Goal: Task Accomplishment & Management: Use online tool/utility

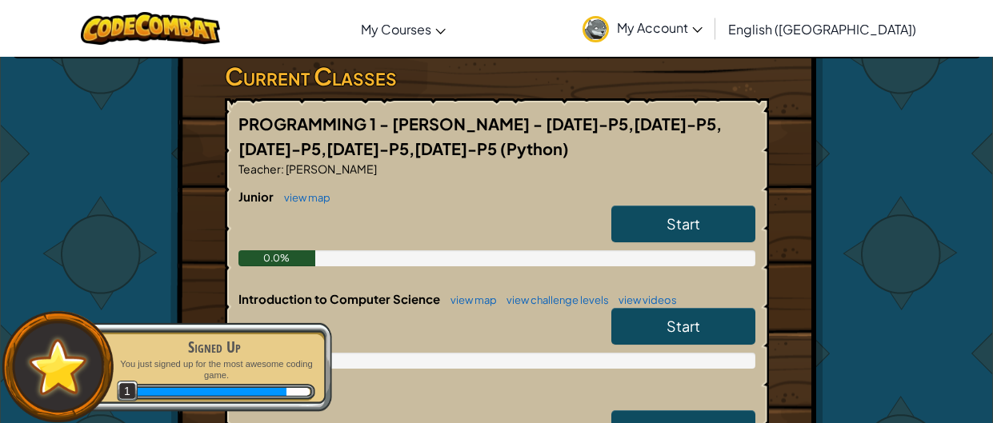
scroll to position [308, 0]
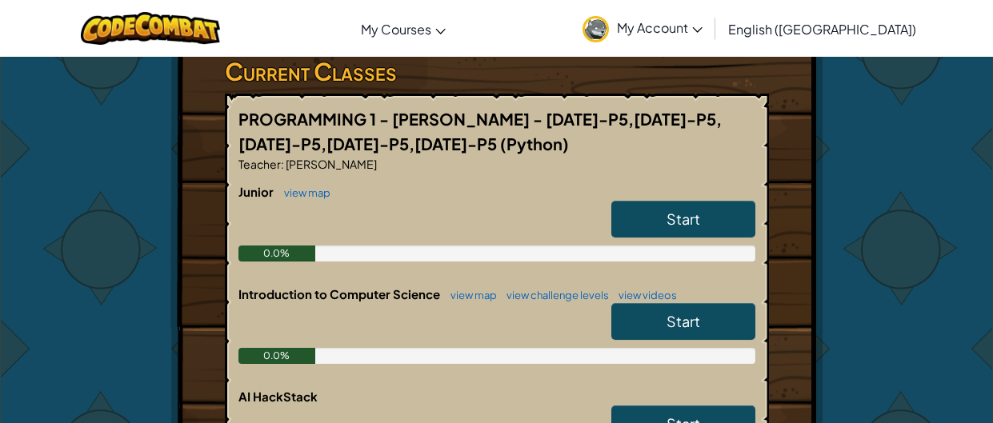
click at [679, 201] on link "Start" at bounding box center [683, 219] width 144 height 37
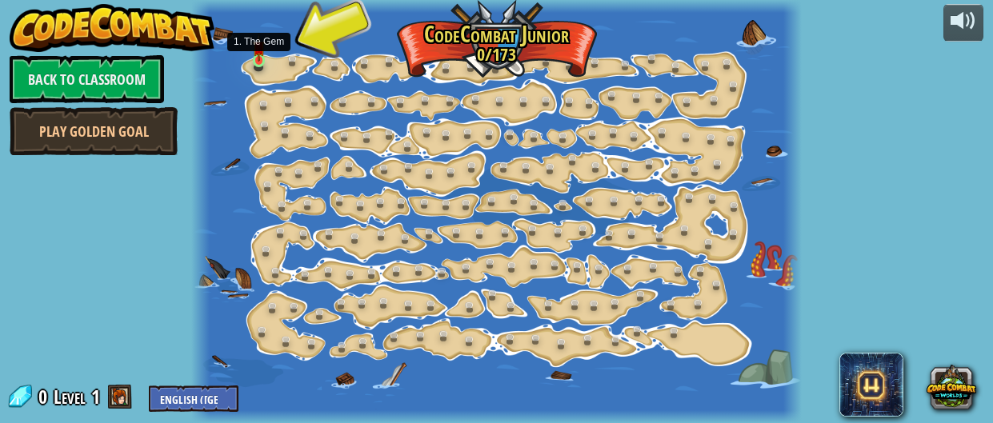
click at [260, 56] on img at bounding box center [259, 47] width 13 height 29
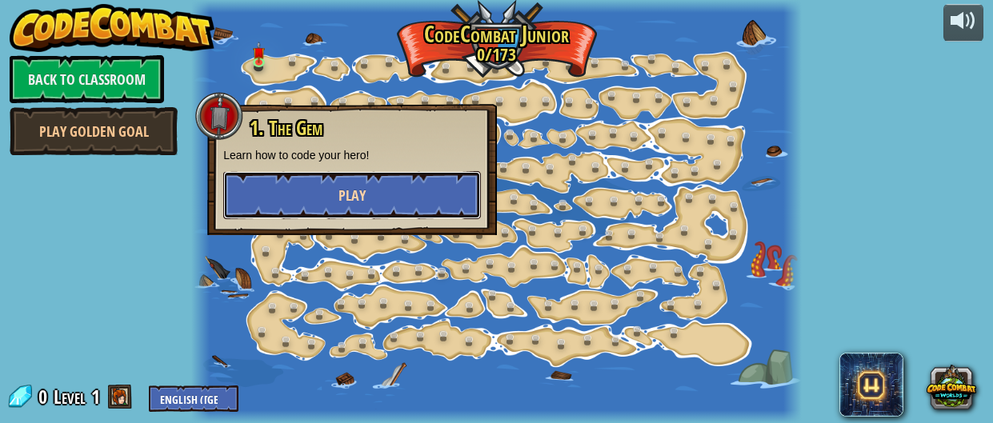
click at [341, 195] on span "Play" at bounding box center [351, 196] width 27 height 20
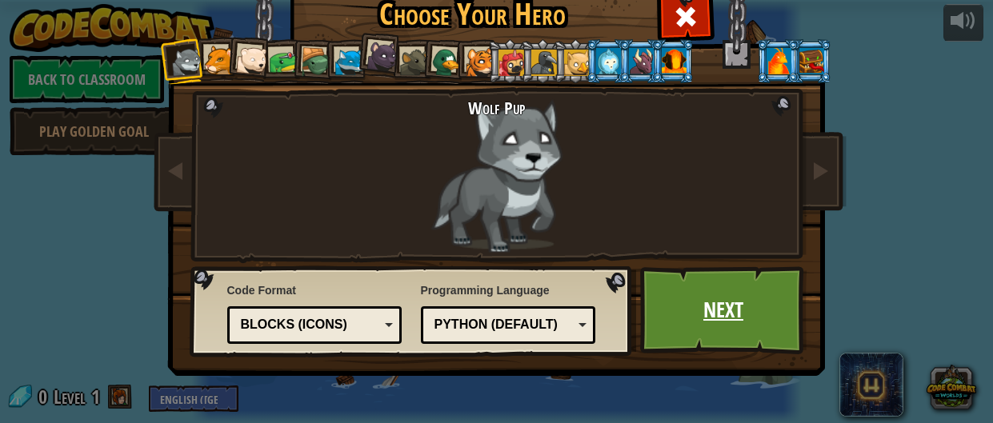
click at [732, 309] on link "Next" at bounding box center [723, 310] width 167 height 88
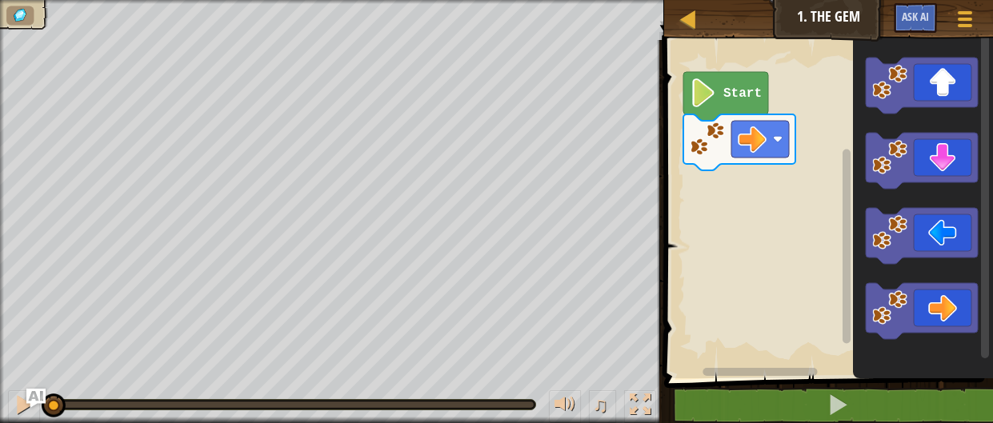
click at [709, 94] on image "Blockly Workspace" at bounding box center [703, 92] width 27 height 29
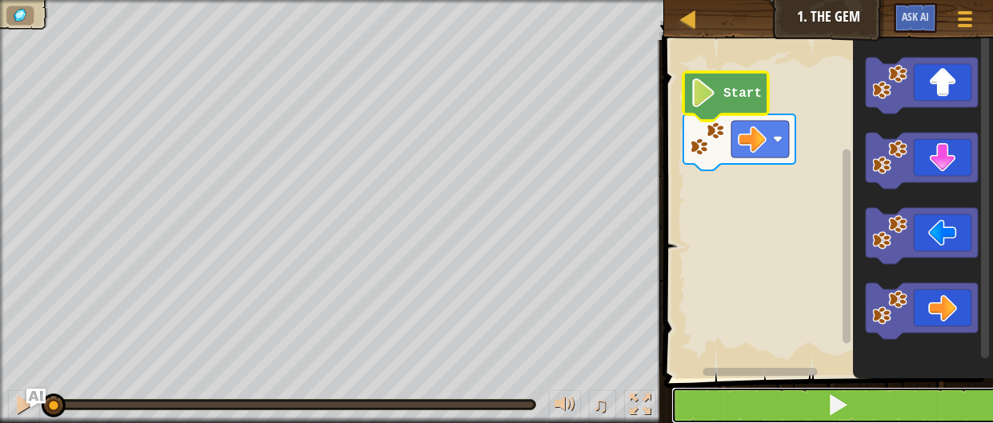
click at [873, 387] on button at bounding box center [838, 405] width 334 height 37
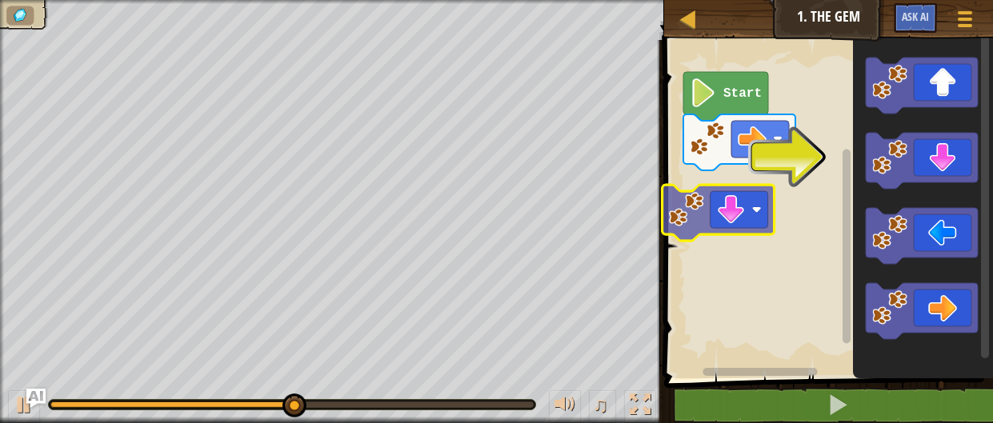
click at [674, 213] on div "Start" at bounding box center [826, 205] width 334 height 346
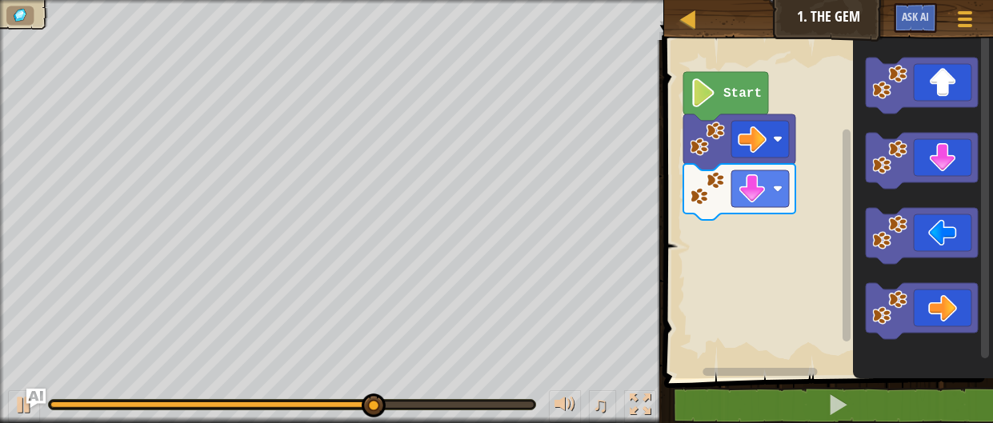
click at [866, 376] on icon "Blockly Workspace" at bounding box center [923, 205] width 140 height 346
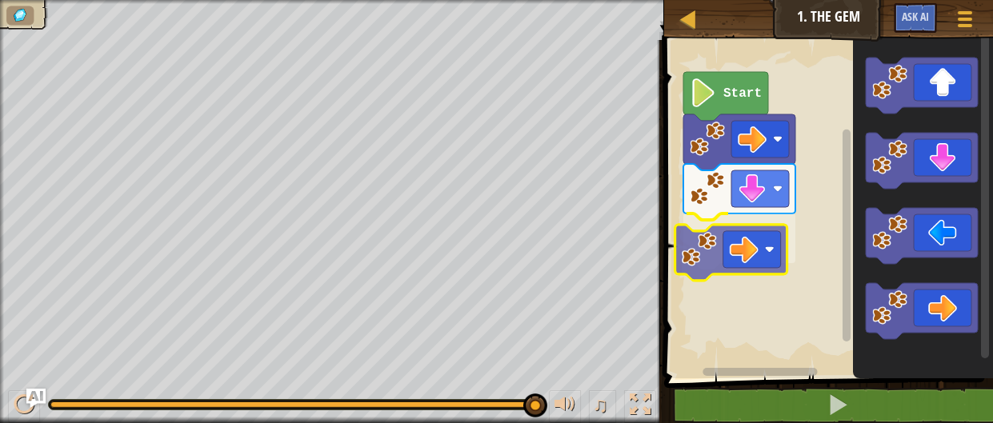
click at [706, 241] on div "Start" at bounding box center [826, 205] width 334 height 346
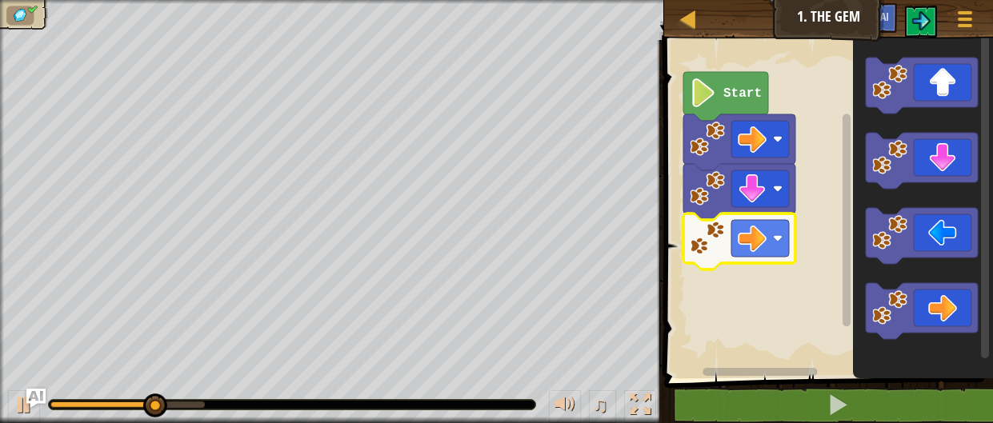
click at [706, 86] on image "Blockly Workspace" at bounding box center [703, 92] width 27 height 29
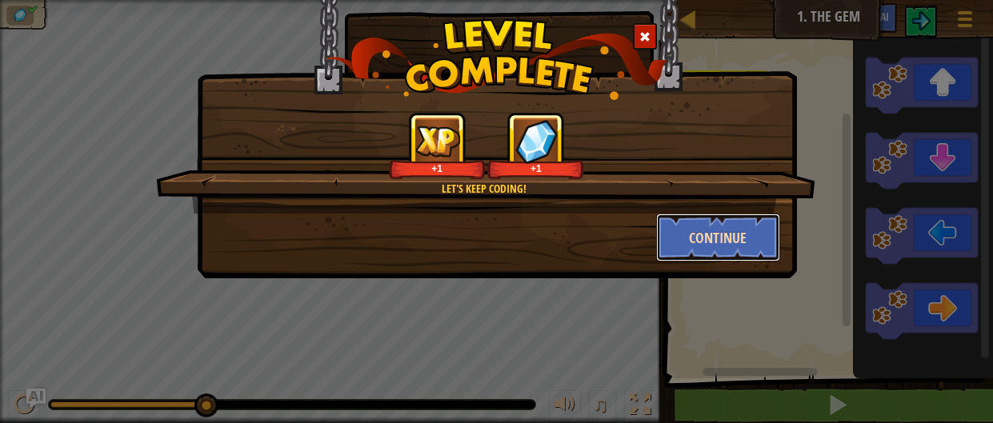
click at [680, 246] on button "Continue" at bounding box center [718, 238] width 124 height 48
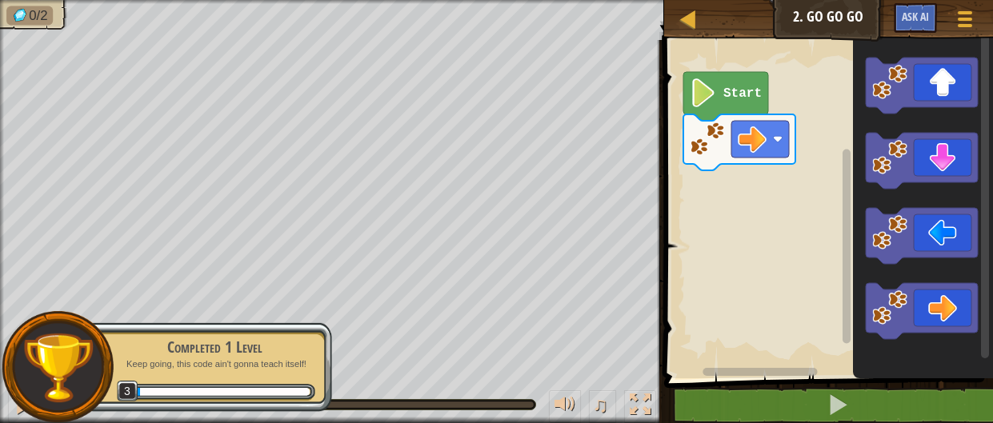
click at [807, 385] on span at bounding box center [830, 187] width 342 height 403
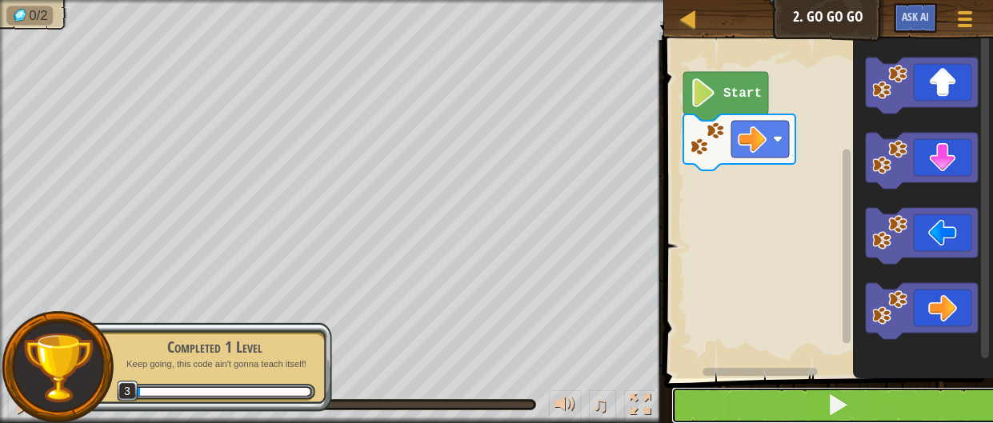
click at [817, 400] on button at bounding box center [838, 405] width 334 height 37
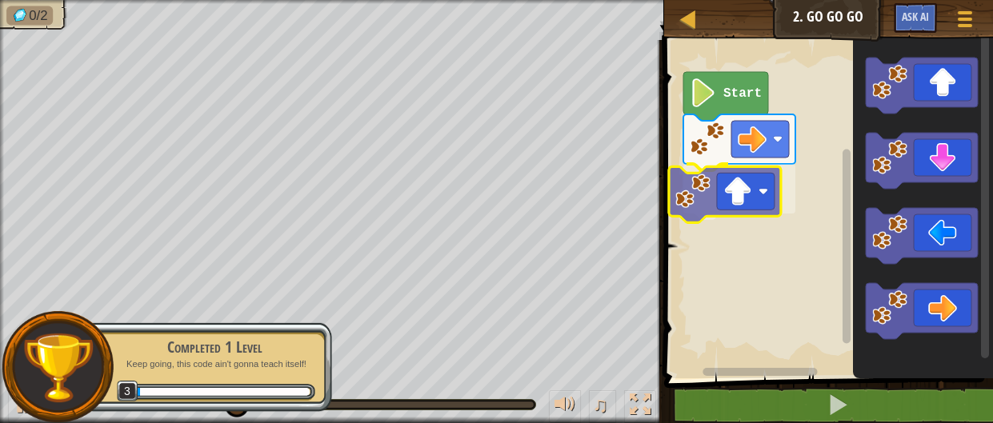
click at [745, 211] on div "Start" at bounding box center [826, 205] width 334 height 346
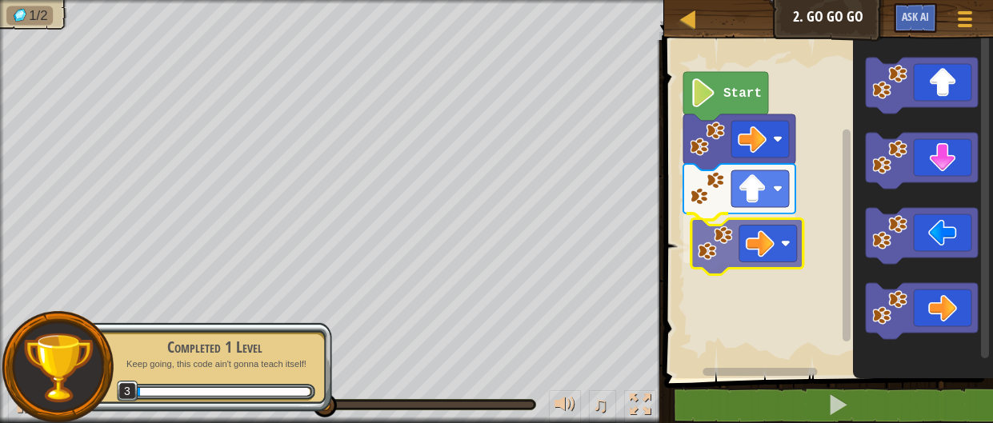
click at [720, 230] on div "Start" at bounding box center [826, 205] width 334 height 346
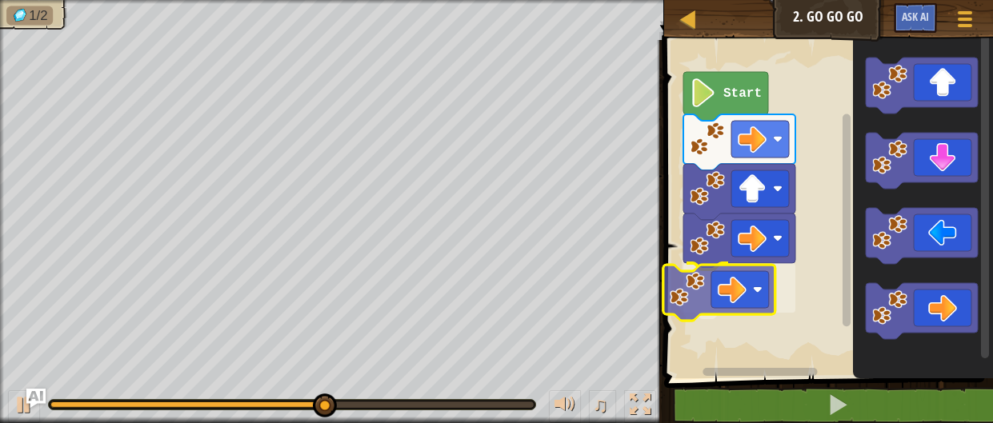
click at [685, 279] on div "Start" at bounding box center [826, 205] width 334 height 346
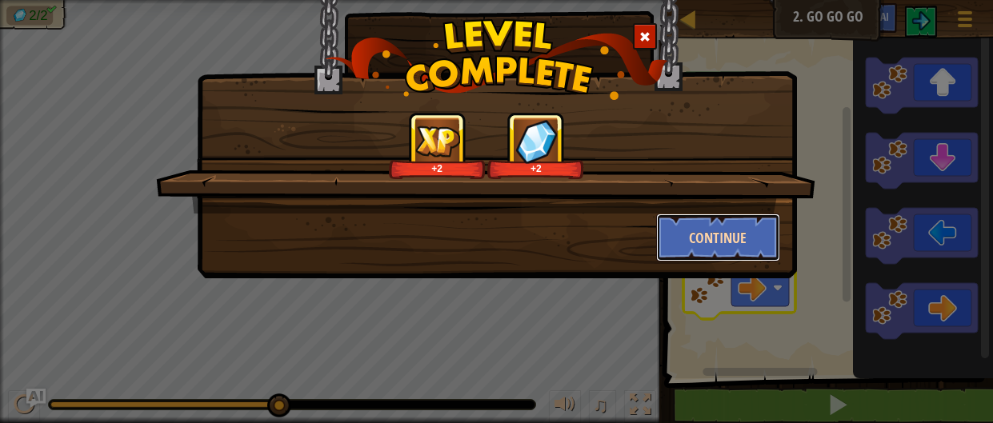
click at [726, 238] on button "Continue" at bounding box center [718, 238] width 124 height 48
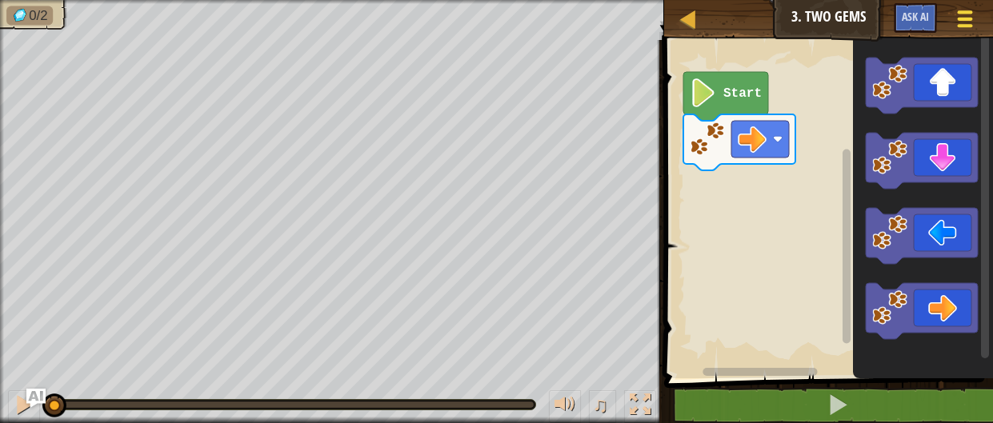
click at [971, 18] on div at bounding box center [965, 18] width 22 height 23
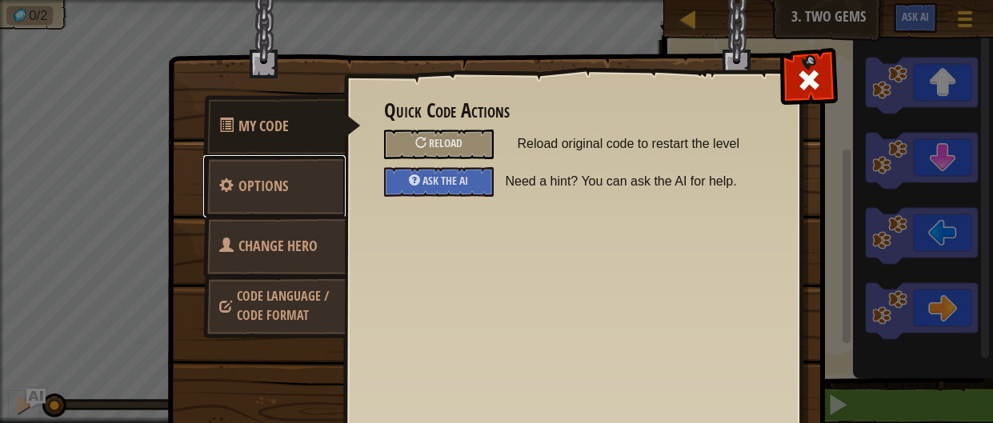
click at [262, 191] on span "Options" at bounding box center [263, 186] width 50 height 20
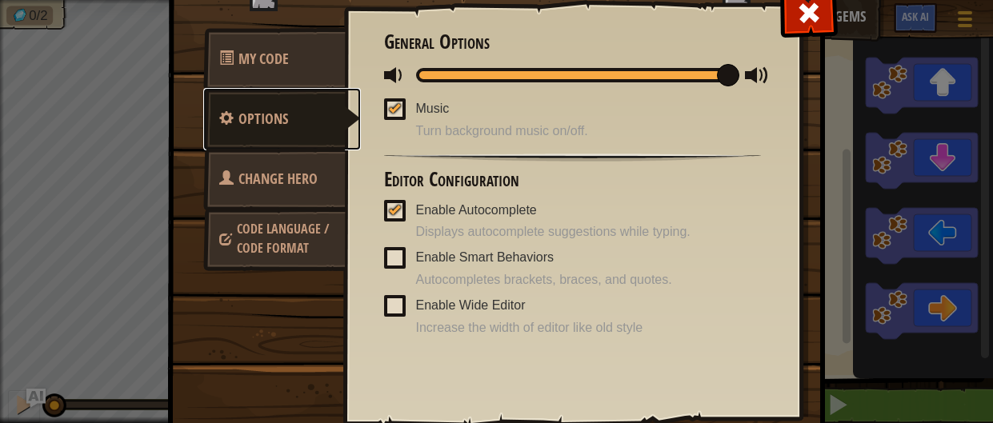
scroll to position [89, 0]
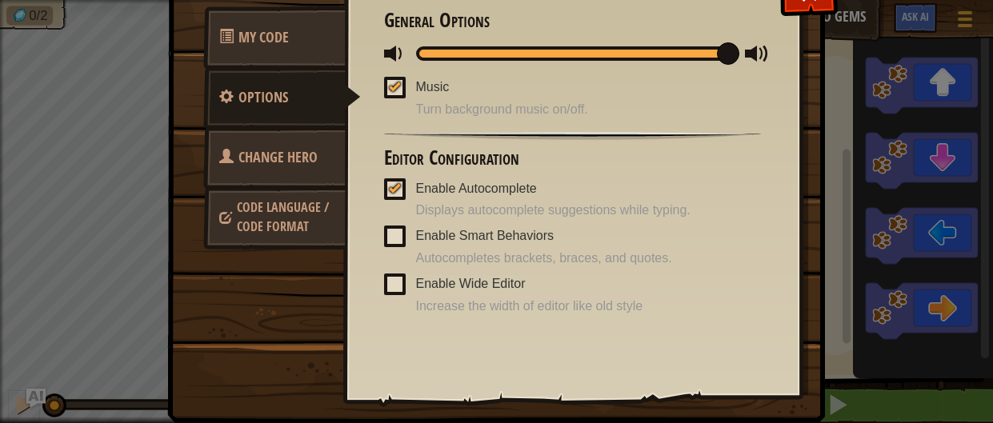
click at [250, 167] on link "Change Hero" at bounding box center [274, 157] width 142 height 62
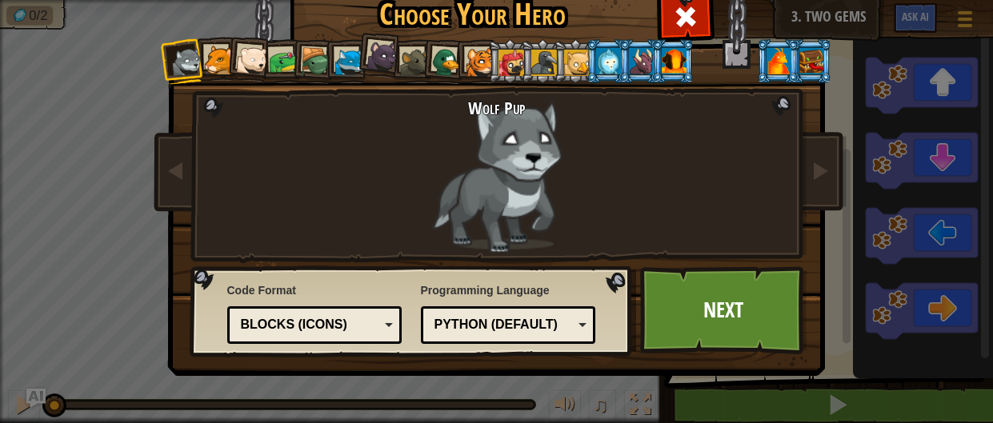
click at [241, 194] on div "Wolf Pup Cougar Polar Bear Cub Frog Turtle Blue Fox Panther Cub Brown Rat Duck …" at bounding box center [497, 205] width 600 height 349
click at [679, 22] on span at bounding box center [686, 17] width 26 height 26
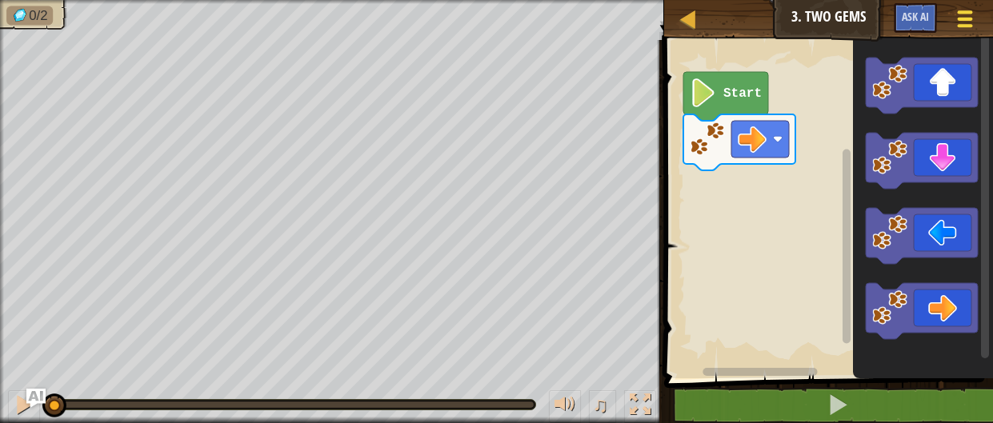
click at [968, 18] on span at bounding box center [965, 19] width 15 height 3
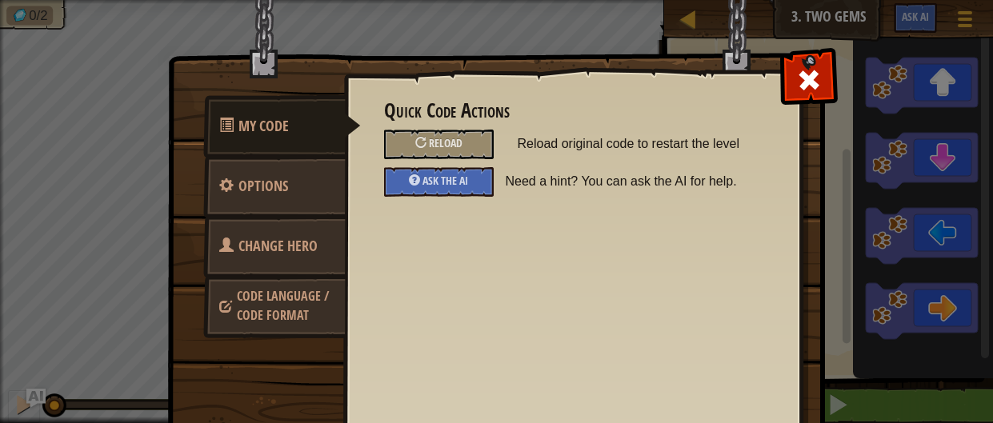
click at [263, 294] on span "Code Language / Code Format" at bounding box center [283, 305] width 92 height 37
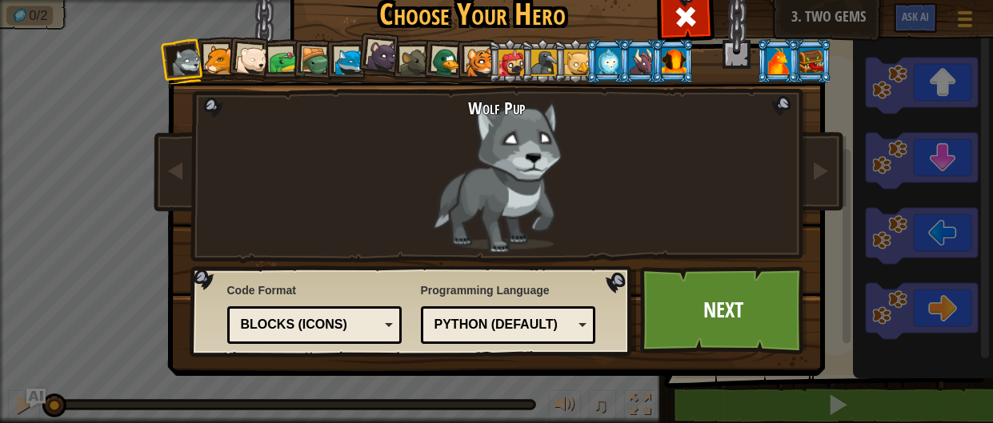
click at [317, 344] on div "Code Format Text code Blocks and code Blocks Blocks (Icons) Blocks (Icons) Bloc…" at bounding box center [314, 313] width 175 height 70
drag, startPoint x: 322, startPoint y: 340, endPoint x: 331, endPoint y: 330, distance: 14.2
click at [326, 336] on div "Text code Blocks and code Blocks Blocks (Icons) Blocks (Icons)" at bounding box center [314, 325] width 175 height 38
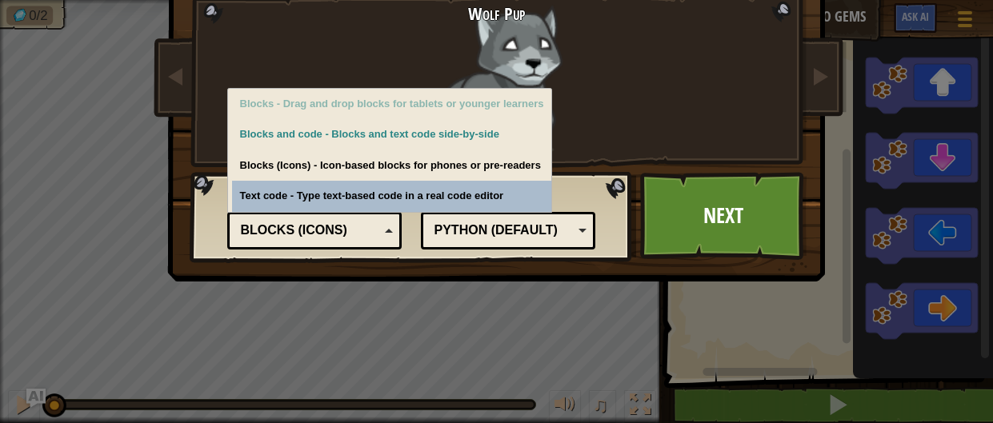
scroll to position [95, 0]
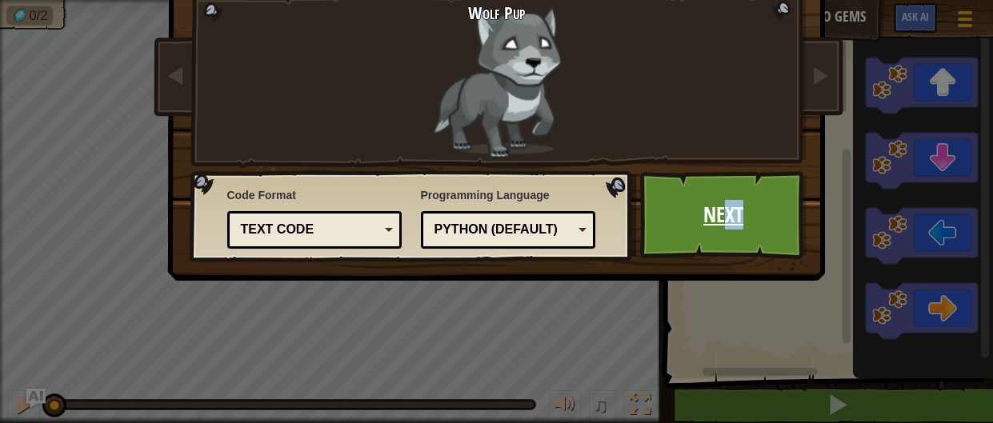
drag, startPoint x: 763, startPoint y: 217, endPoint x: 729, endPoint y: 209, distance: 35.3
click at [729, 209] on link "Next" at bounding box center [723, 215] width 167 height 88
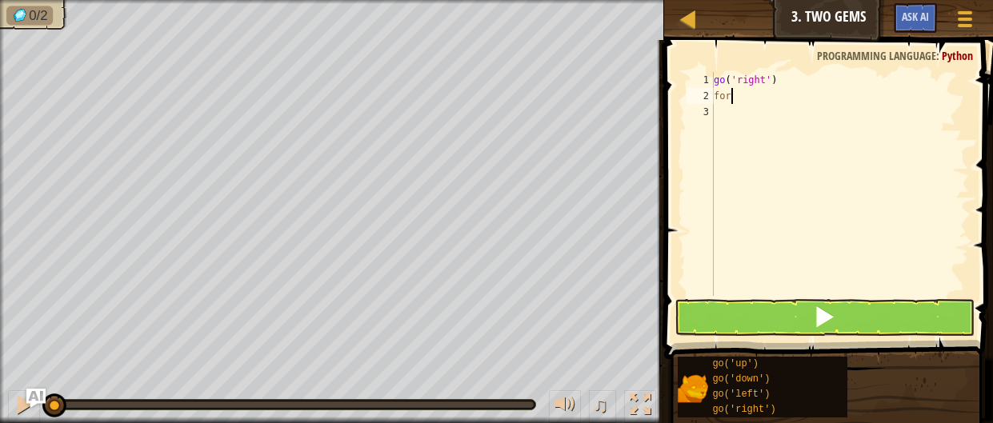
scroll to position [7, 0]
type textarea "f"
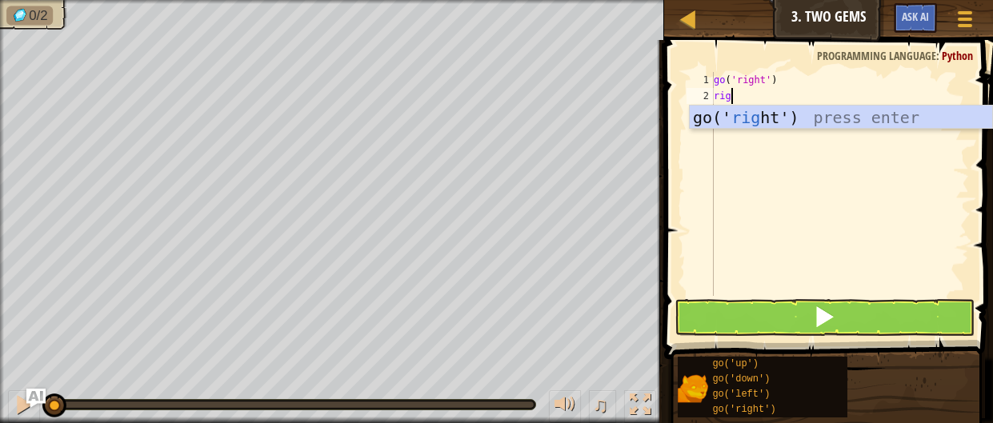
type textarea "right"
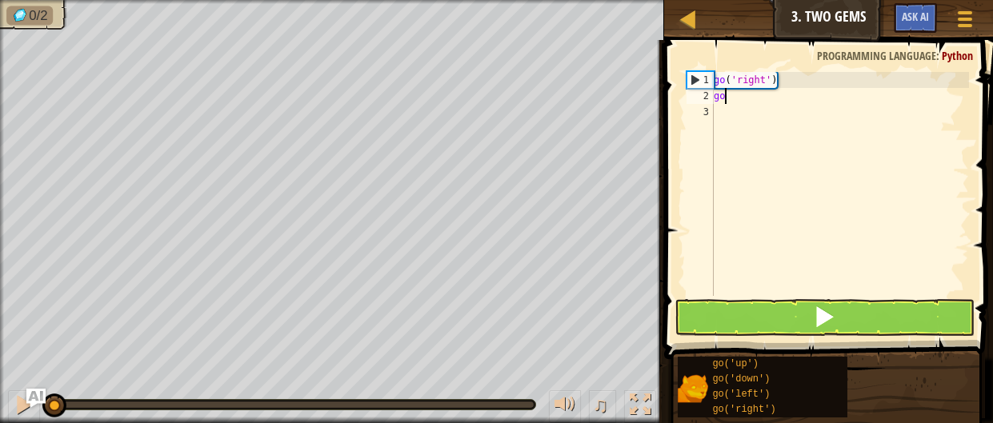
type textarea "g"
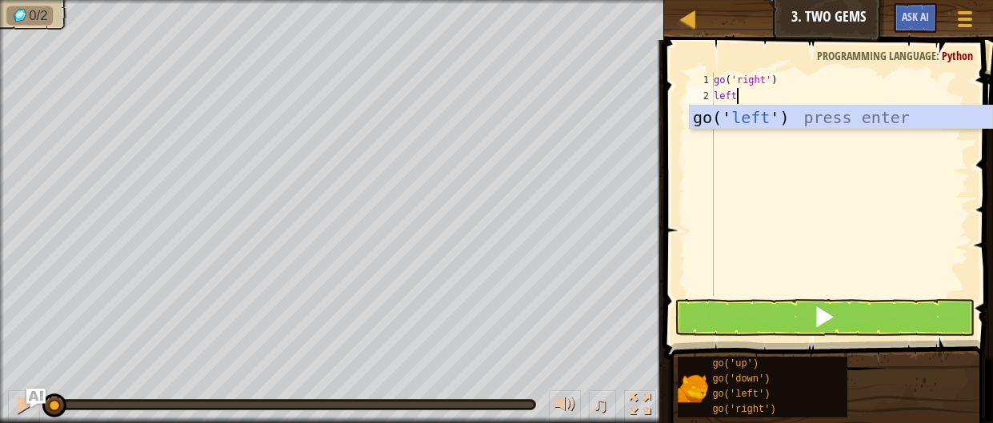
scroll to position [7, 1]
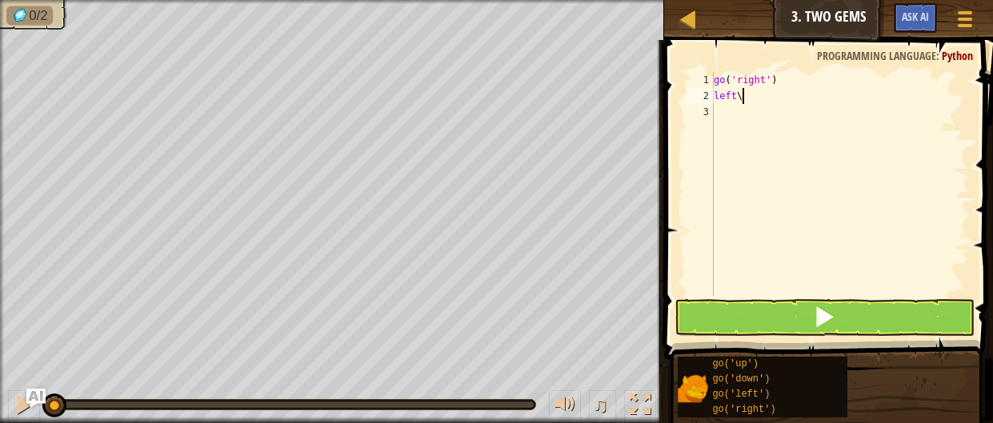
type textarea "left"
type textarea "l"
click at [778, 330] on button at bounding box center [824, 317] width 301 height 37
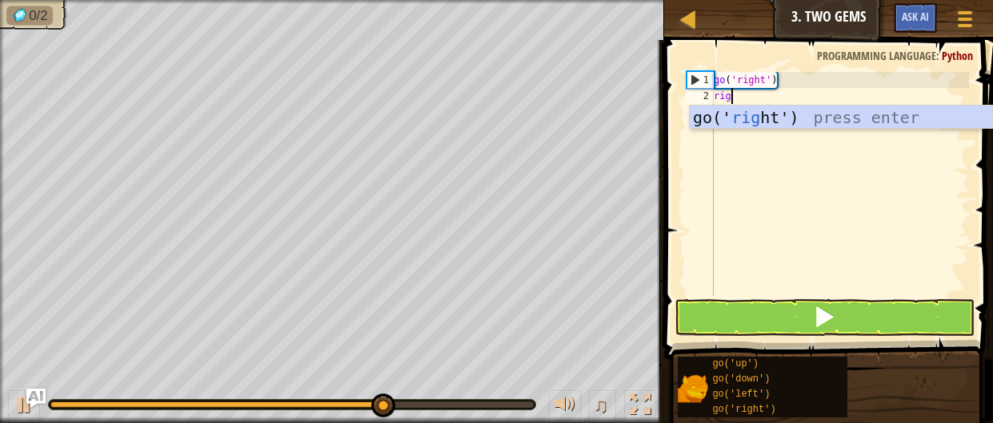
type textarea "right"
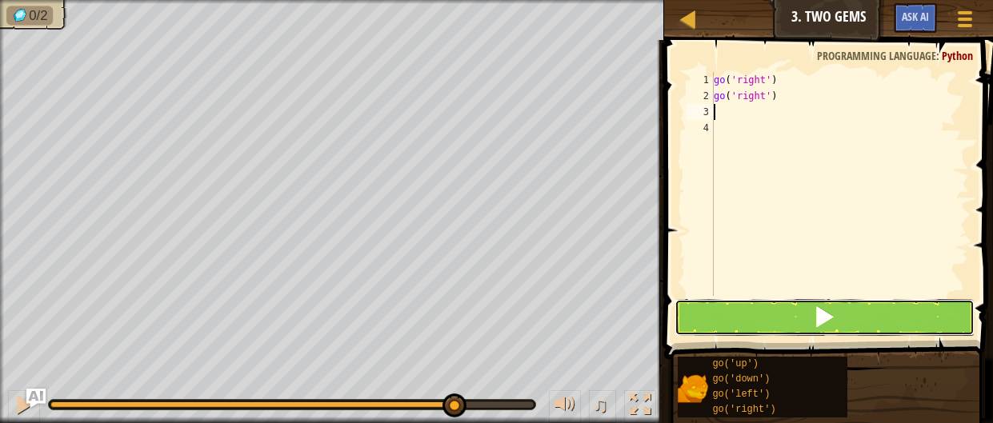
click at [779, 330] on button at bounding box center [824, 317] width 301 height 37
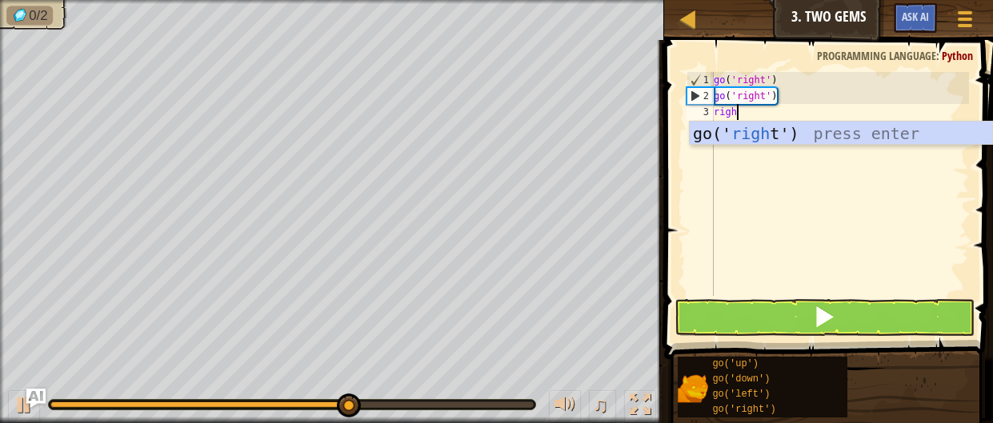
scroll to position [7, 1]
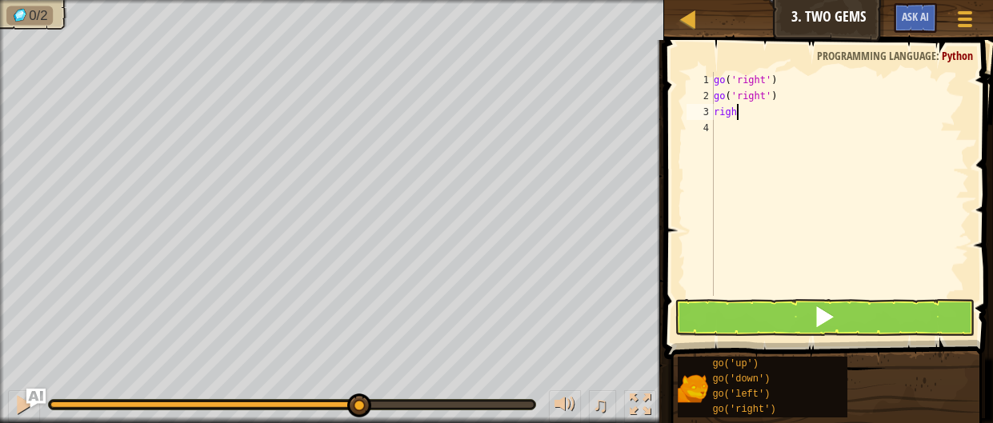
type textarea "right"
click at [847, 329] on button at bounding box center [824, 317] width 301 height 37
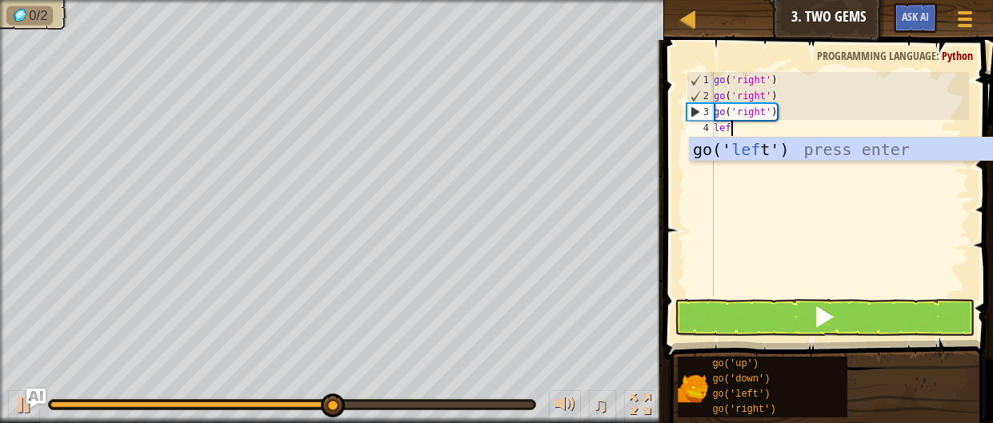
type textarea "left"
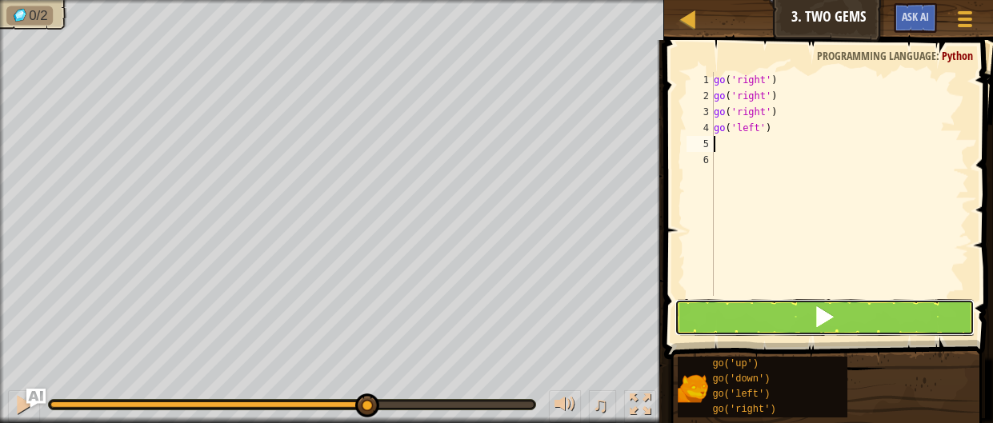
click at [779, 313] on button at bounding box center [824, 317] width 301 height 37
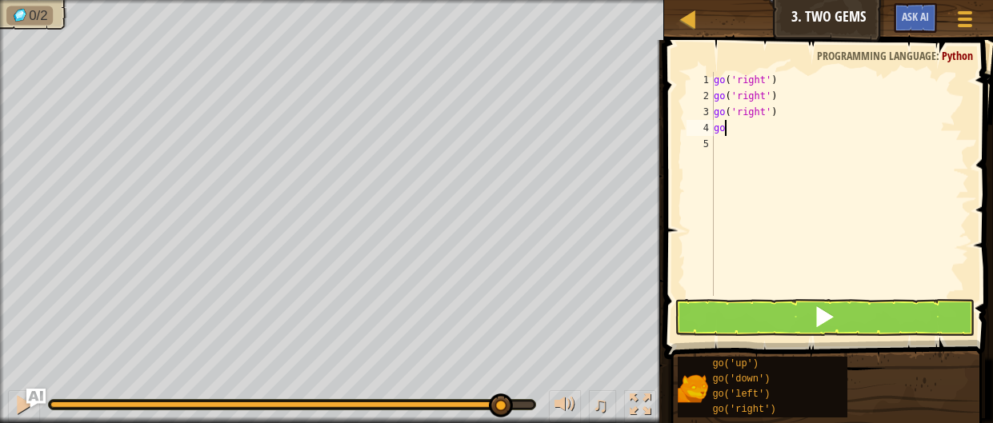
type textarea "g"
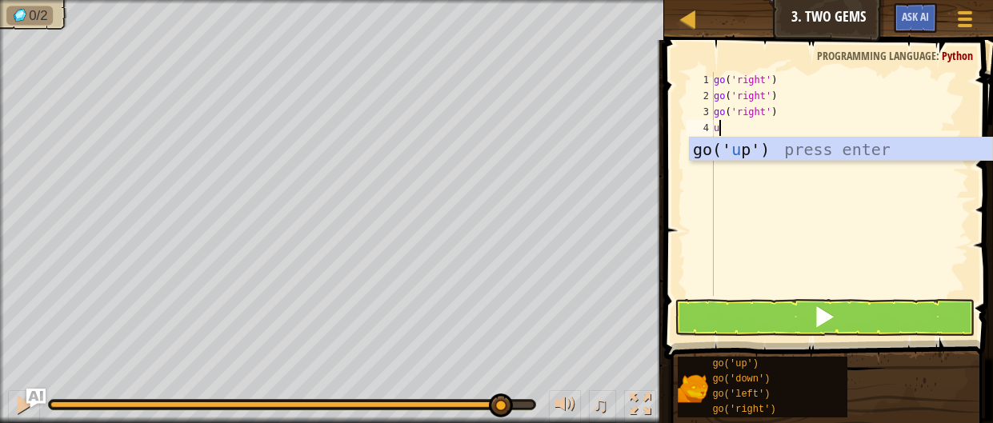
type textarea "up"
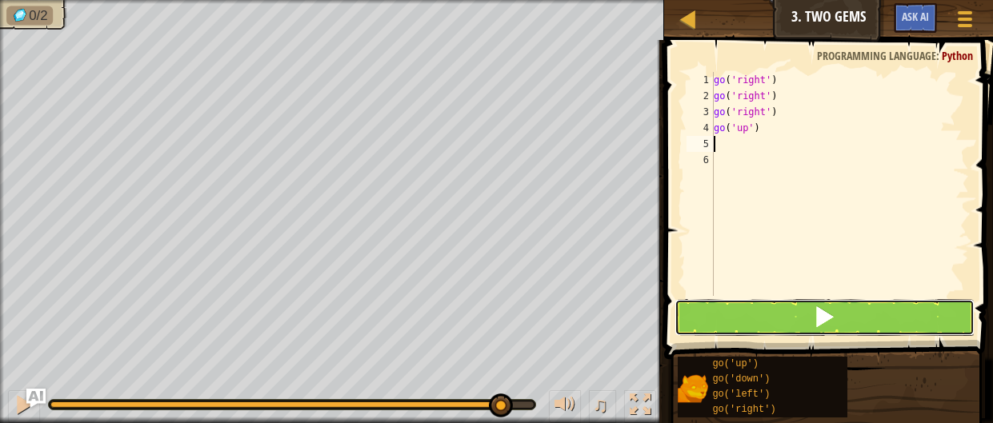
click at [710, 308] on button at bounding box center [824, 317] width 301 height 37
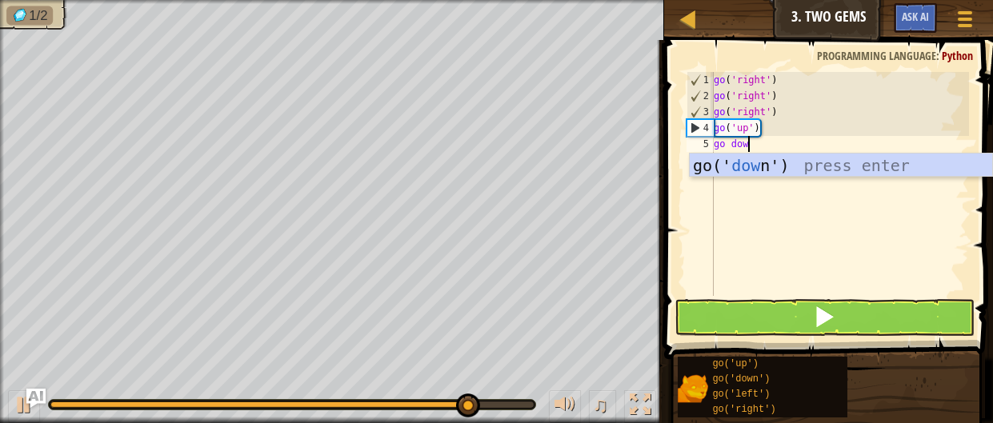
type textarea "go down"
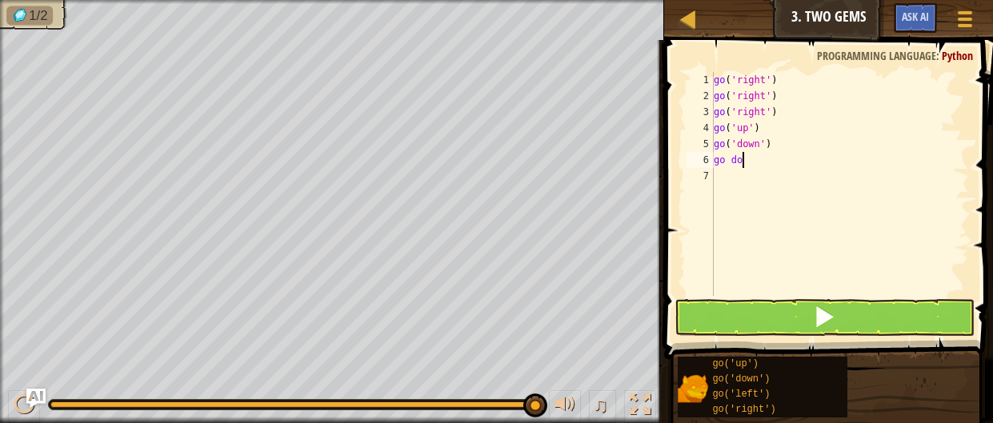
type textarea "go down"
click at [771, 333] on button at bounding box center [824, 317] width 301 height 37
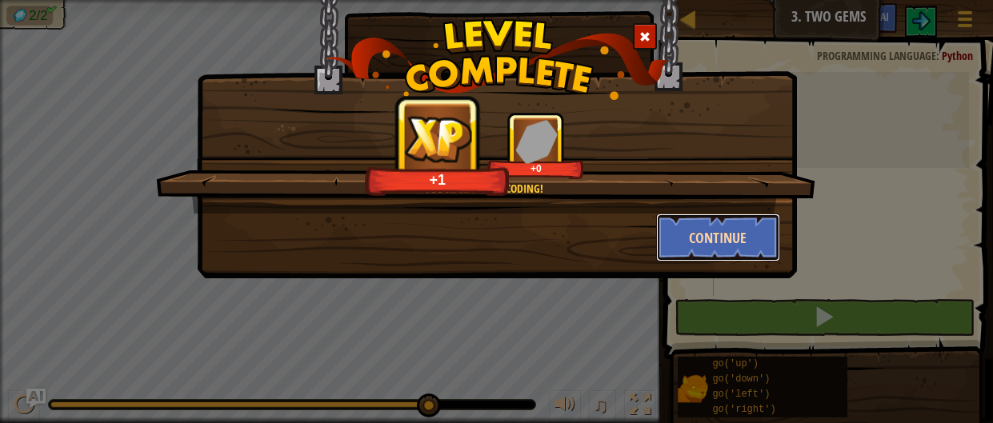
click at [664, 227] on button "Continue" at bounding box center [718, 238] width 124 height 48
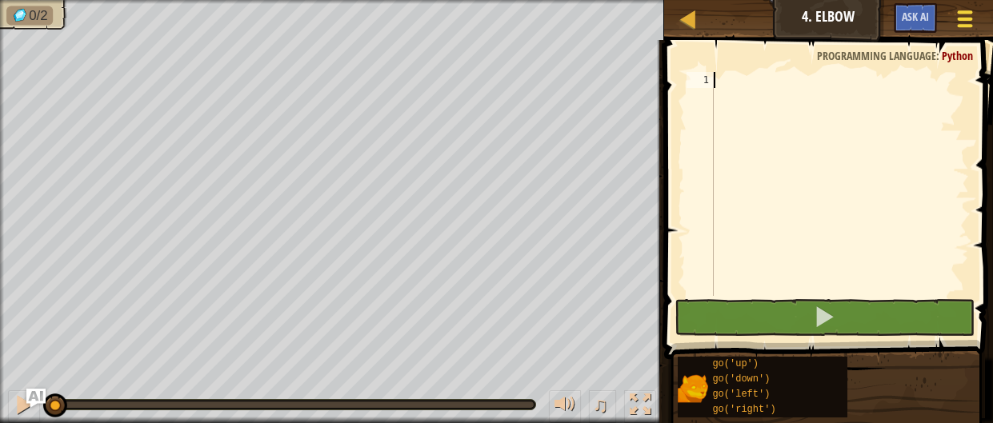
click at [949, 22] on button "Game Menu" at bounding box center [965, 21] width 42 height 39
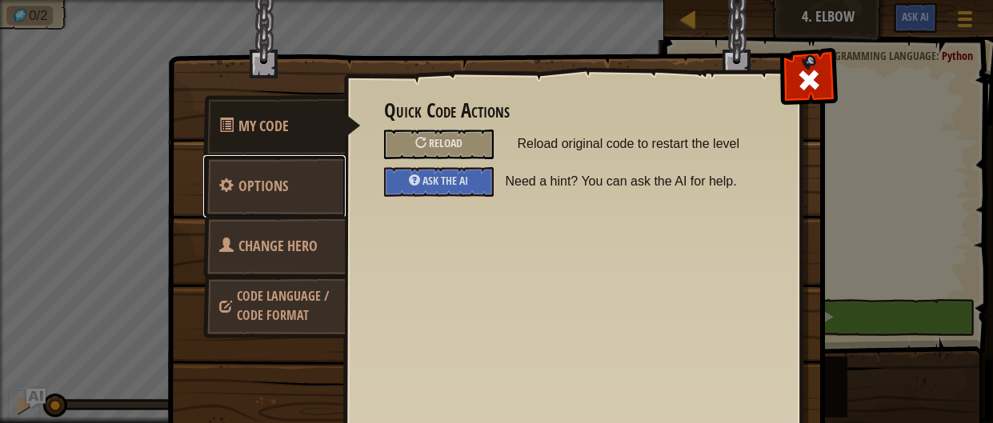
click at [282, 180] on span "Options" at bounding box center [263, 186] width 50 height 20
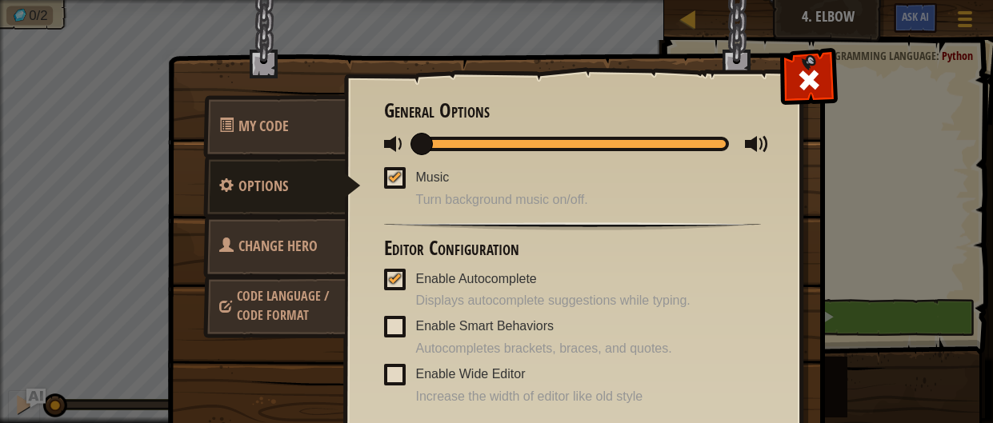
drag, startPoint x: 724, startPoint y: 142, endPoint x: 379, endPoint y: 150, distance: 344.9
click at [379, 150] on div "Quick Code Actions Reload Reload original code to restart the level Ask the AI …" at bounding box center [572, 254] width 457 height 396
click at [819, 78] on span at bounding box center [809, 80] width 26 height 26
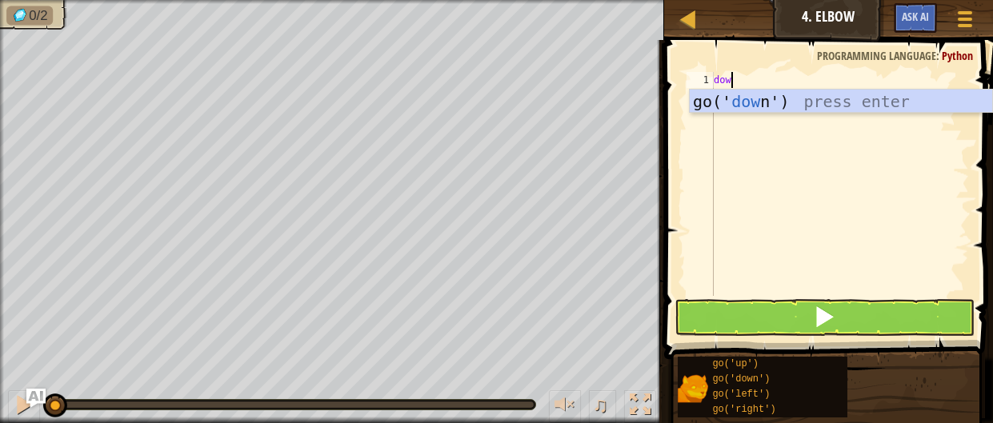
type textarea "down"
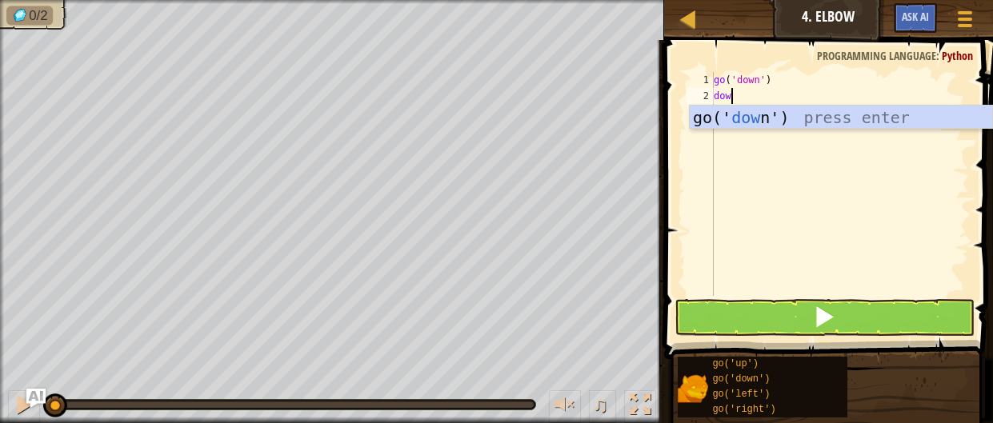
type textarea "down"
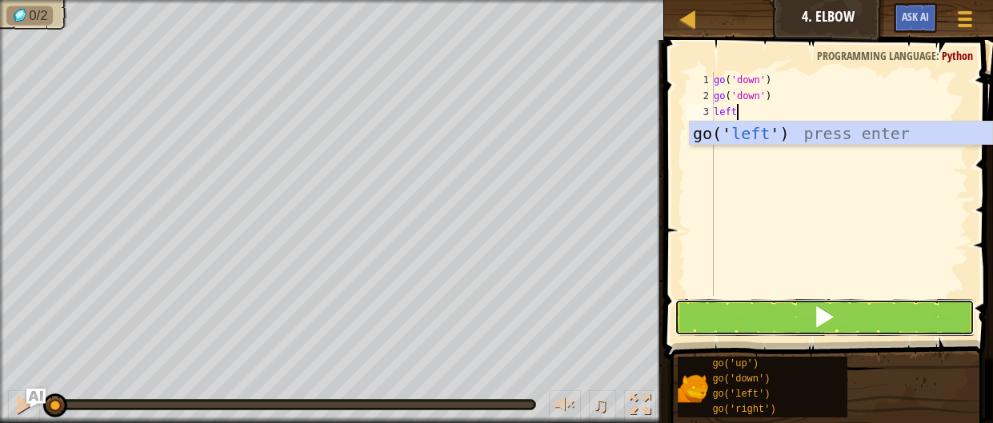
click at [749, 327] on button at bounding box center [824, 317] width 301 height 37
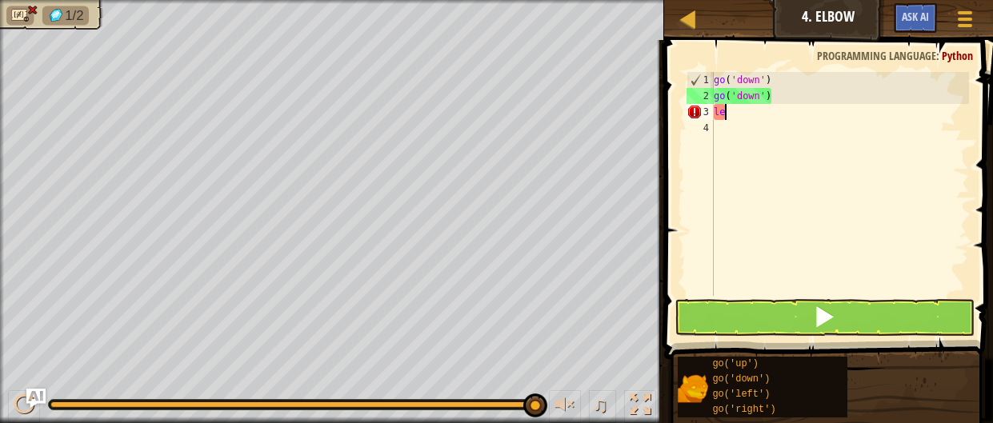
type textarea "l"
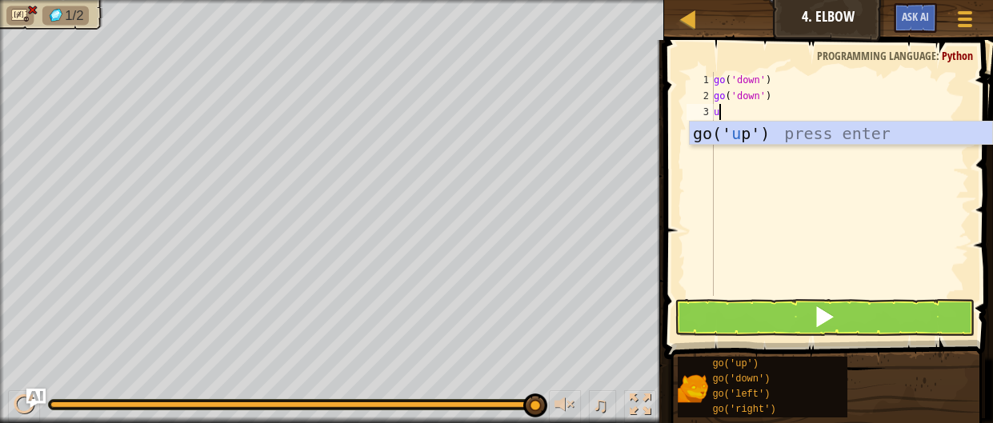
type textarea "up"
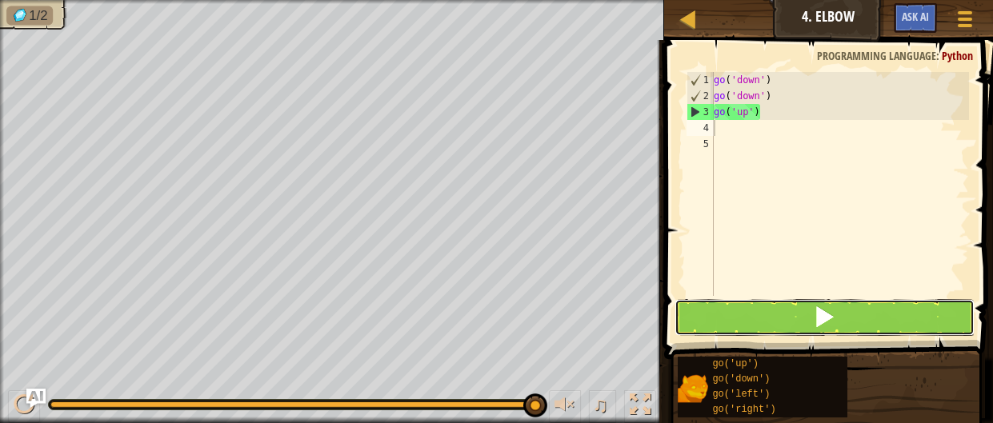
click at [759, 324] on button at bounding box center [824, 317] width 301 height 37
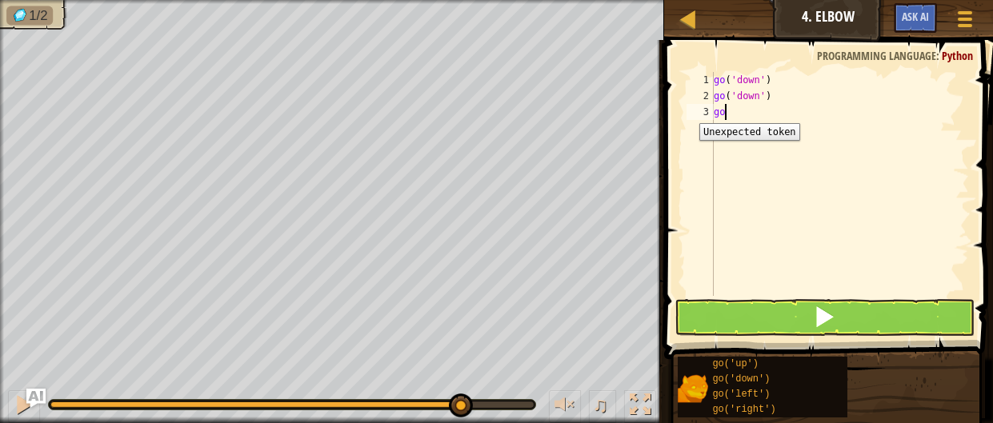
type textarea "g"
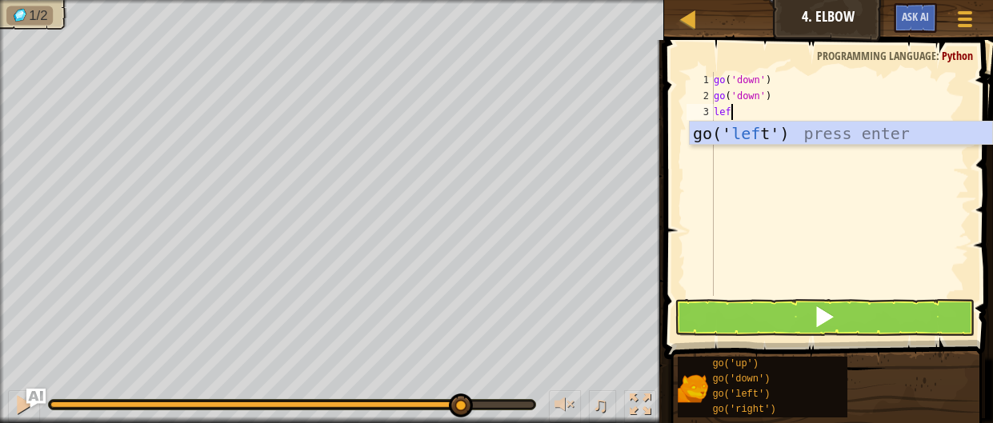
type textarea "left"
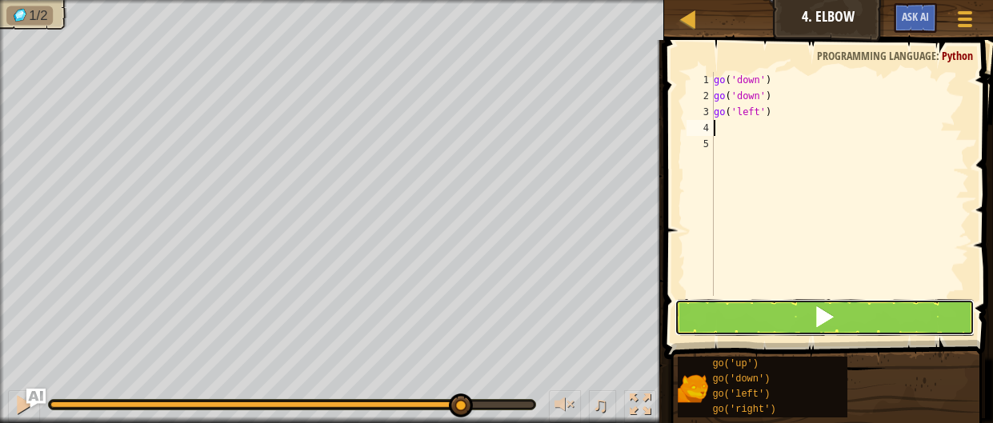
click at [763, 322] on button at bounding box center [824, 317] width 301 height 37
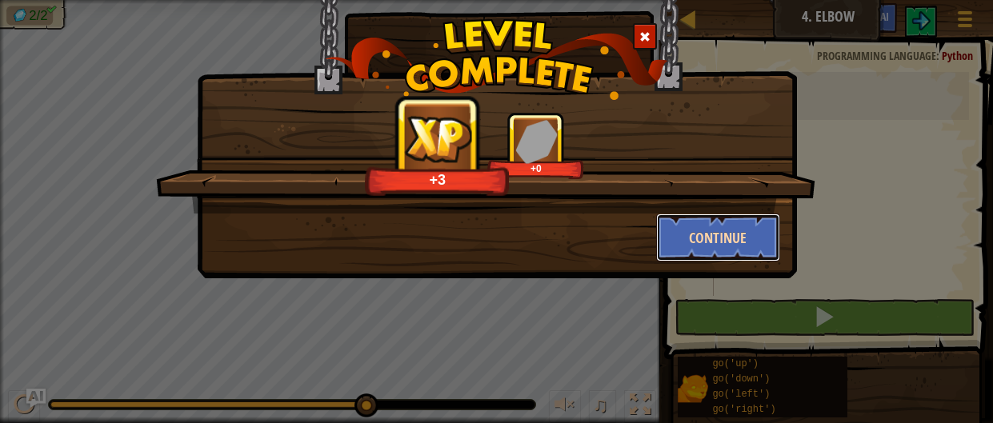
click at [726, 238] on button "Continue" at bounding box center [718, 238] width 124 height 48
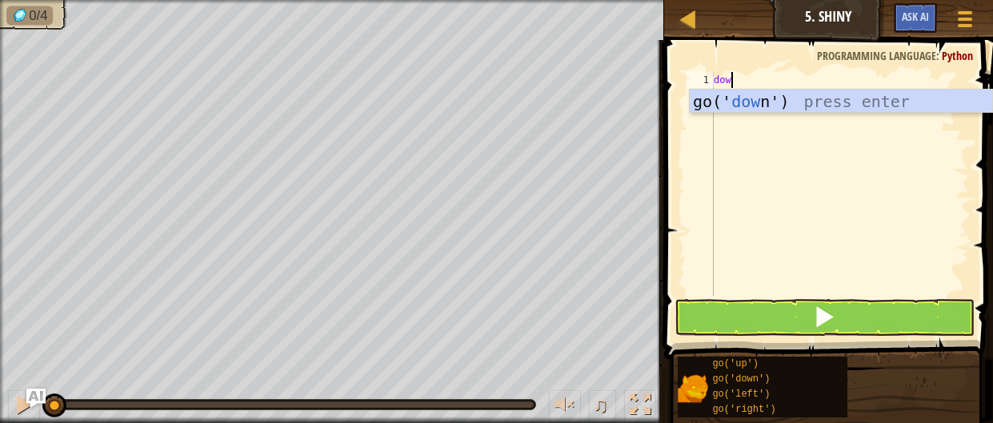
scroll to position [7, 0]
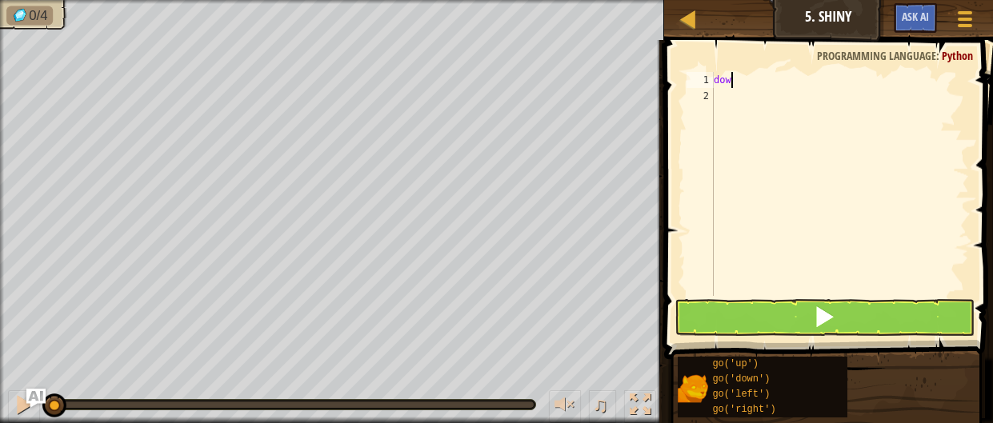
type textarea "down"
click at [726, 334] on button at bounding box center [824, 317] width 301 height 37
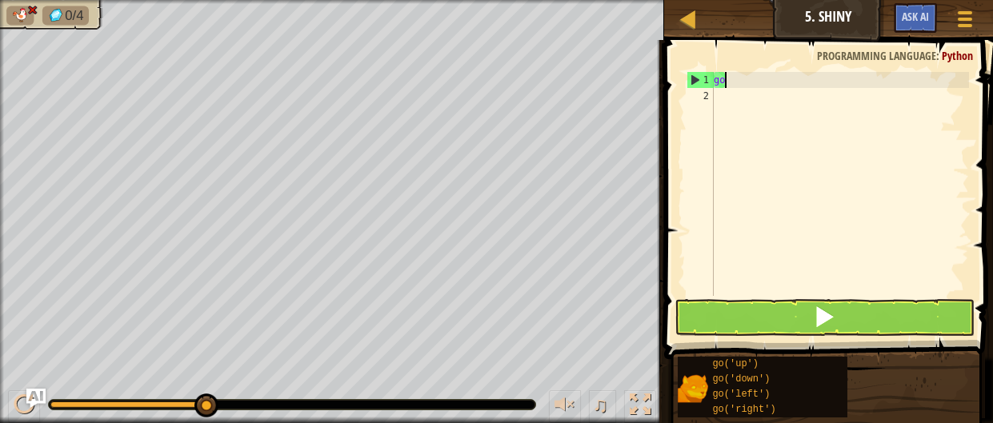
type textarea "g"
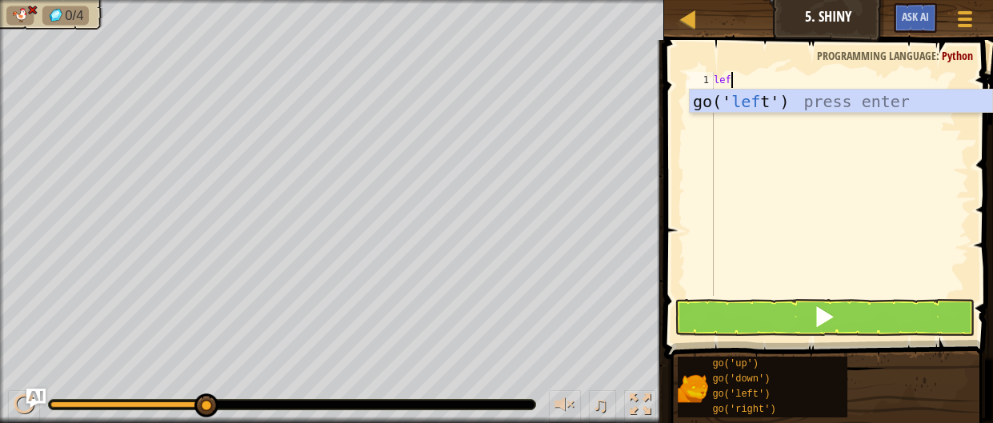
type textarea "left"
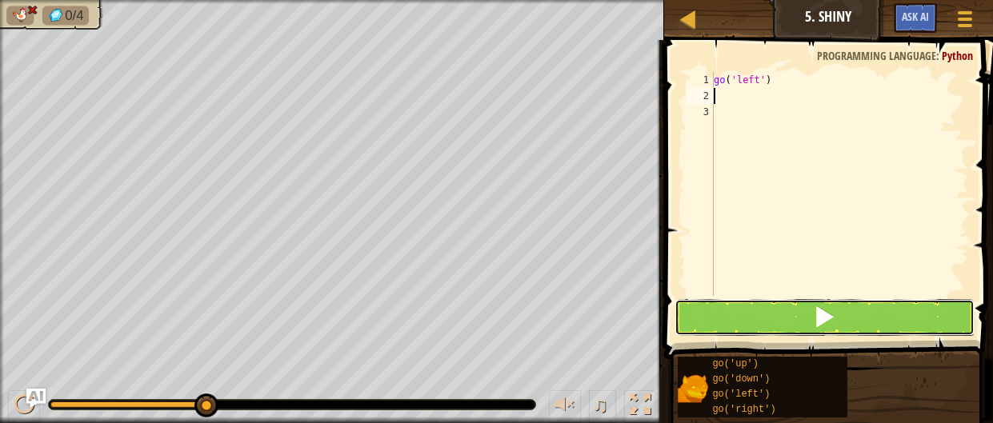
click at [708, 306] on button at bounding box center [824, 317] width 301 height 37
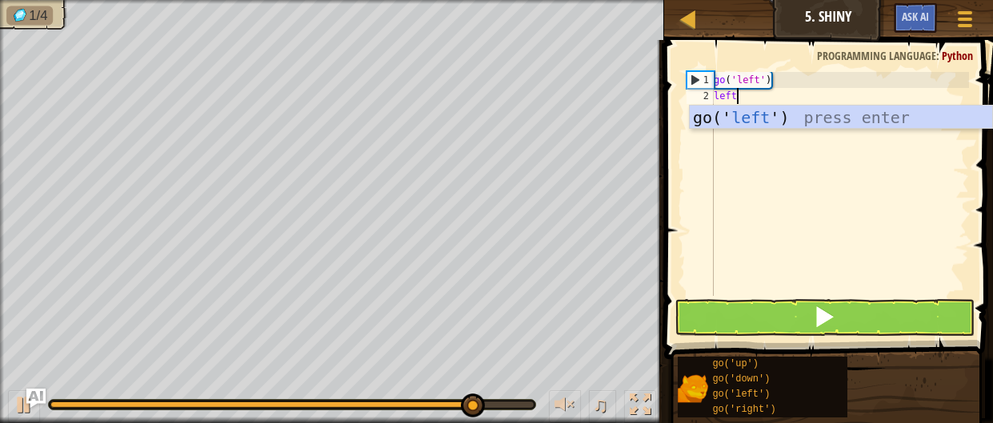
type textarea "leftt"
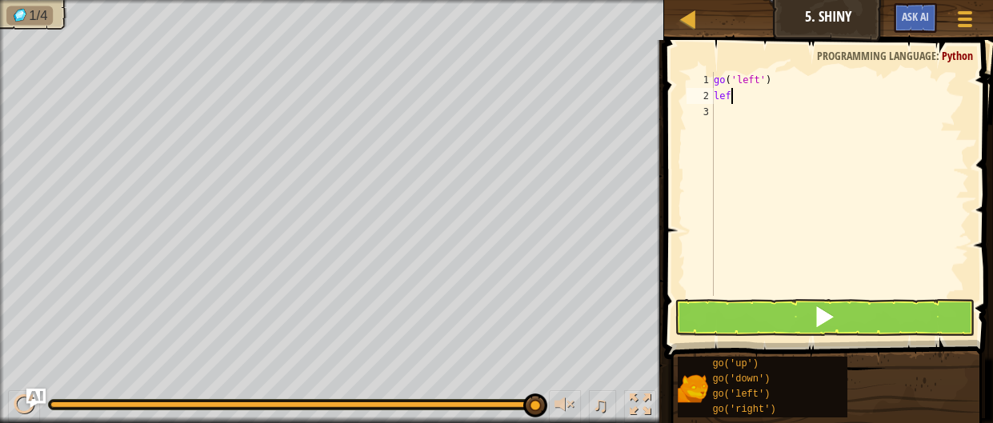
type textarea "left"
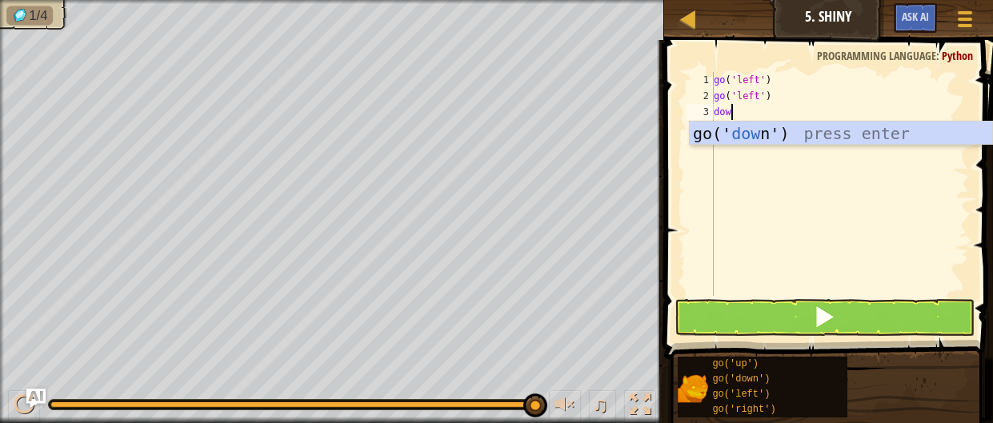
type textarea "down"
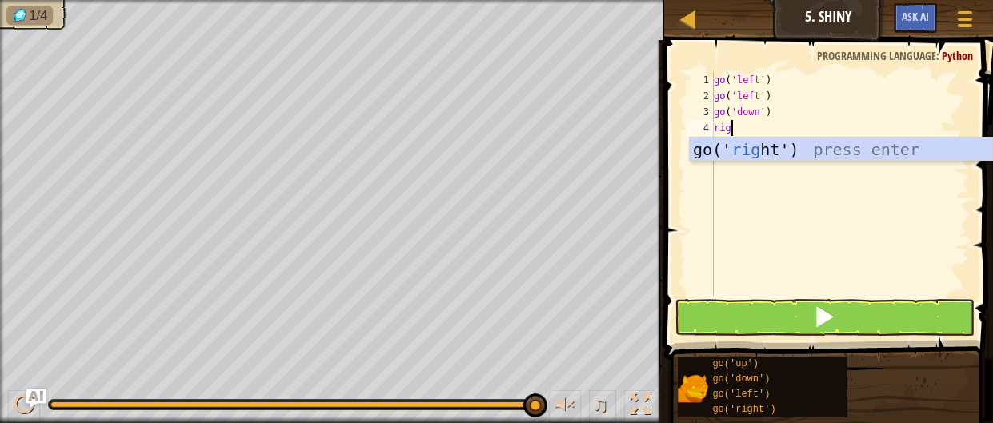
type textarea "right"
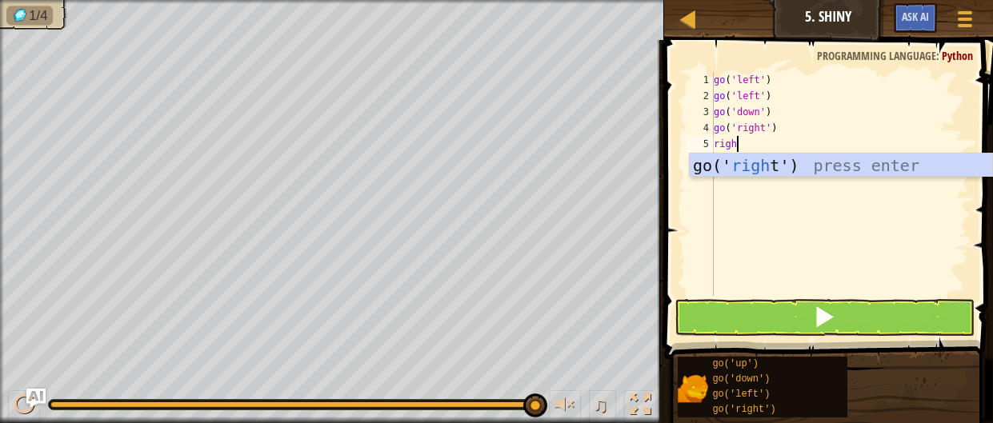
scroll to position [7, 1]
click at [741, 328] on button at bounding box center [824, 317] width 301 height 37
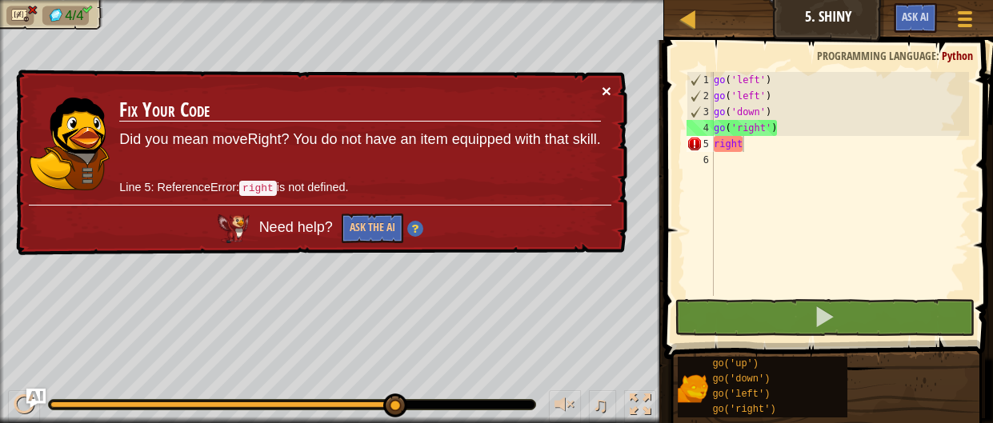
click at [610, 93] on button "×" at bounding box center [607, 90] width 10 height 17
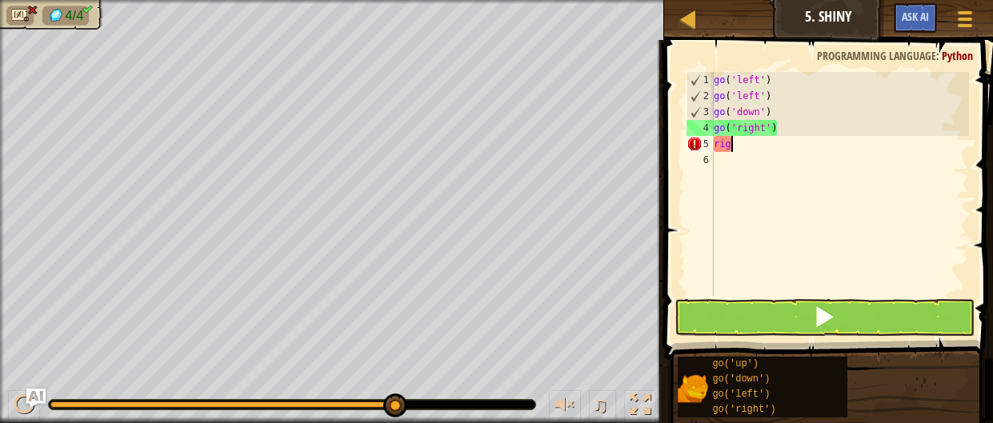
scroll to position [7, 0]
type textarea "r"
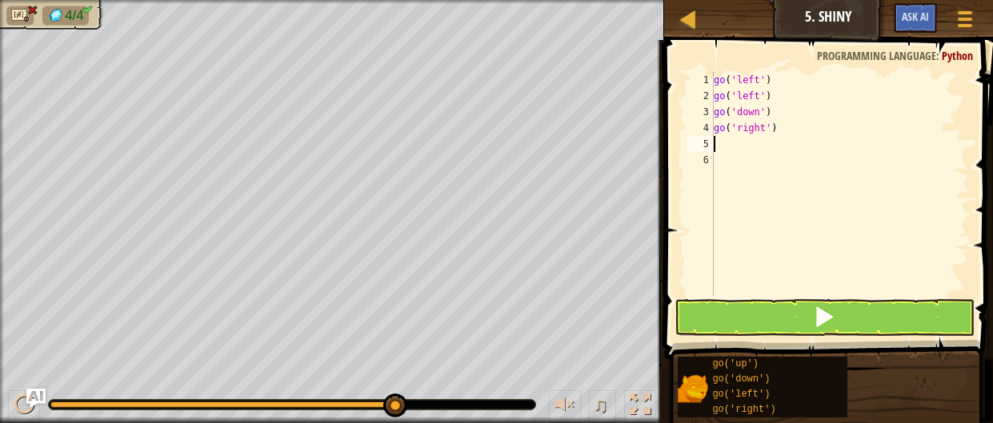
type textarea "t"
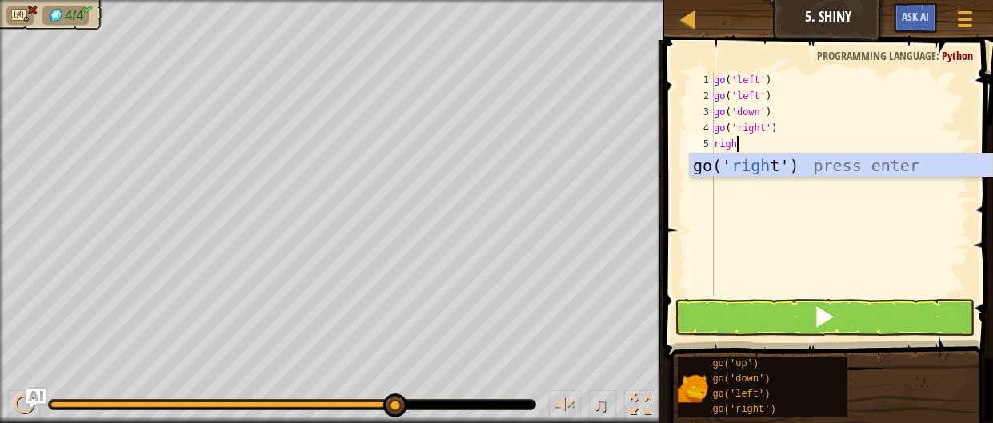
type textarea "right"
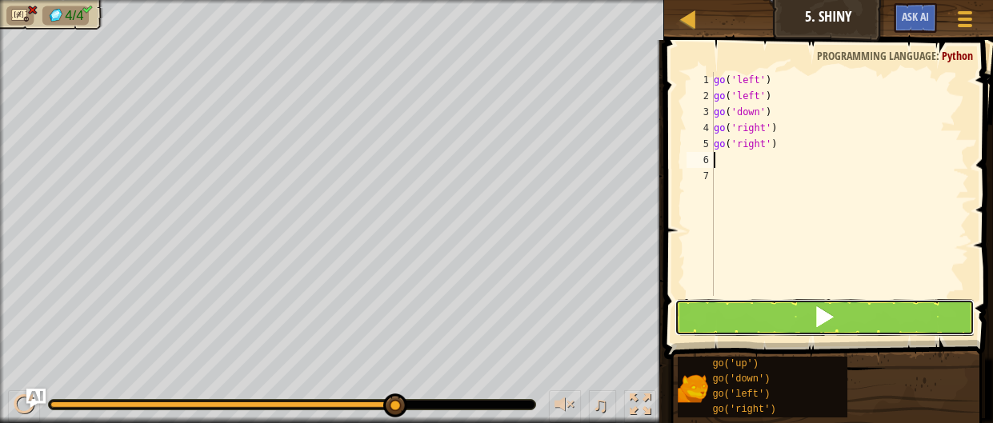
click at [712, 331] on button at bounding box center [824, 317] width 301 height 37
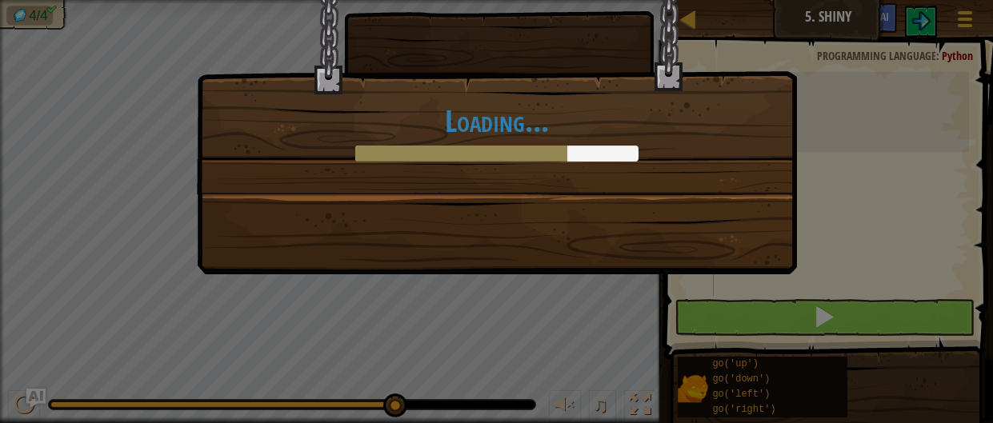
click at [721, 322] on div "Loading..." at bounding box center [496, 211] width 993 height 423
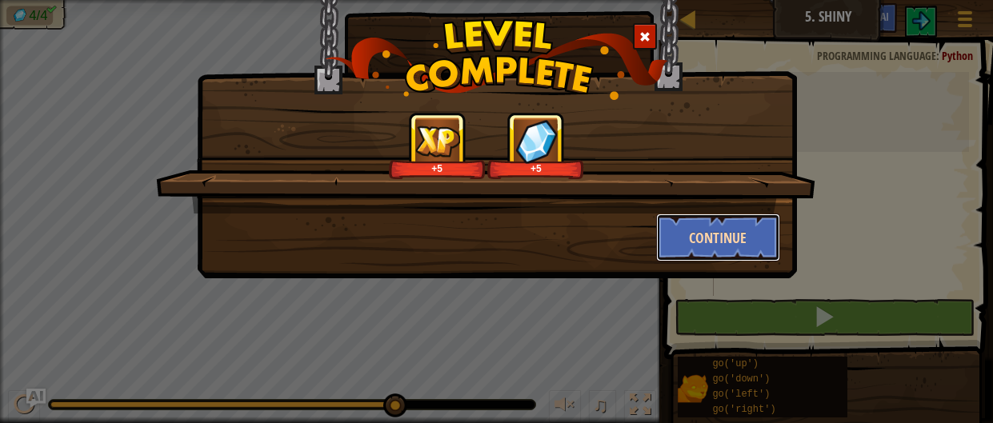
drag, startPoint x: 693, startPoint y: 246, endPoint x: 697, endPoint y: 237, distance: 9.7
click at [697, 237] on button "Continue" at bounding box center [718, 238] width 124 height 48
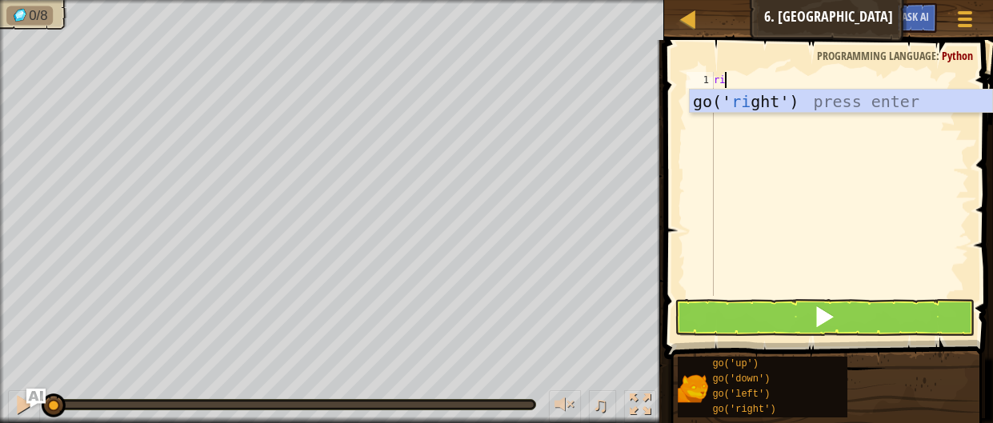
scroll to position [7, 0]
type textarea "right"
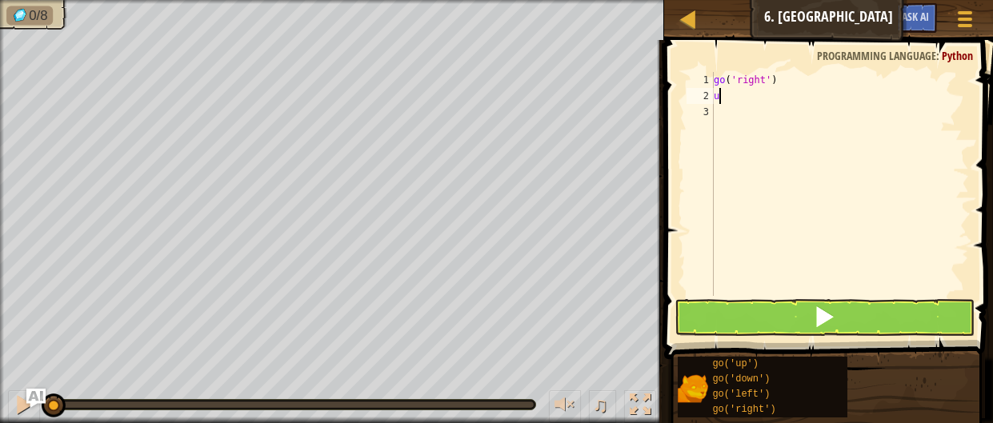
type textarea "up"
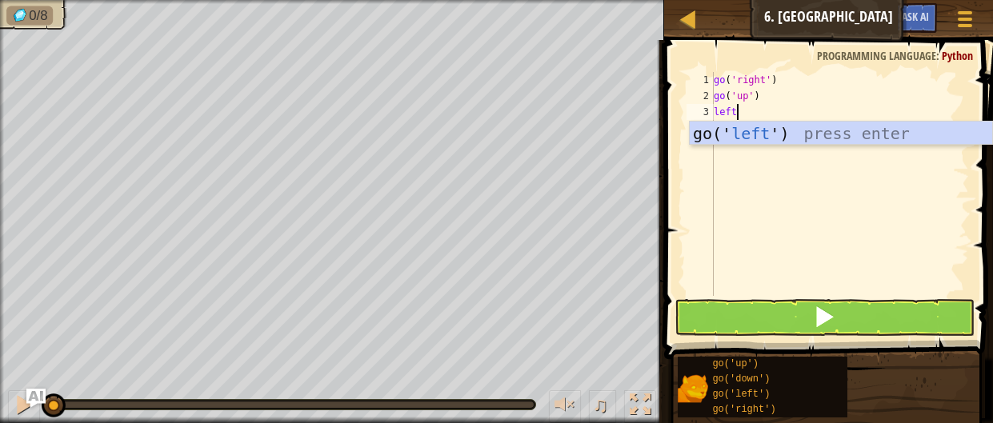
type textarea "left"
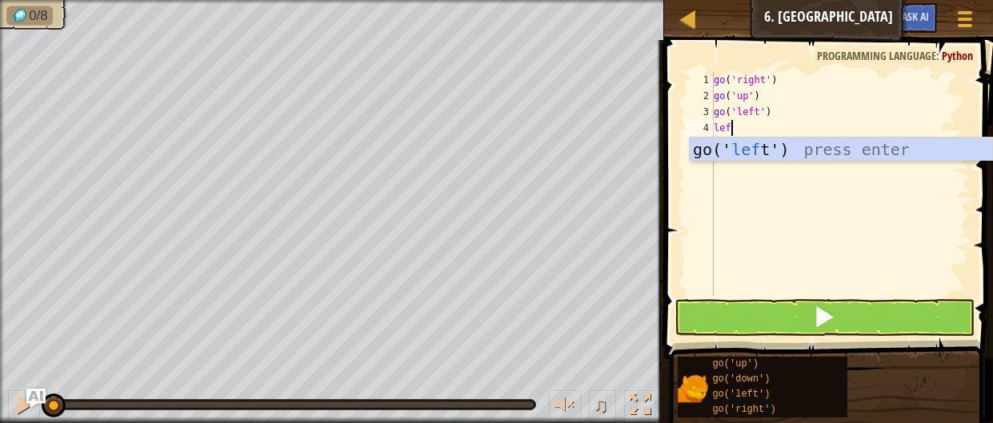
type textarea "left"
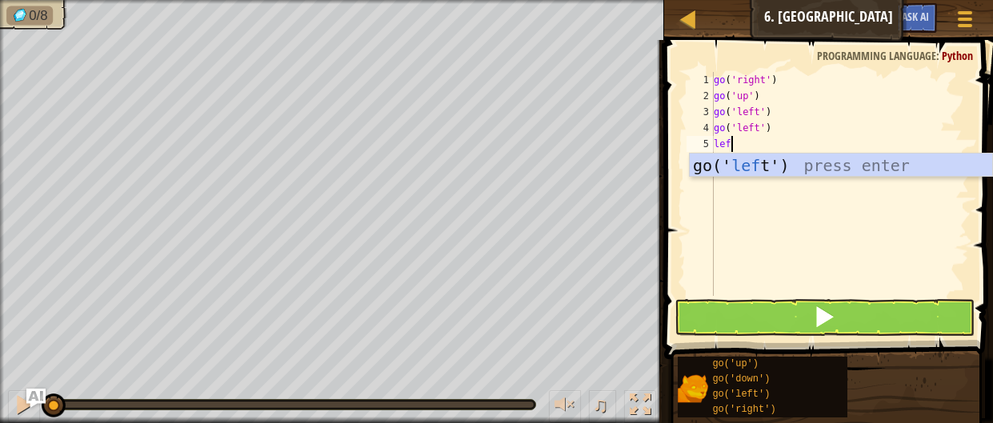
type textarea "left"
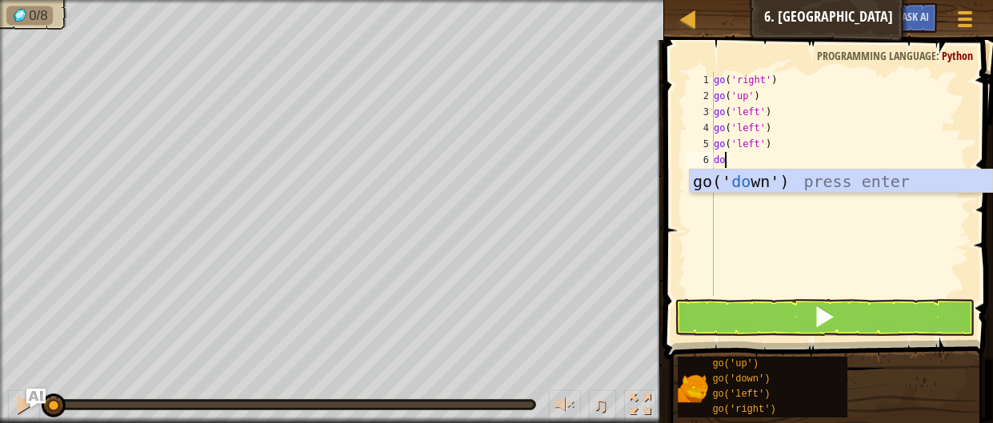
type textarea "down"
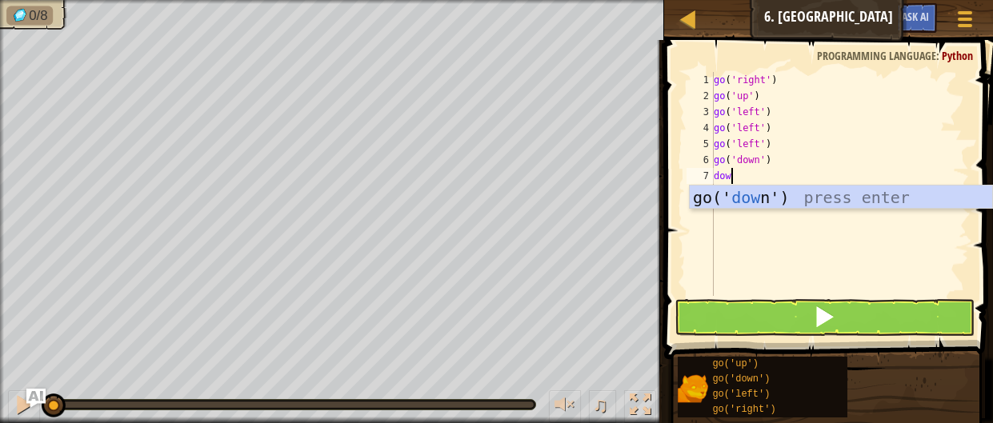
type textarea "down"
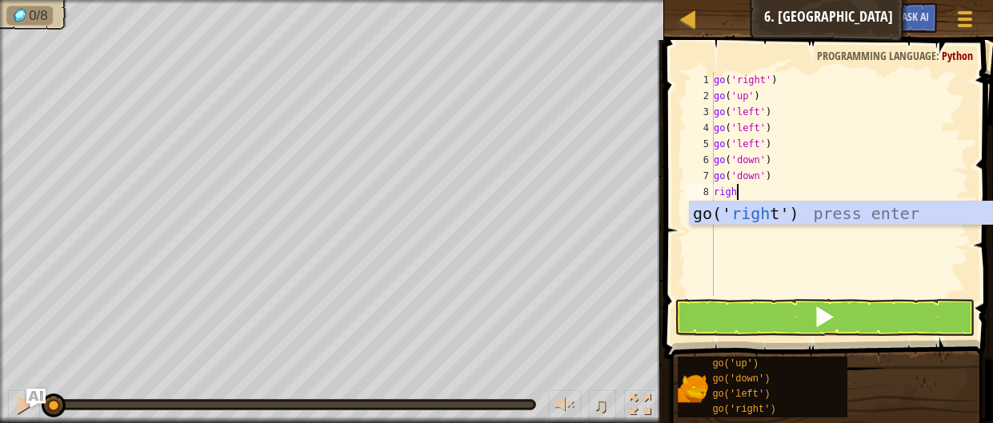
type textarea "right"
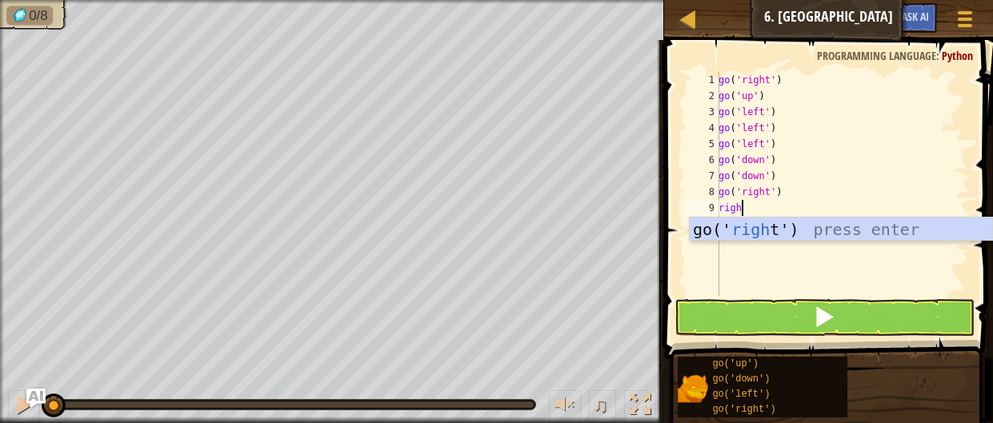
type textarea "right"
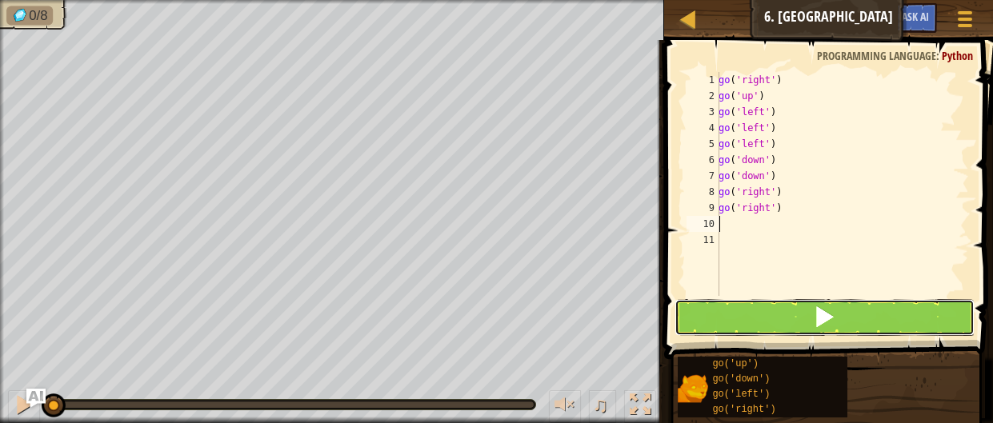
click at [785, 310] on button at bounding box center [824, 317] width 301 height 37
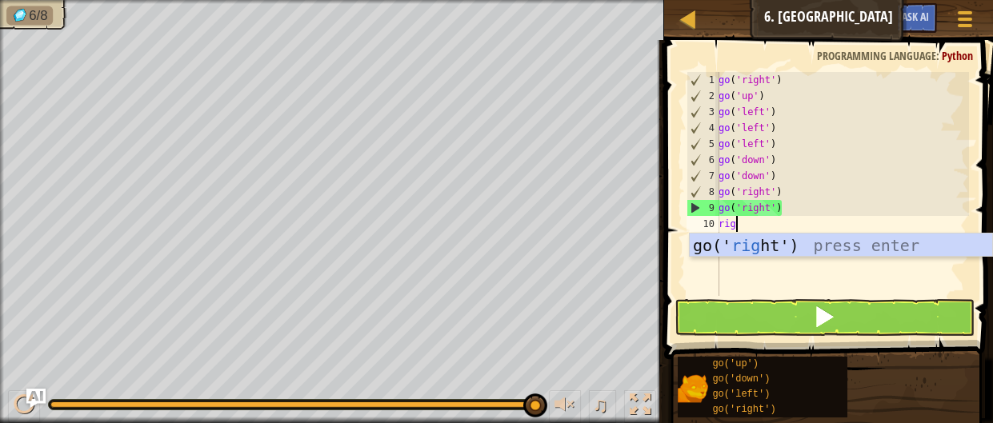
type textarea "right"
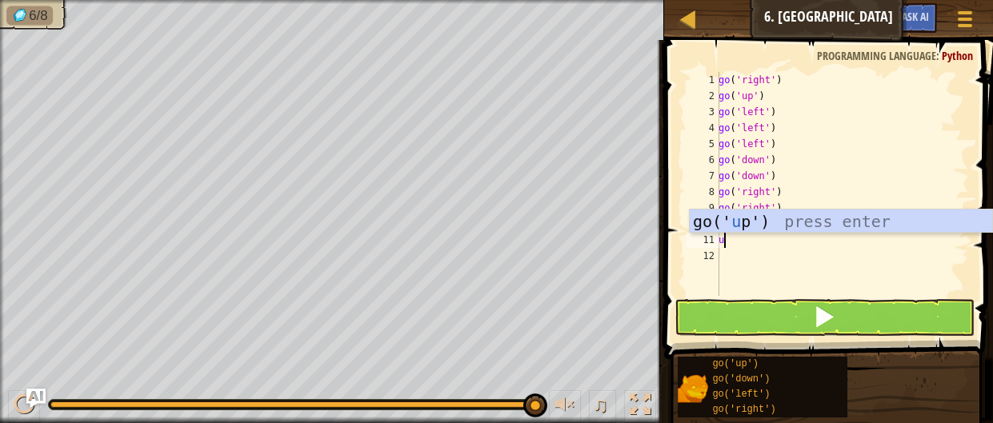
type textarea "up"
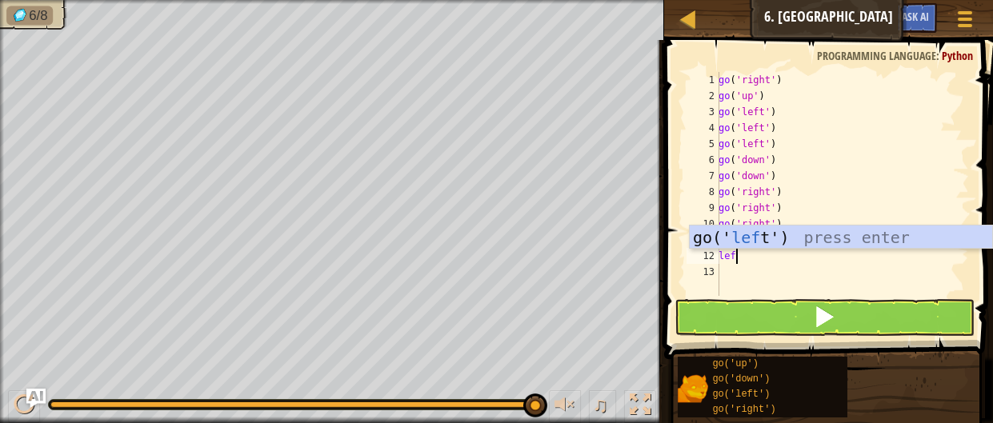
type textarea "left"
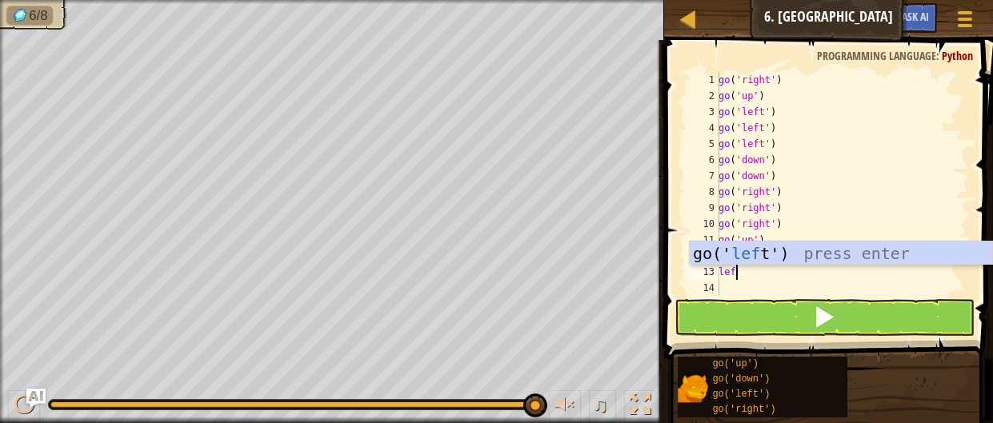
type textarea "left"
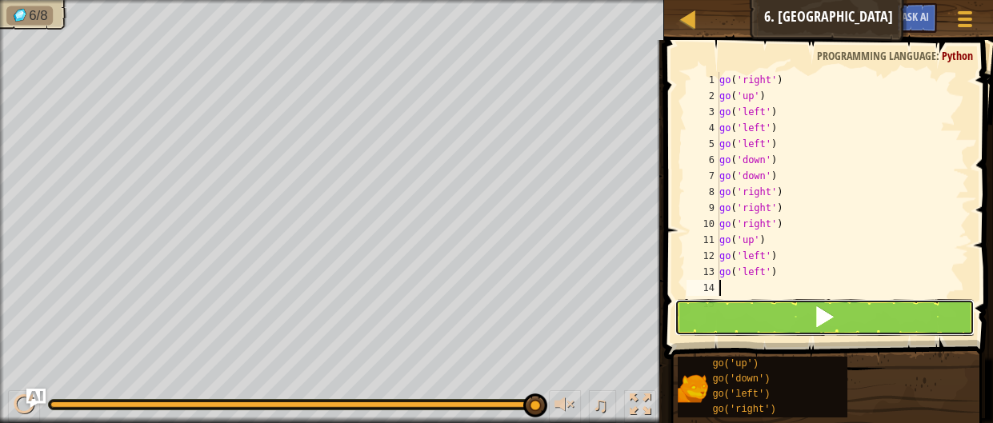
click at [800, 326] on button at bounding box center [824, 317] width 301 height 37
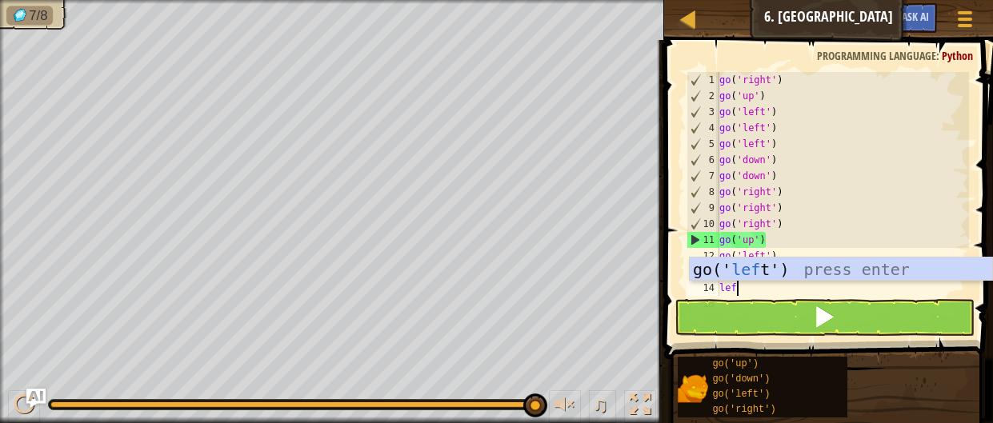
type textarea "left"
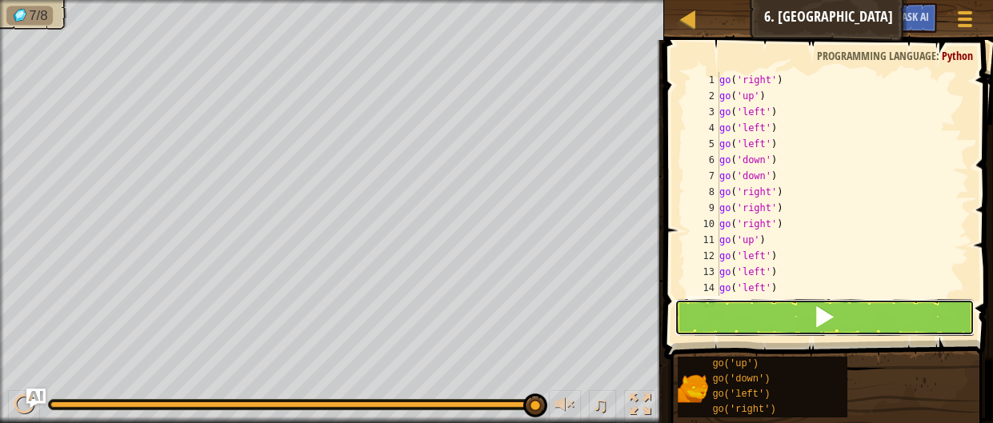
click at [791, 326] on button at bounding box center [824, 317] width 301 height 37
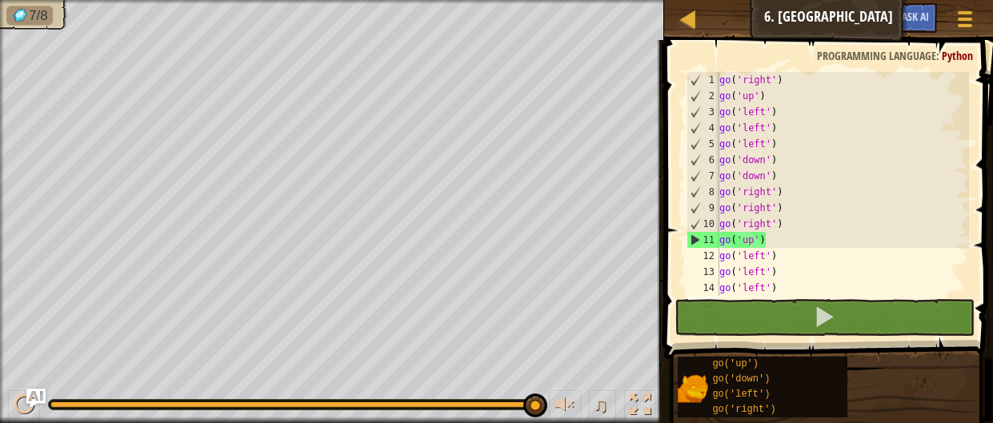
click at [803, 279] on div "go ( 'right' ) go ( 'up' ) go ( 'left' ) go ( 'left' ) go ( 'left' ) go ( 'down…" at bounding box center [842, 200] width 253 height 256
click at [801, 285] on div "go ( 'right' ) go ( 'up' ) go ( 'left' ) go ( 'left' ) go ( 'left' ) go ( 'down…" at bounding box center [842, 200] width 253 height 256
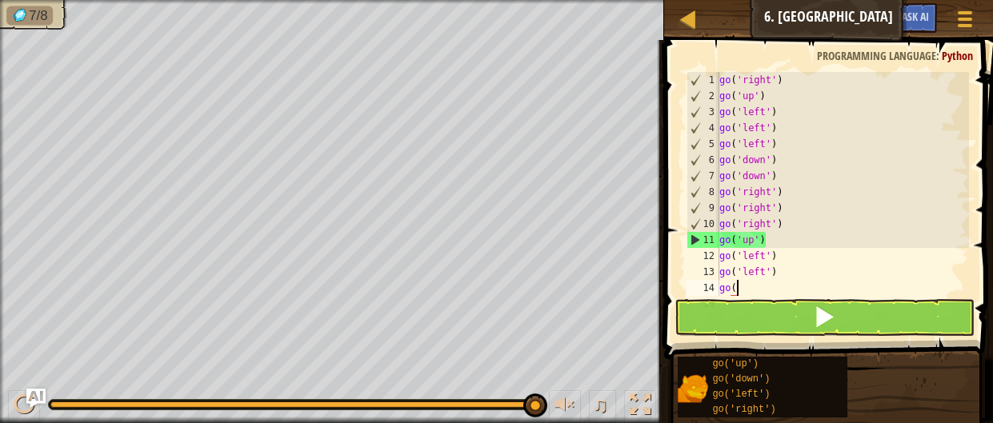
type textarea "g"
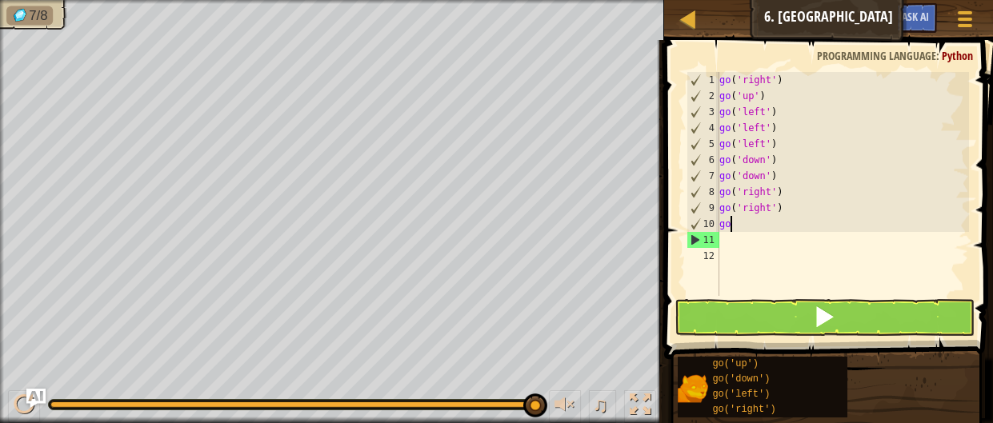
type textarea "g"
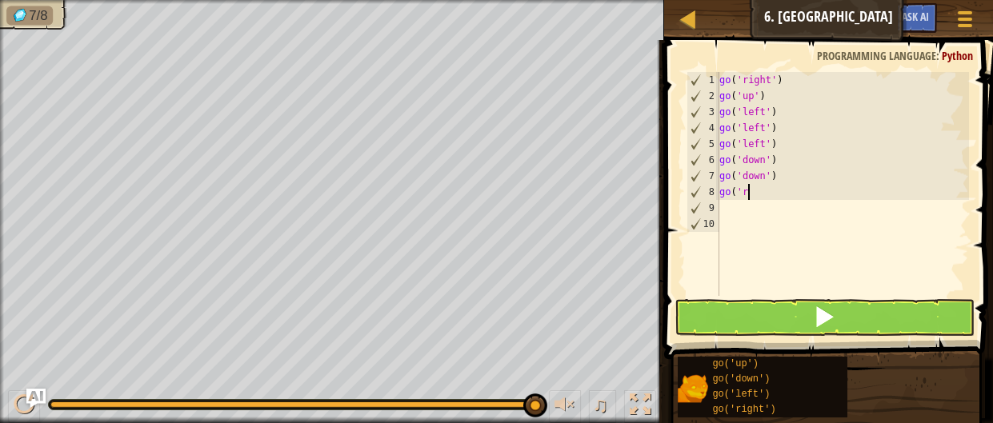
type textarea "g"
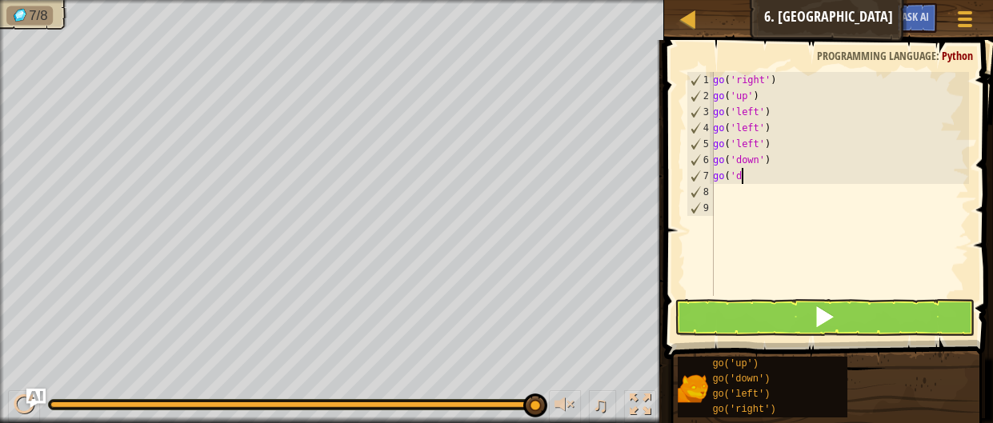
type textarea "g"
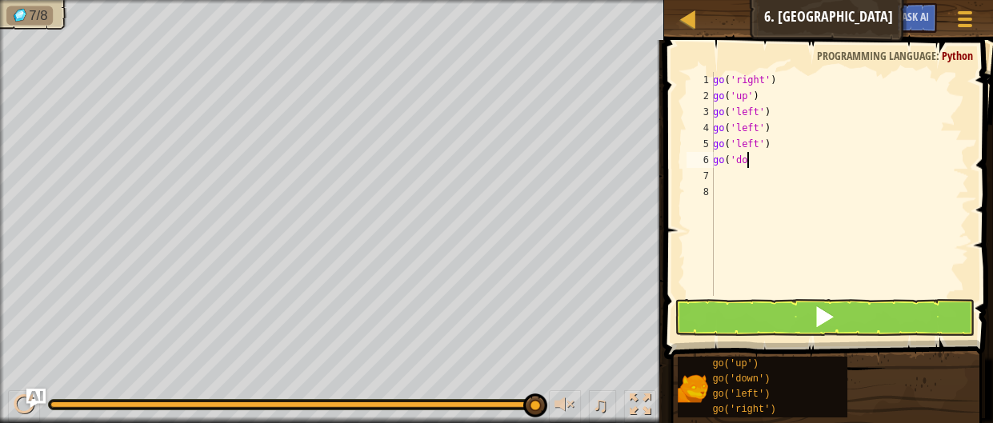
type textarea "g"
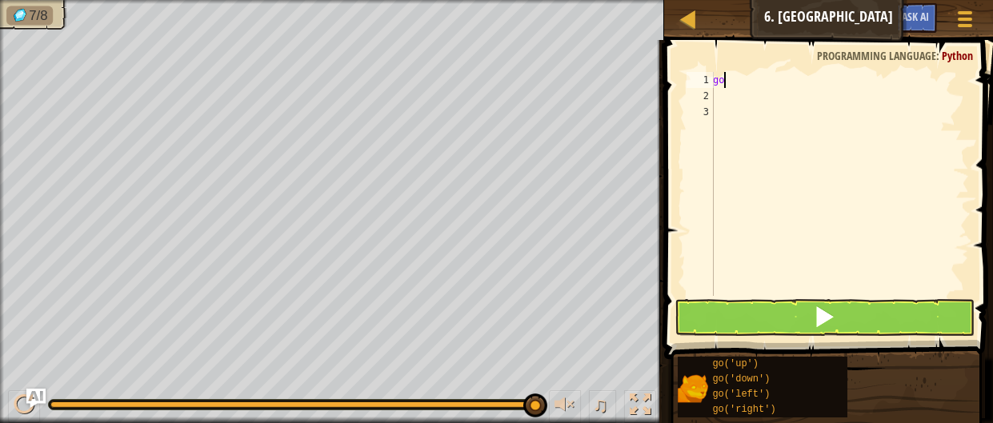
type textarea "g"
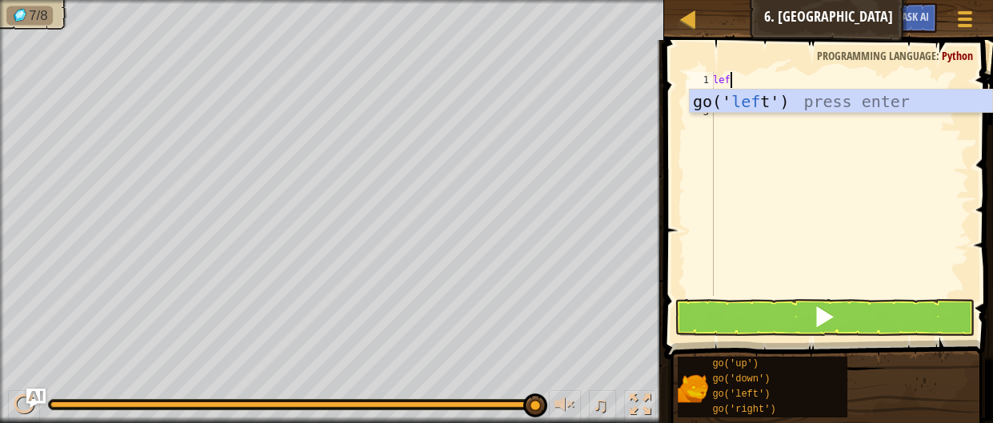
type textarea "left"
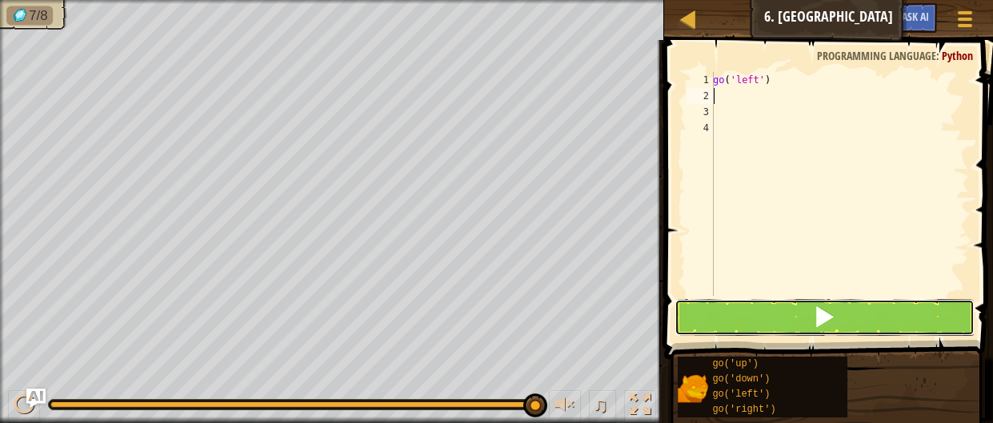
click at [872, 317] on button at bounding box center [824, 317] width 301 height 37
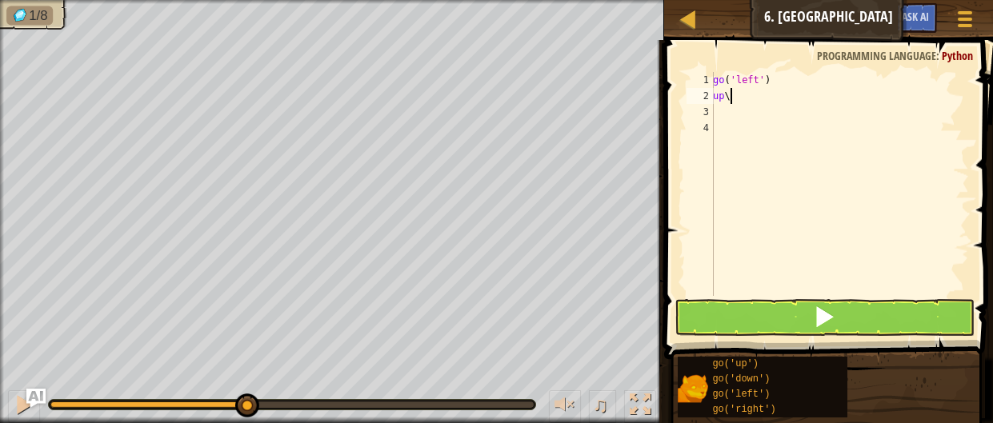
type textarea "up"
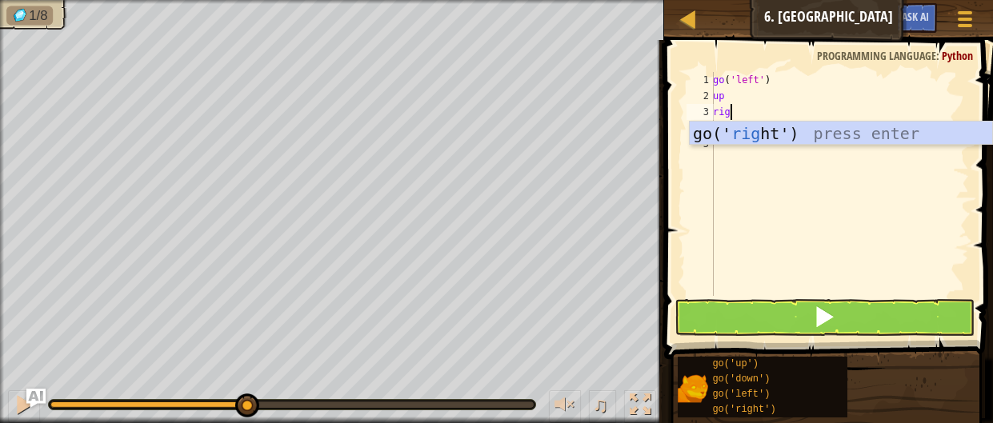
type textarea "right"
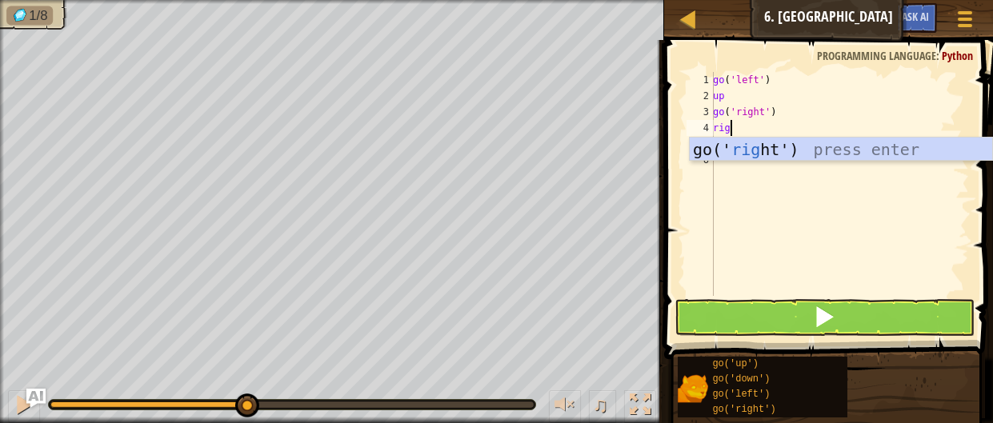
type textarea "right"
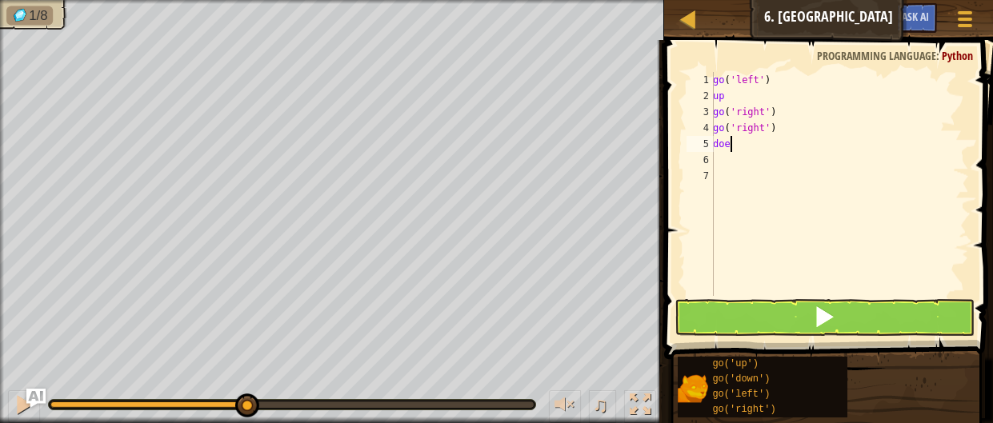
type textarea "doen"
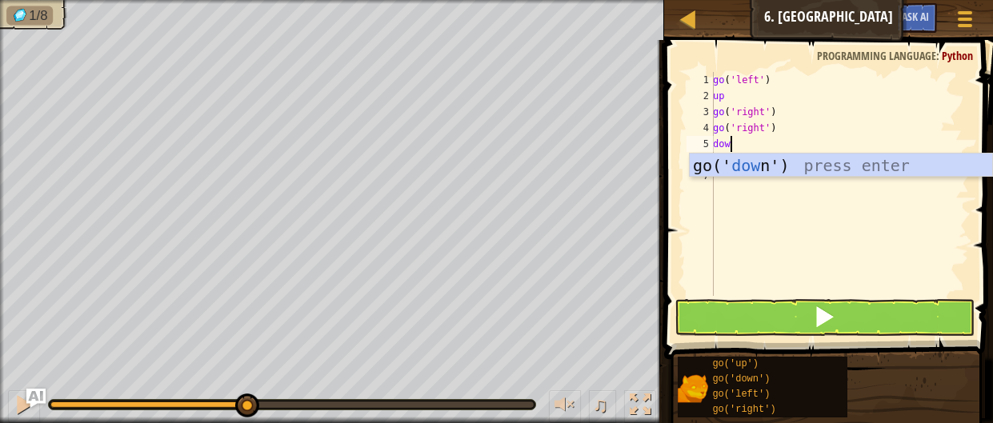
type textarea "down"
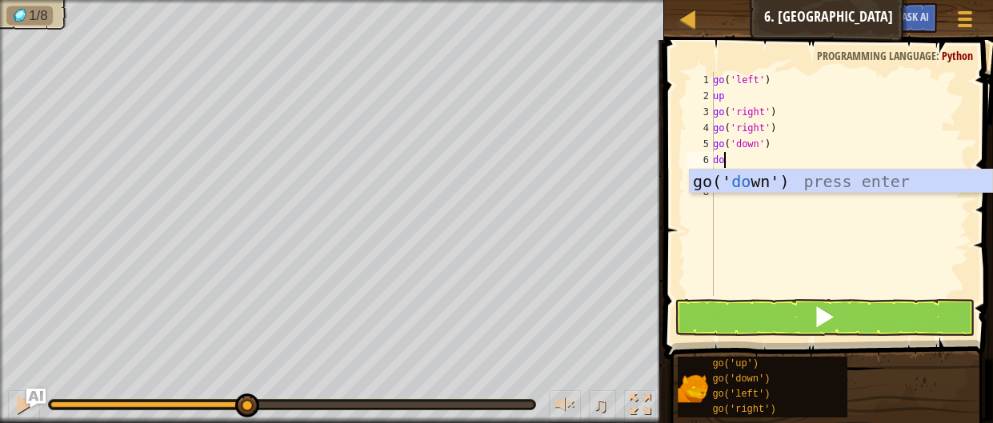
type textarea "down"
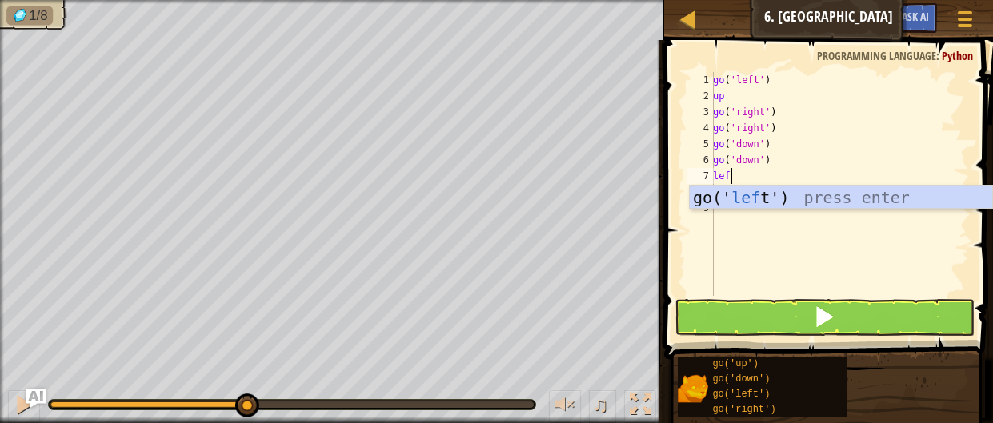
type textarea "left"
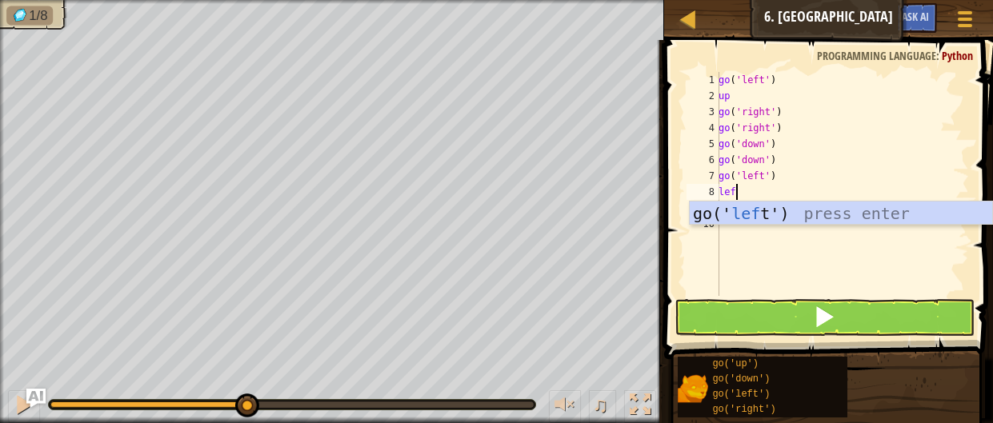
type textarea "left"
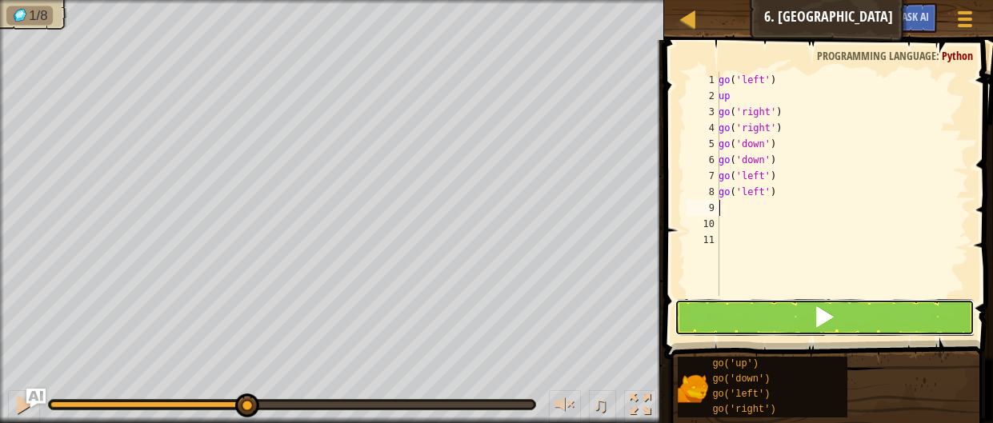
click at [887, 327] on button at bounding box center [824, 317] width 301 height 37
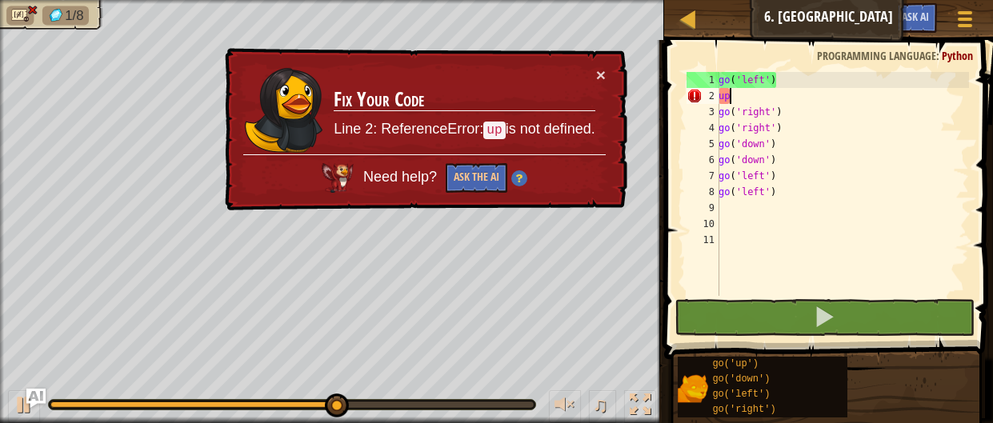
click at [746, 98] on div "go ( 'left' ) up go ( 'right' ) go ( 'right' ) go ( 'down' ) go ( 'down' ) go (…" at bounding box center [842, 200] width 254 height 256
type textarea "u"
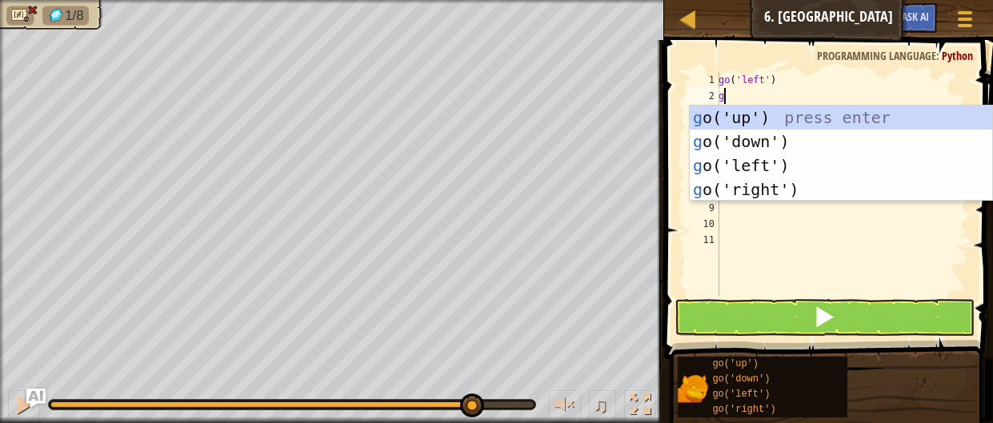
type textarea "go"
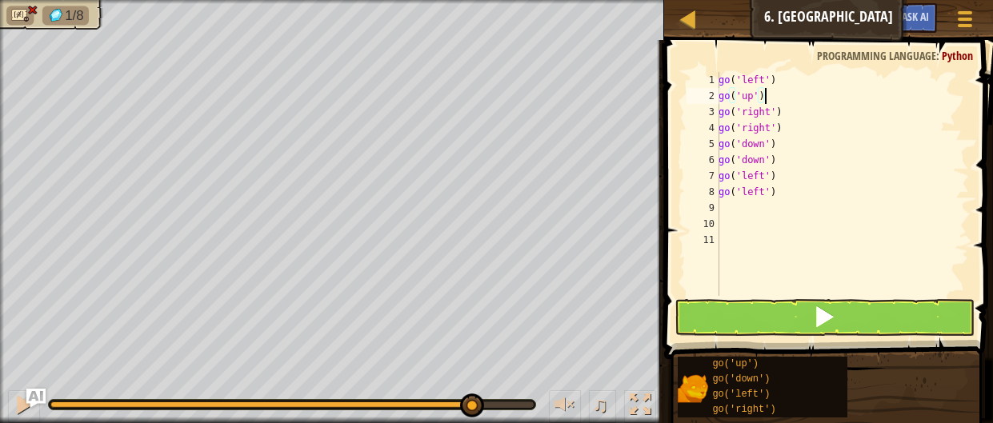
type textarea "go('up')"
click at [691, 321] on button at bounding box center [824, 317] width 301 height 37
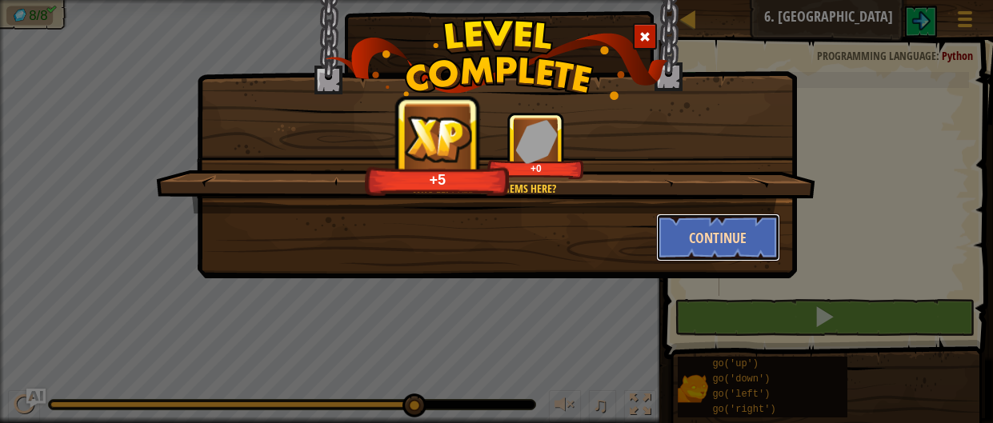
click at [762, 238] on button "Continue" at bounding box center [718, 238] width 124 height 48
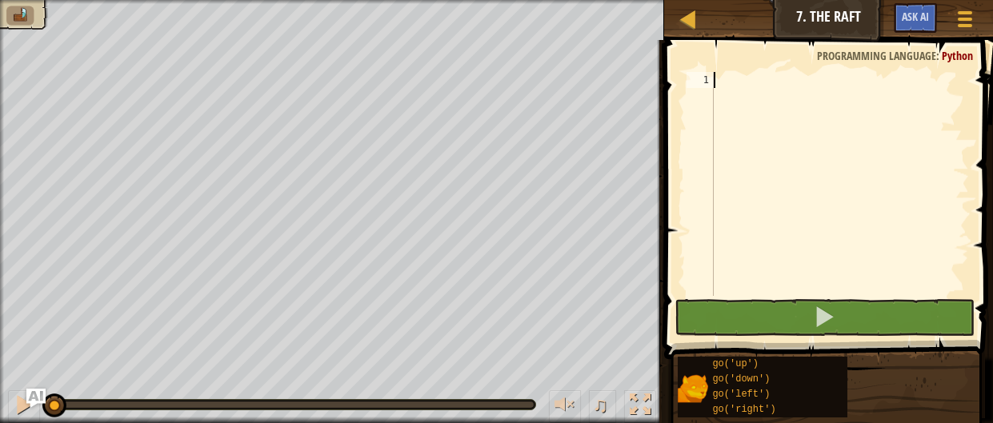
scroll to position [7, 0]
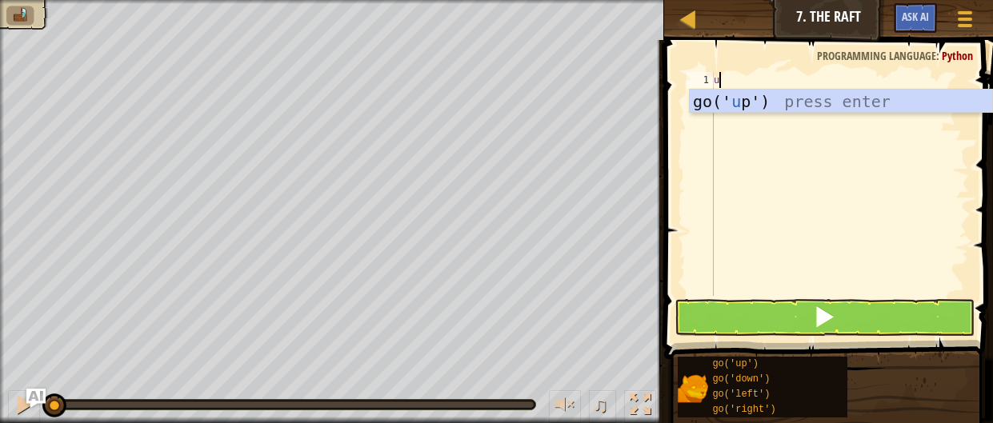
type textarea "up"
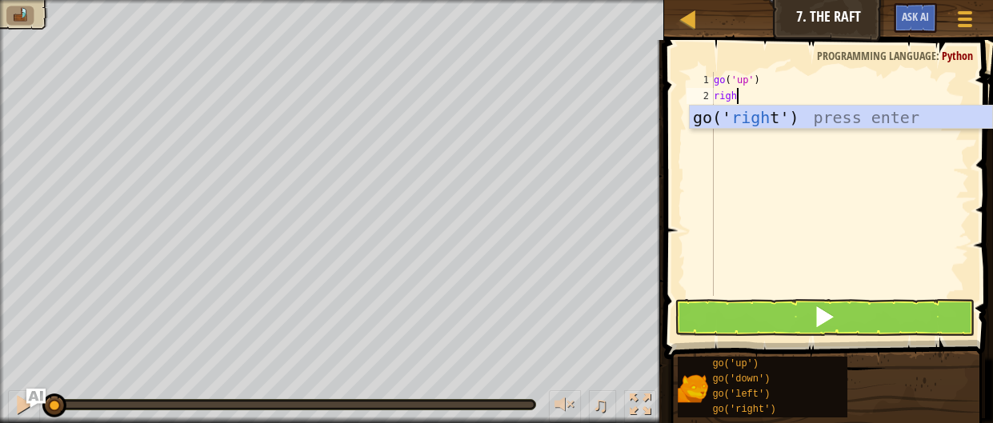
type textarea "right"
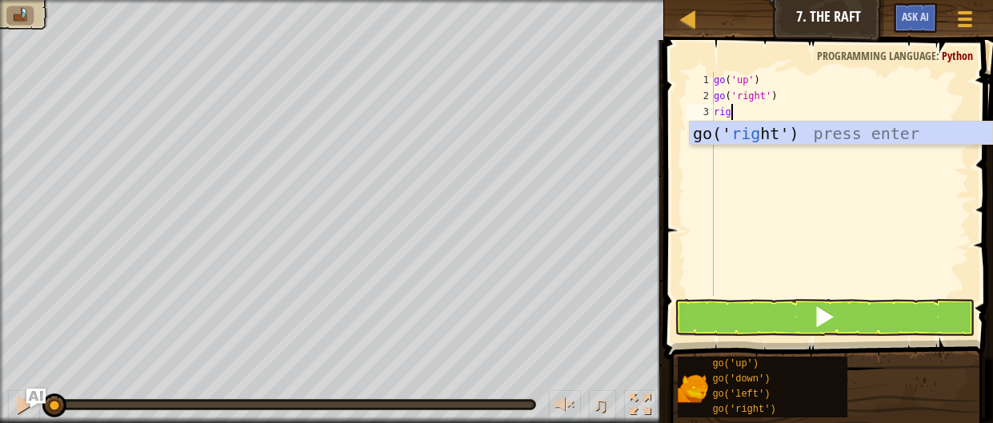
type textarea "right"
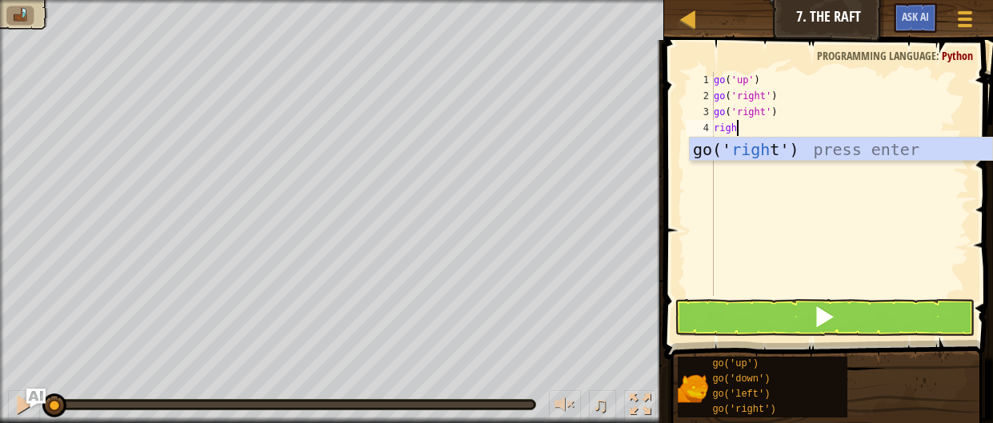
type textarea "right"
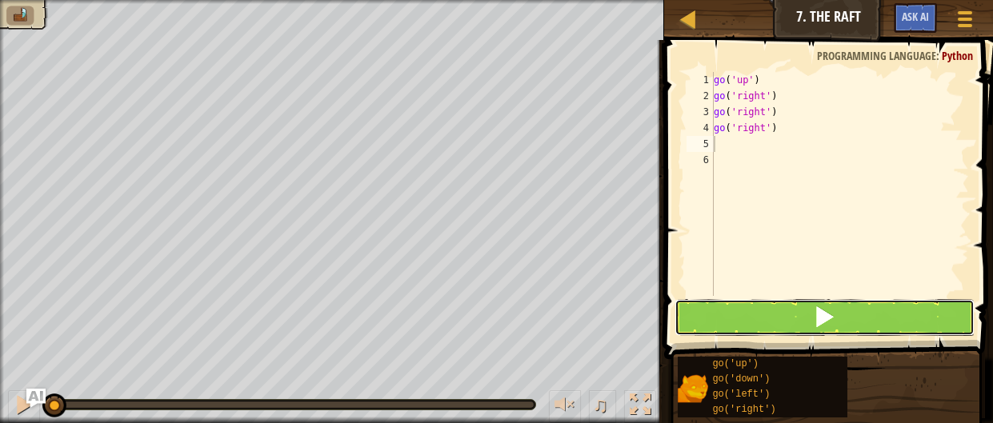
click at [874, 302] on button at bounding box center [824, 317] width 301 height 37
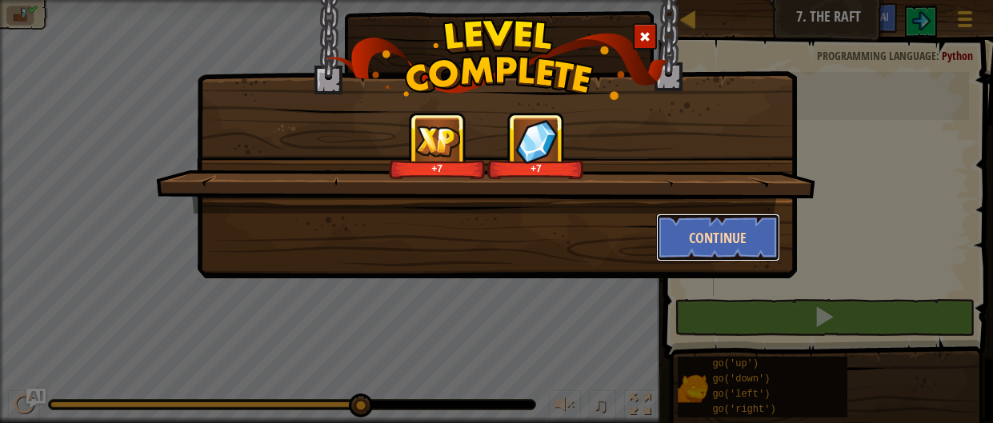
click at [764, 244] on button "Continue" at bounding box center [718, 238] width 124 height 48
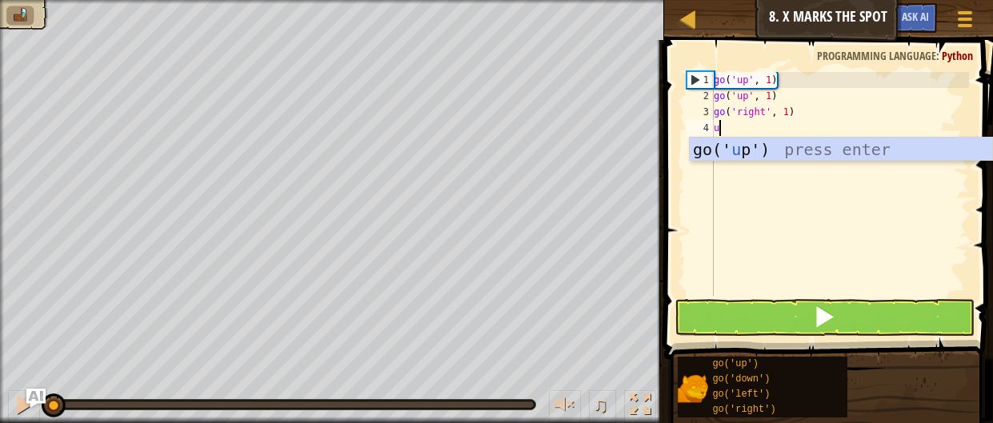
scroll to position [7, 0]
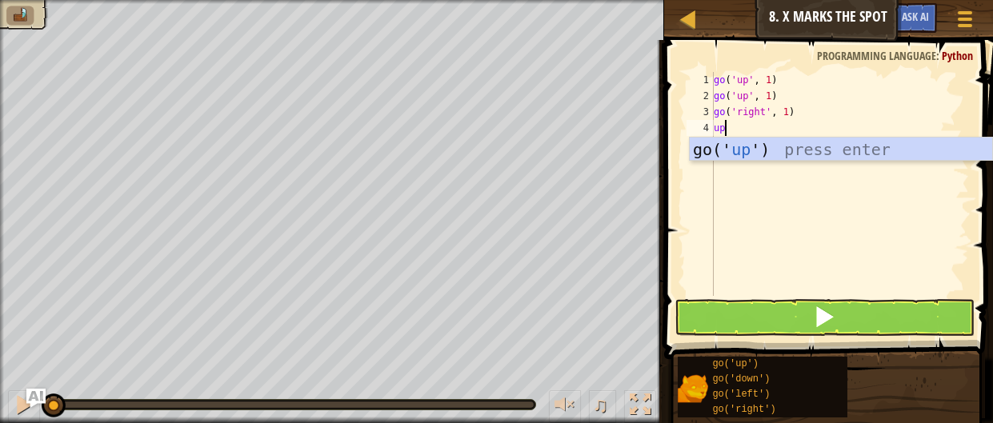
type textarea "u"
type textarea "right"
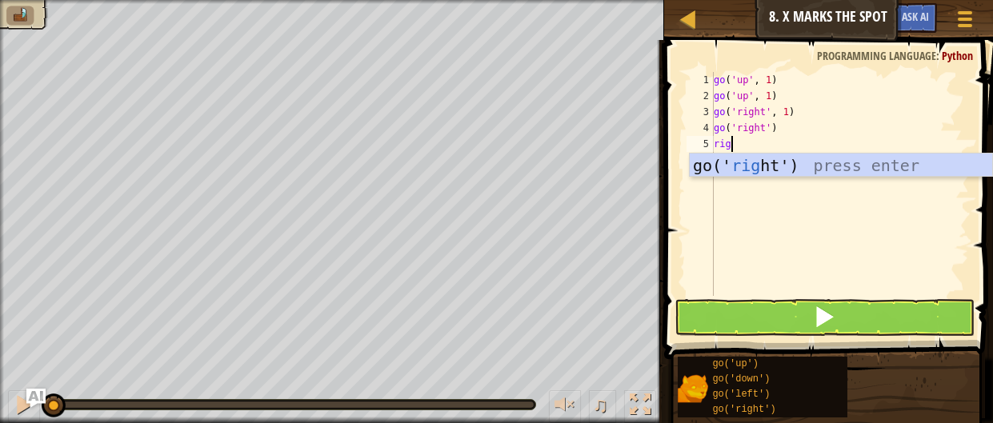
type textarea "right"
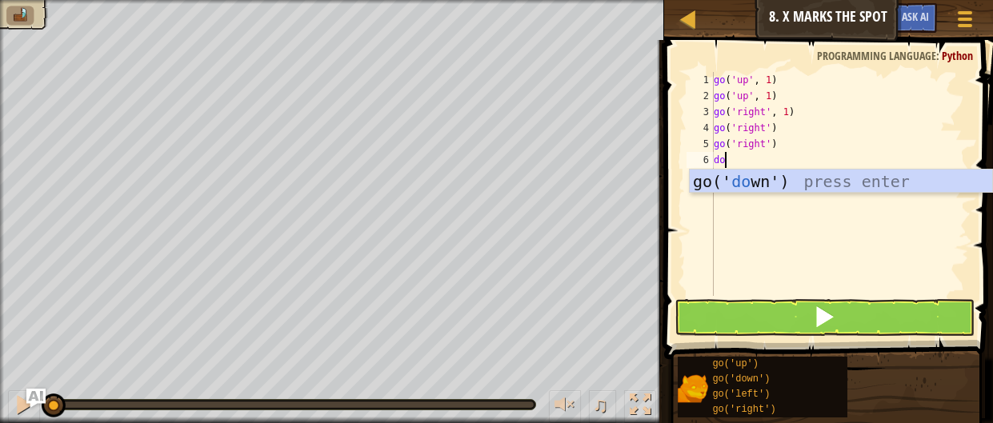
type textarea "down"
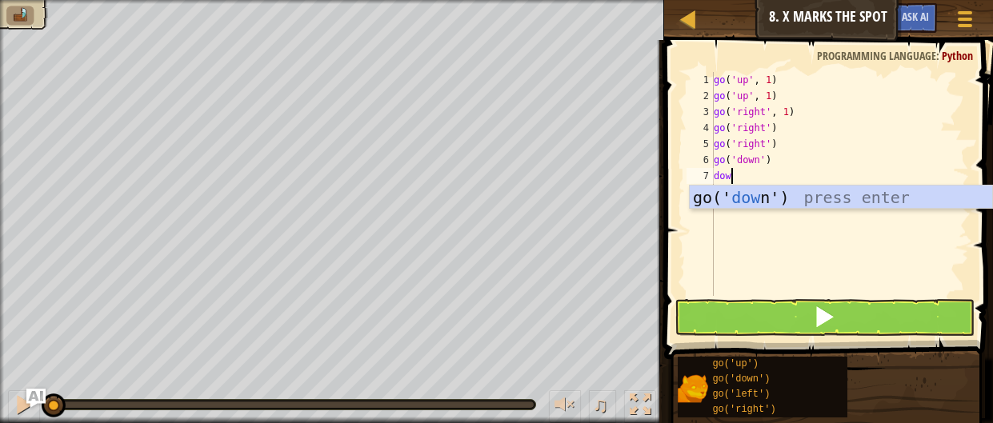
type textarea "down"
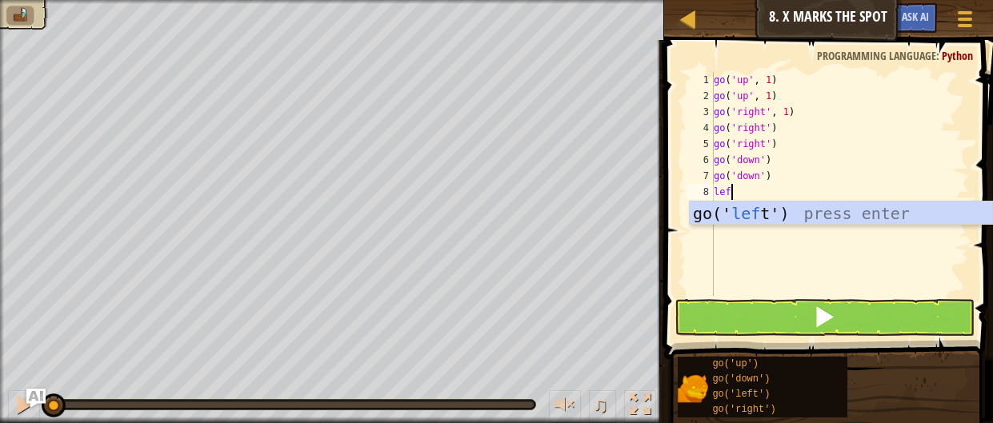
type textarea "left"
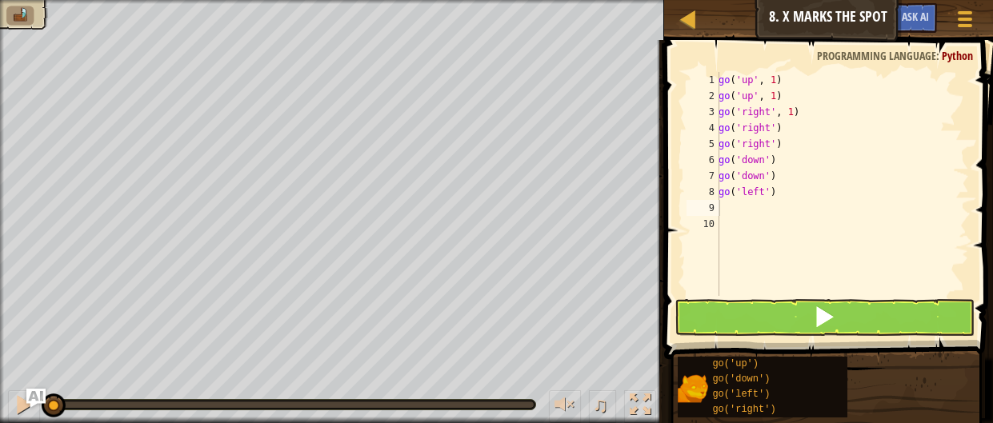
drag, startPoint x: 763, startPoint y: 332, endPoint x: 735, endPoint y: 313, distance: 34.0
click at [763, 329] on button at bounding box center [824, 317] width 301 height 37
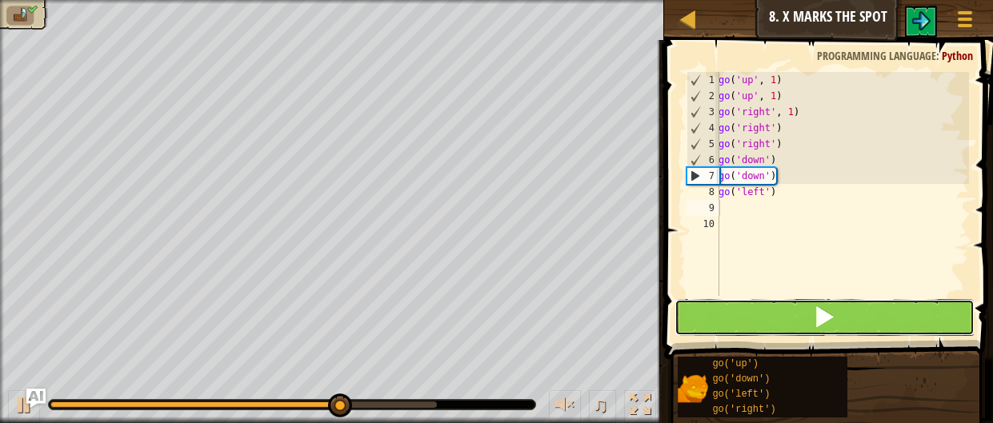
click at [734, 315] on button at bounding box center [824, 317] width 301 height 37
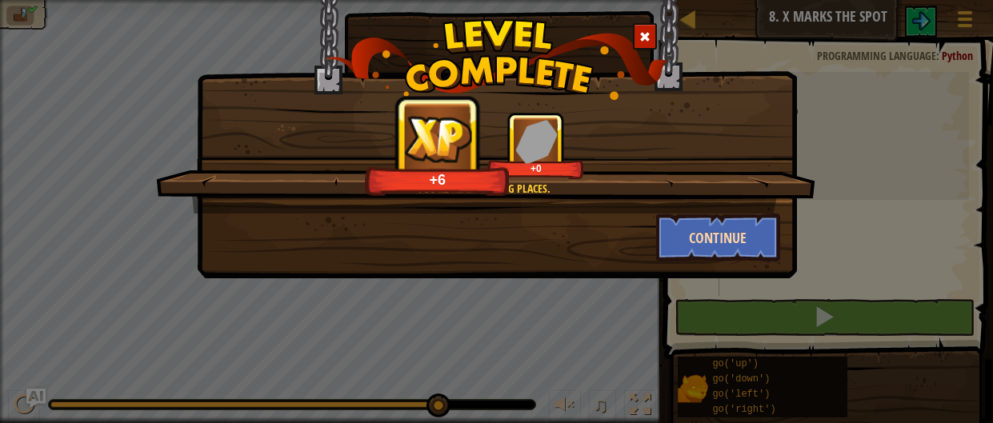
click at [775, 210] on div "You're really going places. +6 +0" at bounding box center [485, 163] width 659 height 102
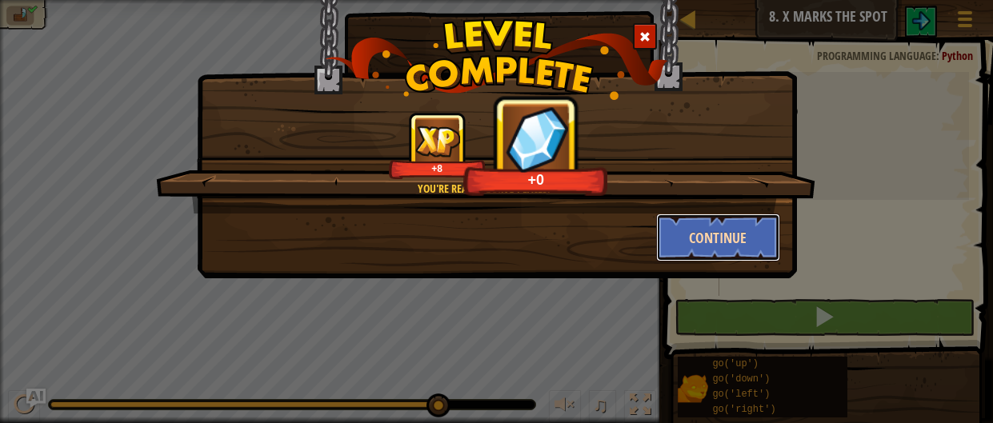
click at [739, 249] on button "Continue" at bounding box center [718, 238] width 124 height 48
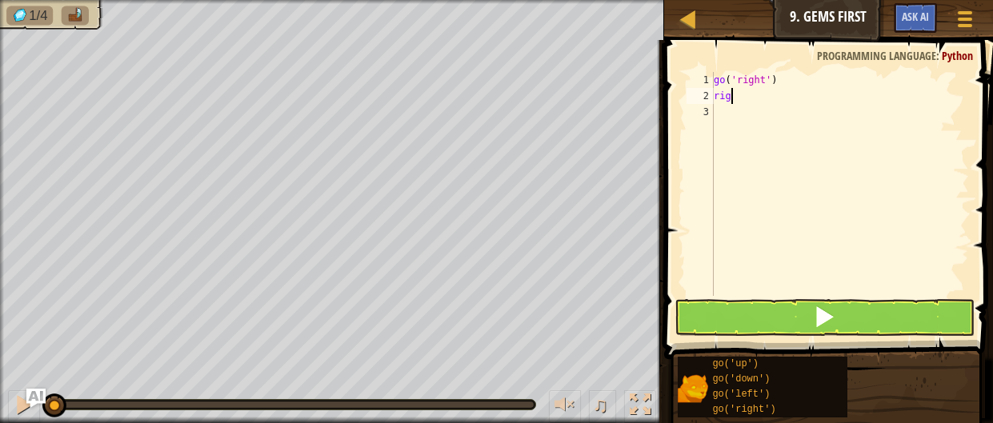
scroll to position [7, 0]
type textarea "righ"
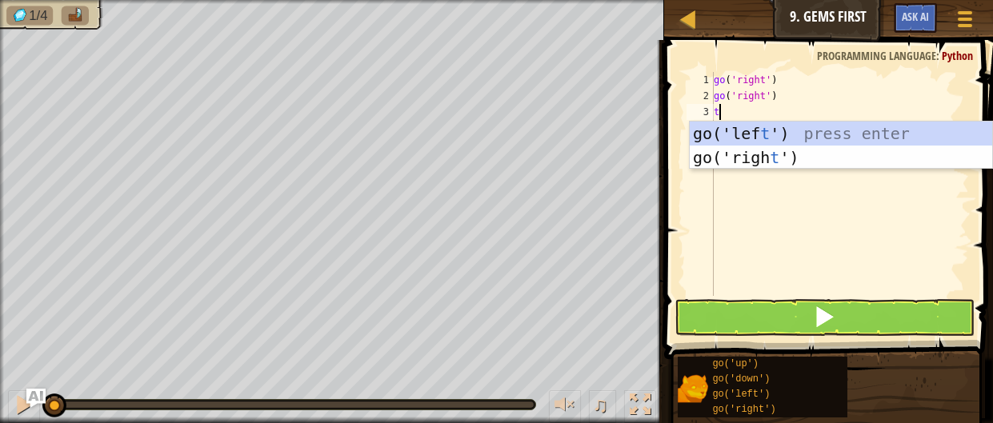
type textarea "tup"
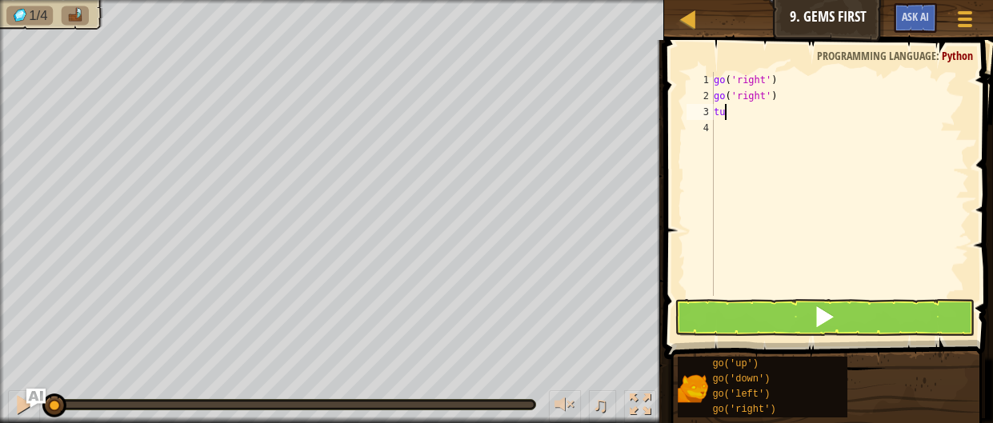
type textarea "t"
type textarea "up"
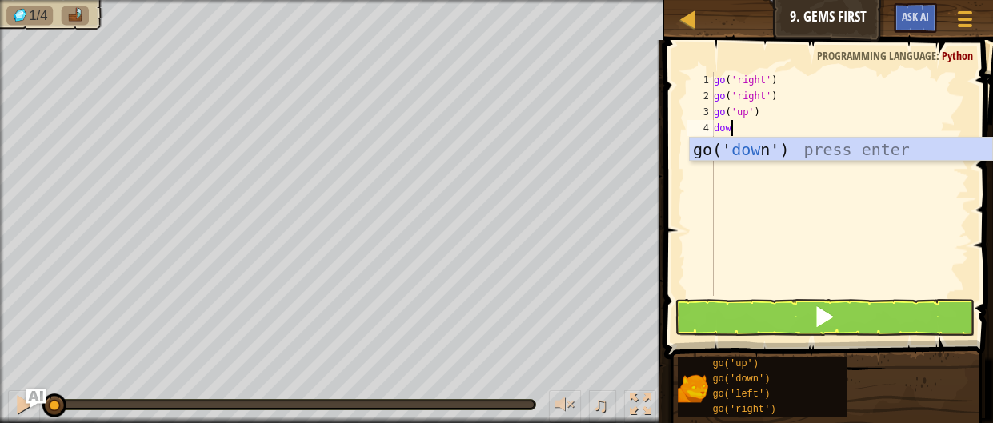
type textarea "down"
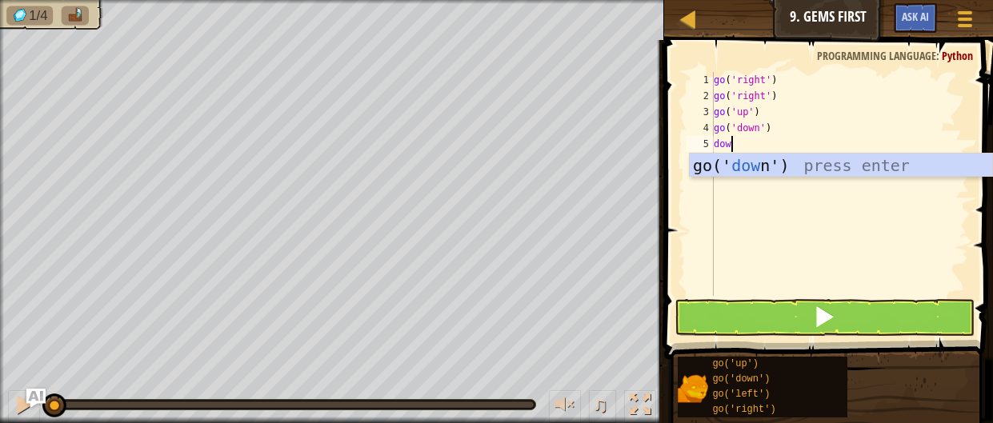
type textarea "down"
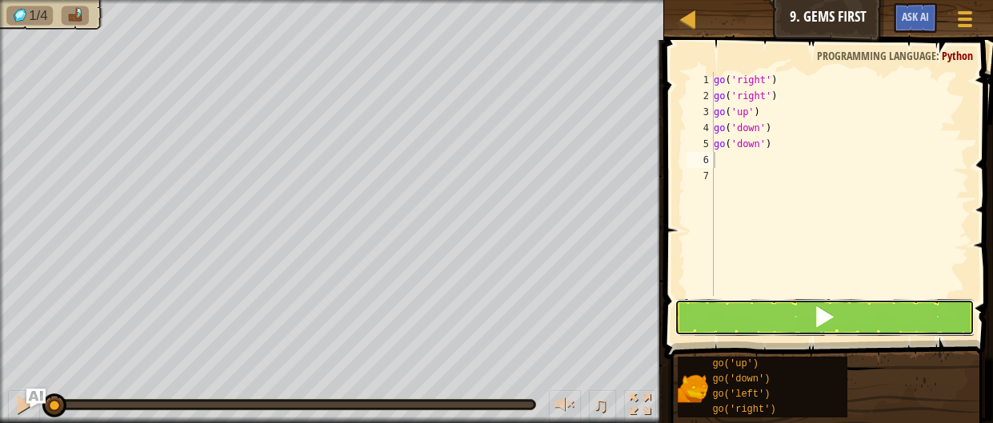
click at [919, 319] on button at bounding box center [824, 317] width 301 height 37
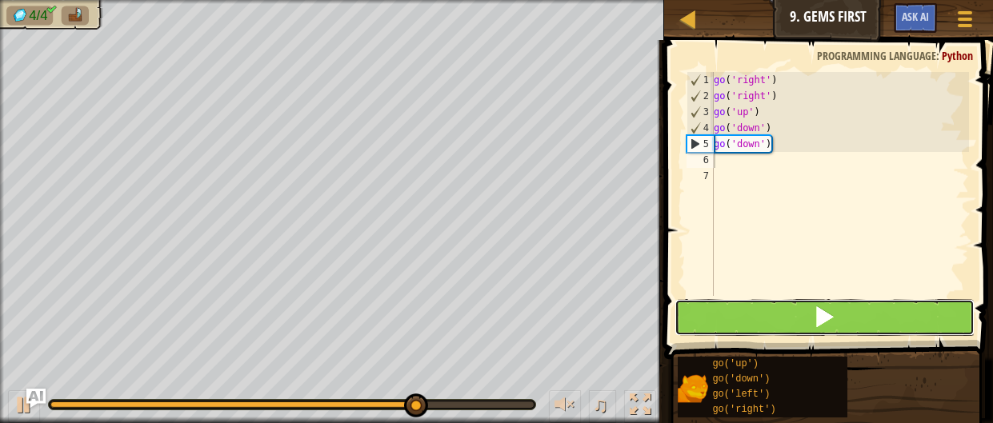
click at [801, 326] on button at bounding box center [824, 317] width 301 height 37
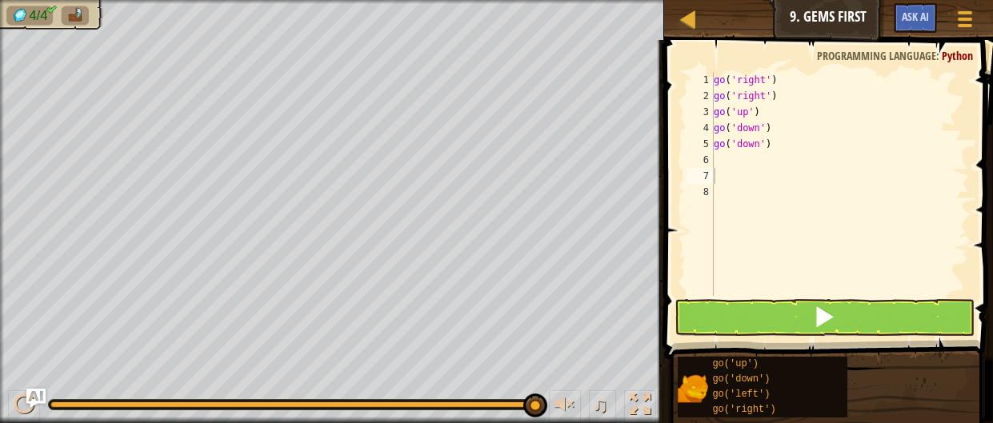
click at [848, 298] on div "1 2 3 4 5 6 7 8 go ( 'right' ) go ( 'right' ) go ( 'up' ) go ( 'down' ) go ( 'd…" at bounding box center [826, 231] width 334 height 366
click at [858, 315] on button at bounding box center [824, 317] width 301 height 37
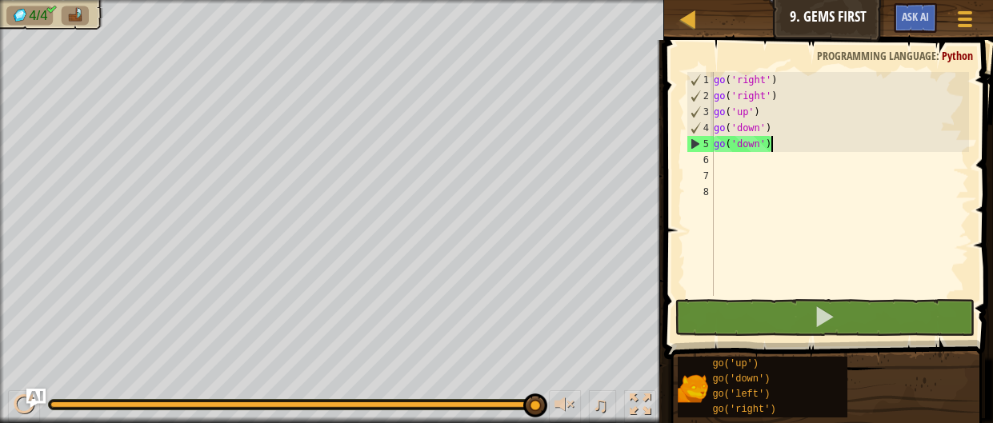
click at [777, 149] on div "go ( 'right' ) go ( 'right' ) go ( 'up' ) go ( 'down' ) go ( 'down' )" at bounding box center [839, 200] width 258 height 256
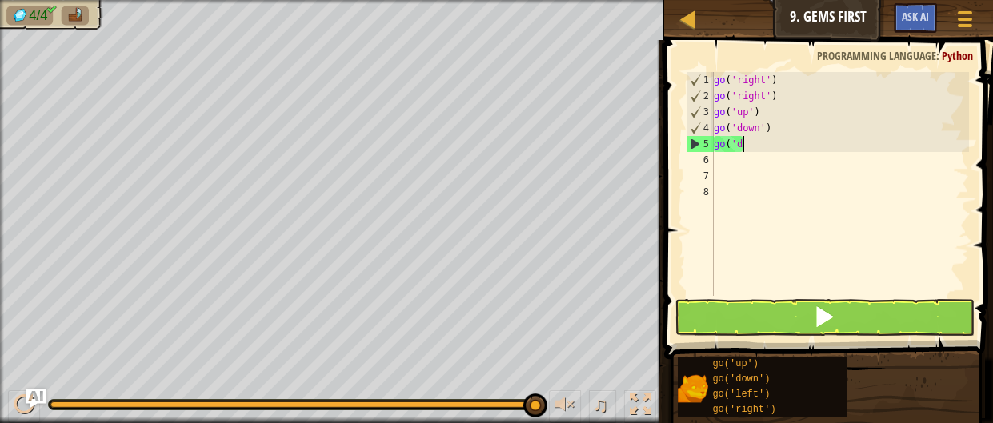
type textarea "g"
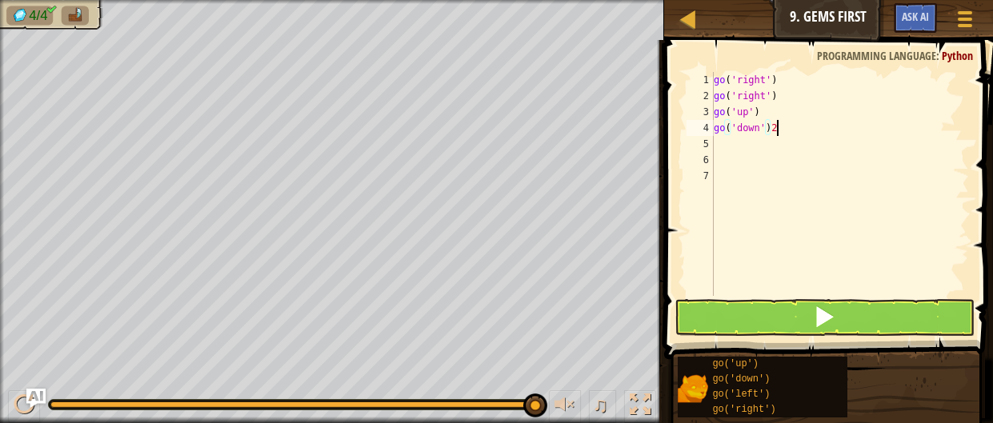
scroll to position [7, 4]
type textarea "go('down')"
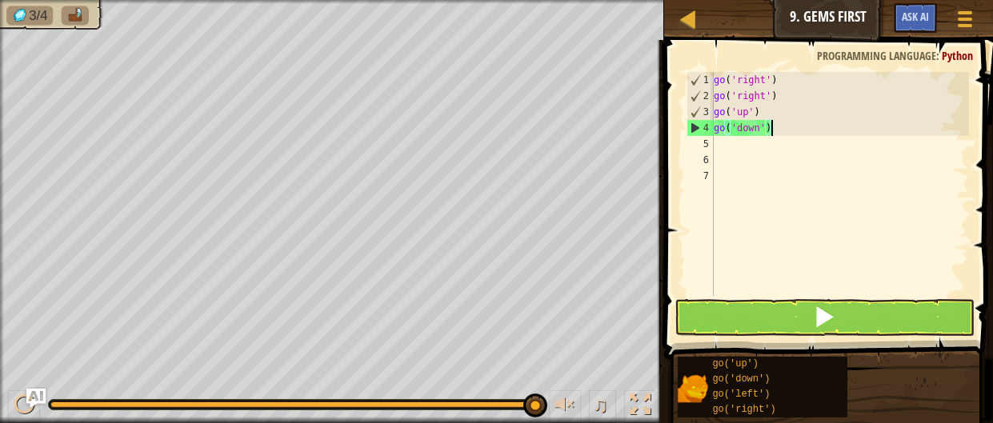
click at [820, 324] on span at bounding box center [824, 317] width 22 height 22
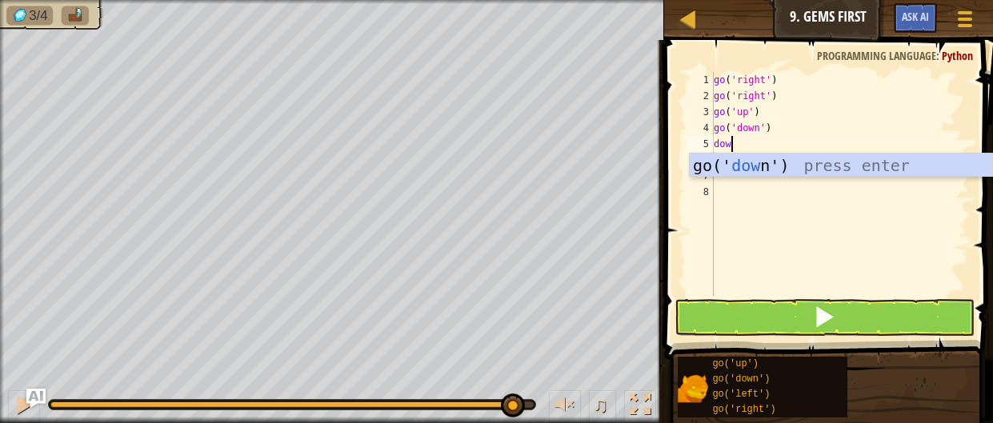
scroll to position [7, 0]
type textarea "down"
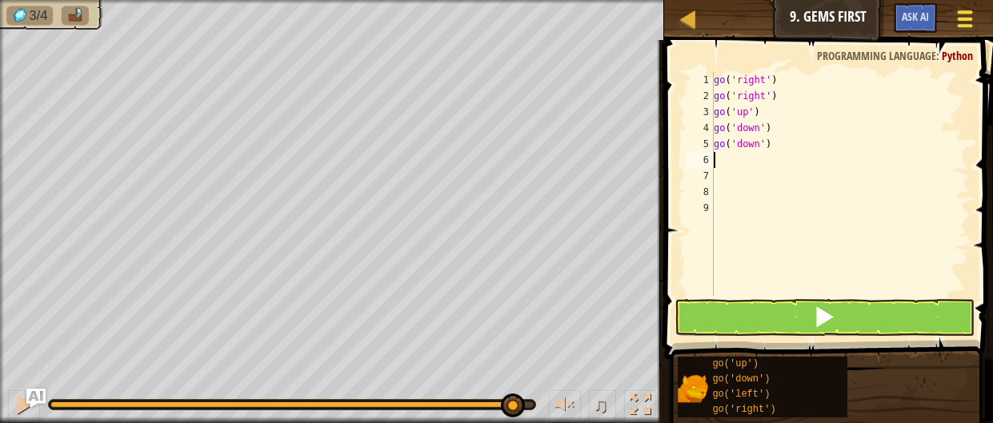
type textarea "go('down')"
type textarea "\"
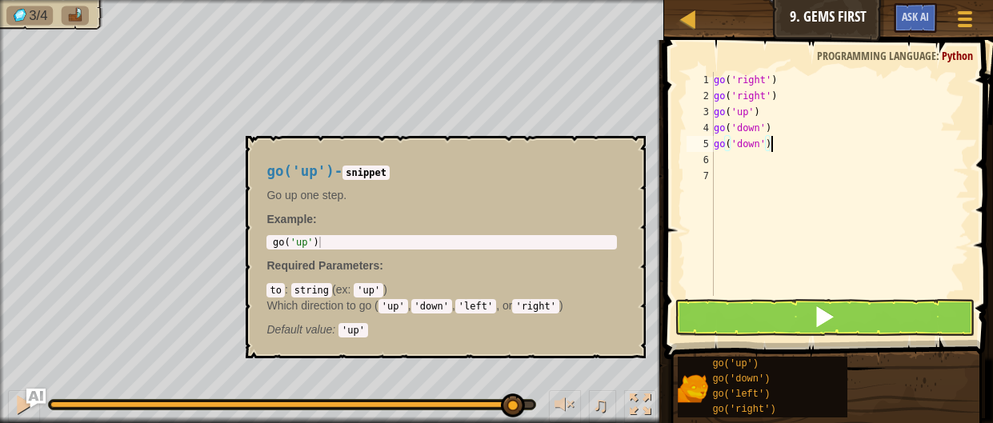
type textarea "go('down')"
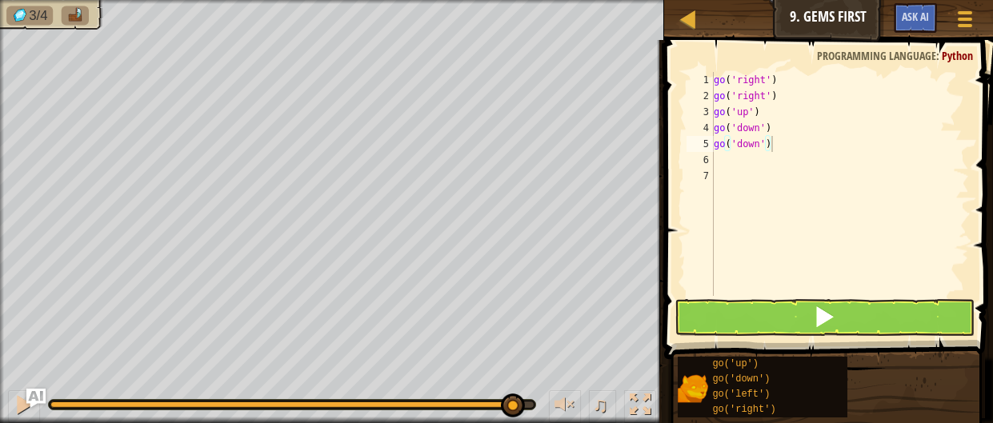
drag, startPoint x: 748, startPoint y: 334, endPoint x: 724, endPoint y: 330, distance: 24.3
click at [741, 335] on button at bounding box center [824, 317] width 301 height 37
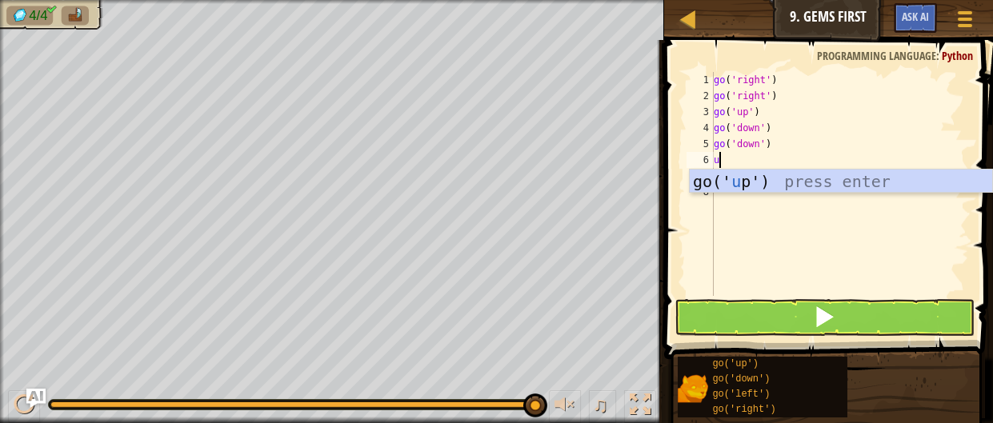
type textarea "up"
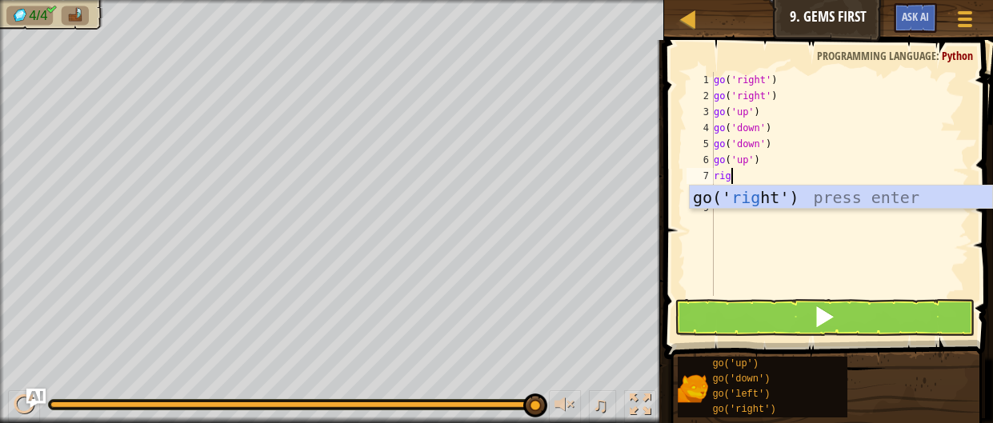
type textarea "right"
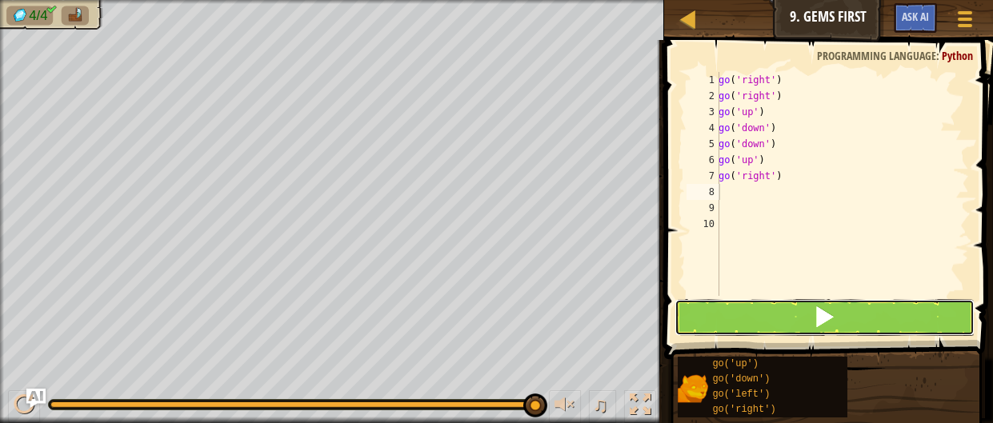
click at [872, 321] on button at bounding box center [824, 317] width 301 height 37
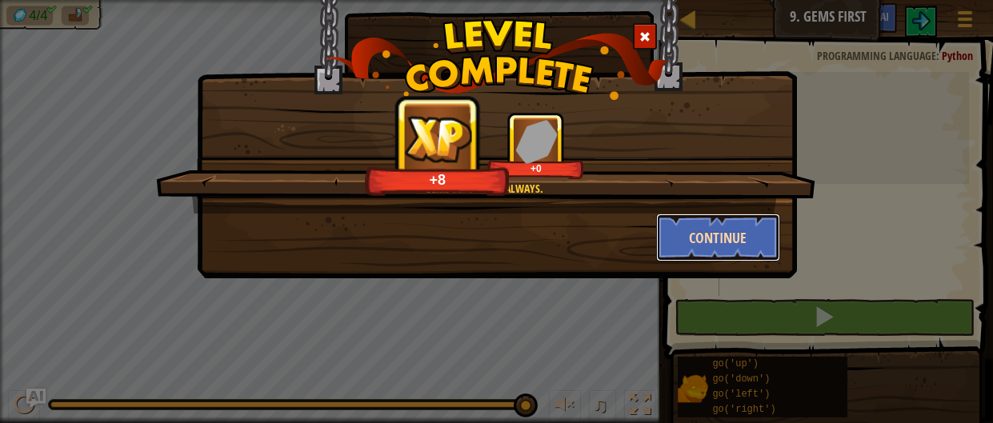
click at [687, 236] on button "Continue" at bounding box center [718, 238] width 124 height 48
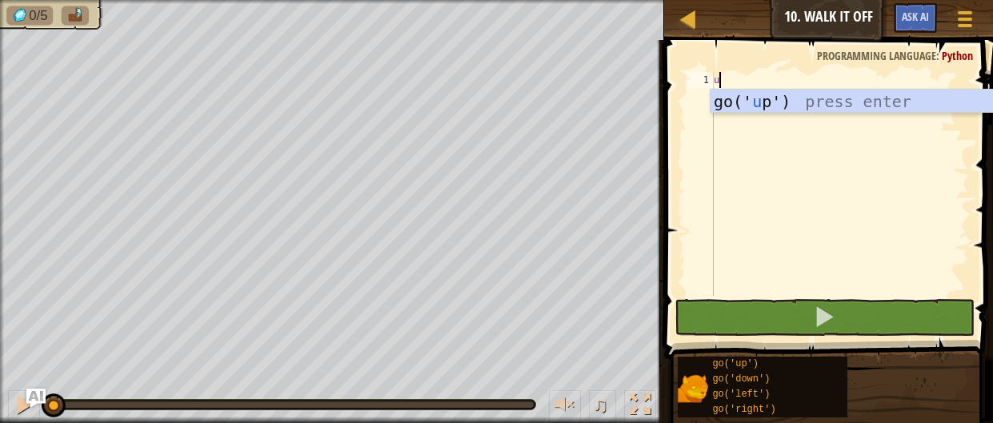
scroll to position [7, 0]
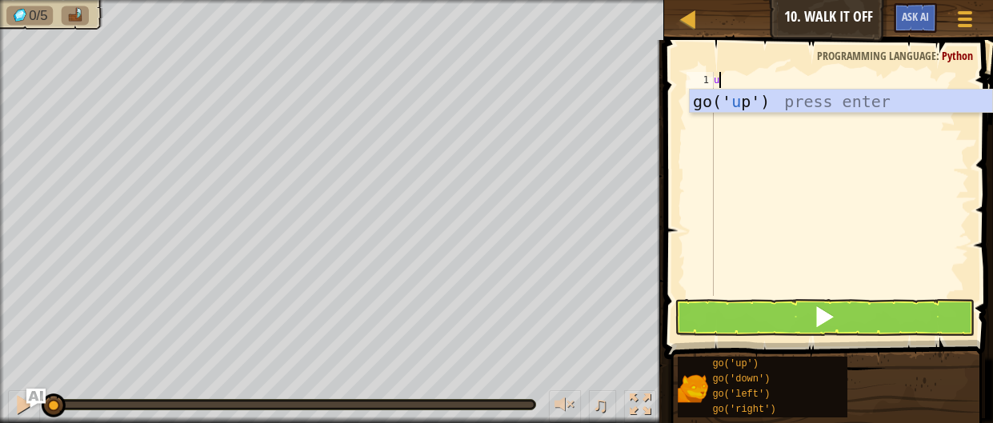
type textarea "up"
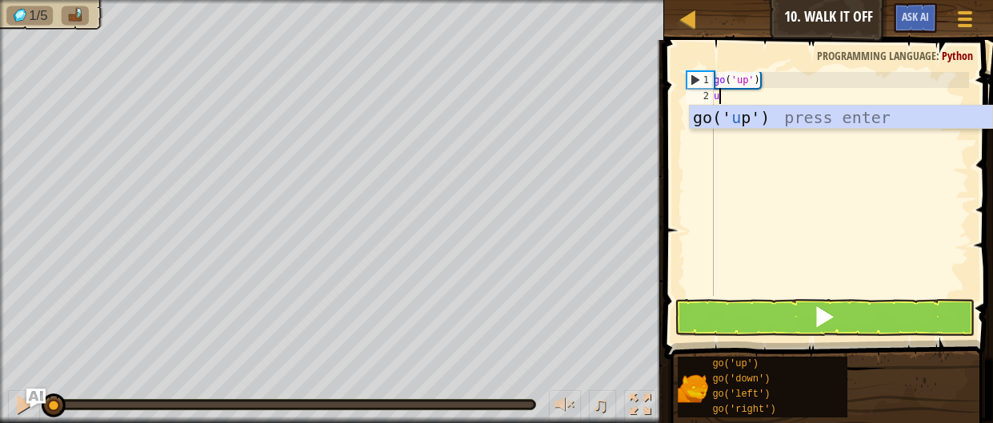
type textarea "up"
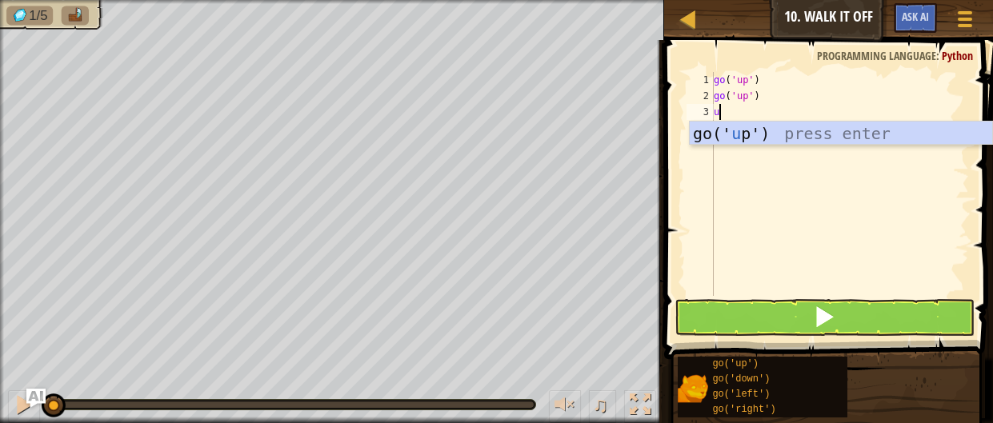
type textarea "up"
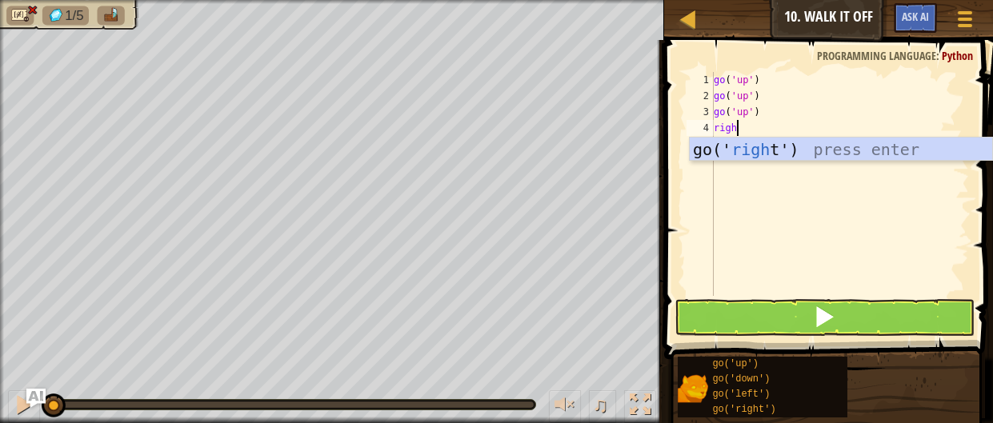
type textarea "right"
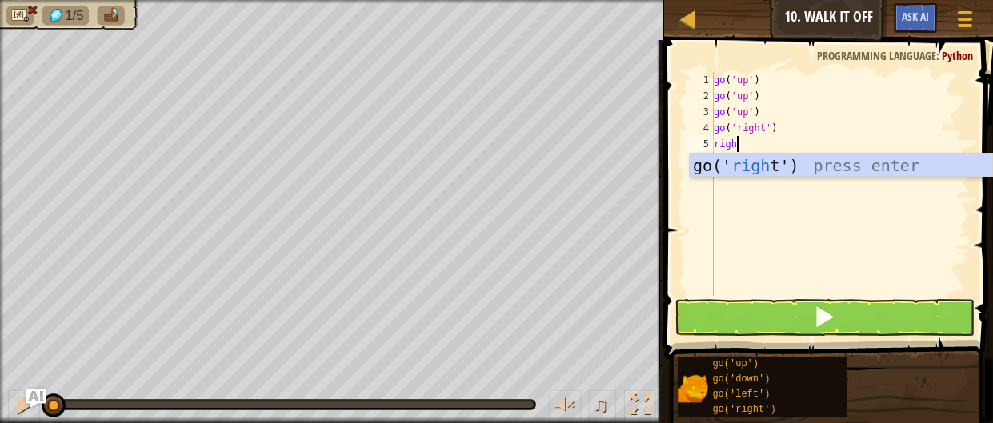
type textarea "right"
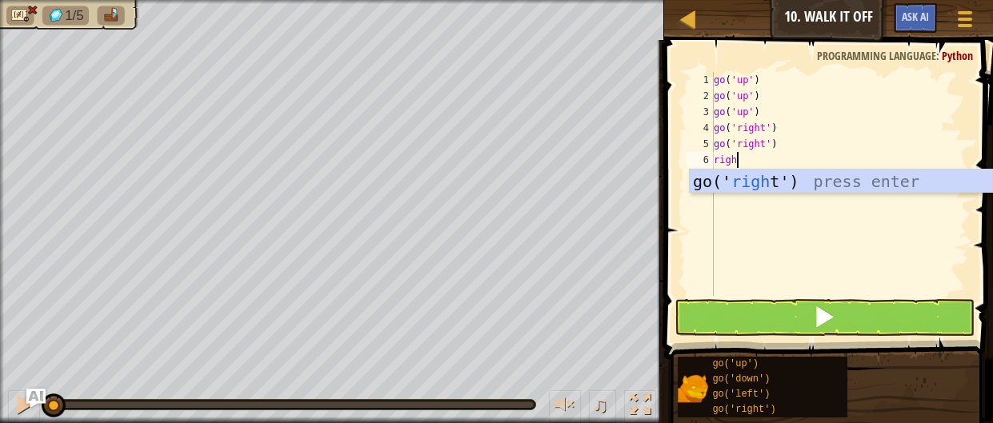
type textarea "right"
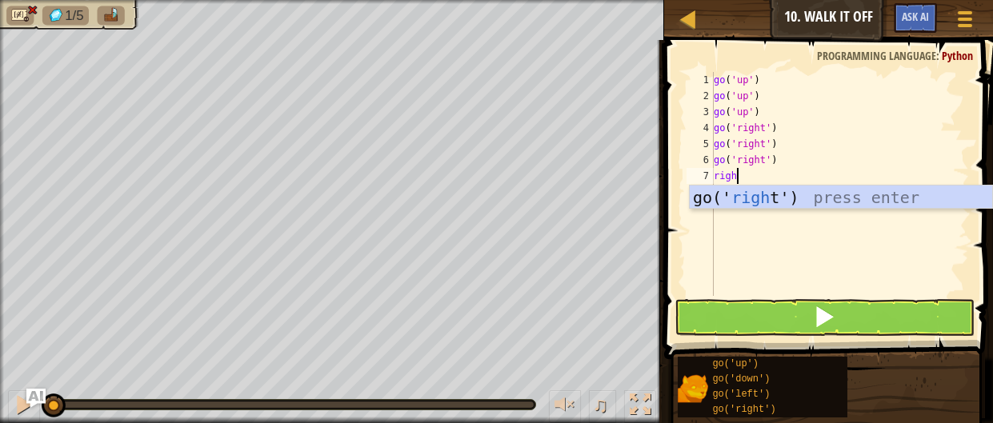
type textarea "right"
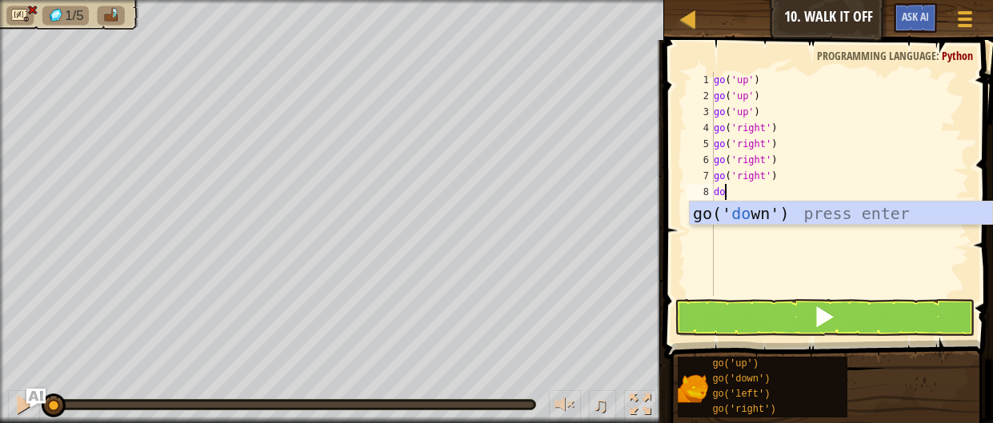
type textarea "down"
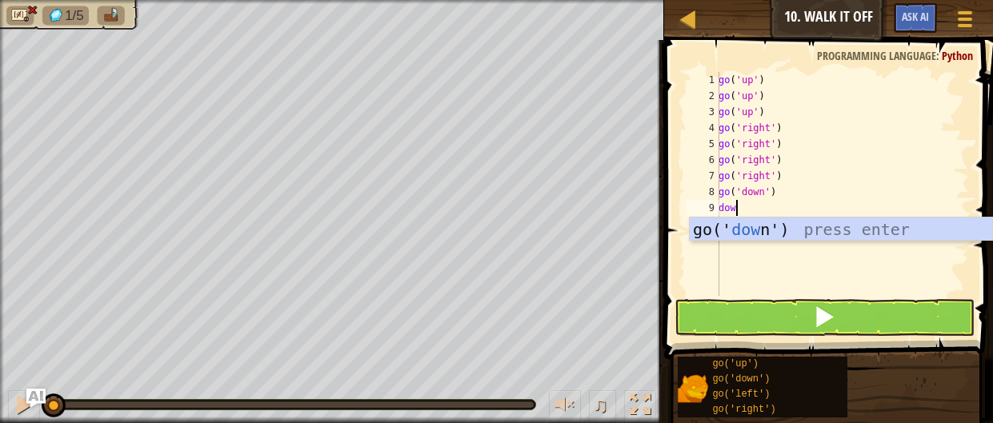
type textarea "down"
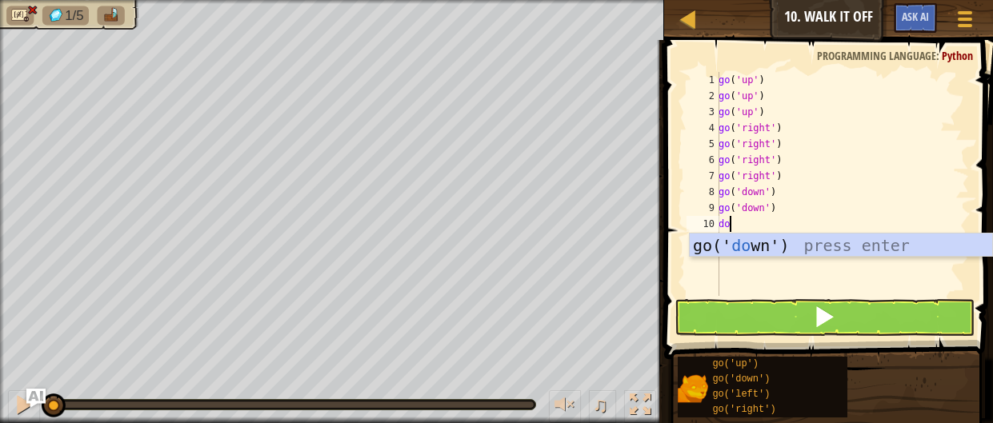
type textarea "down"
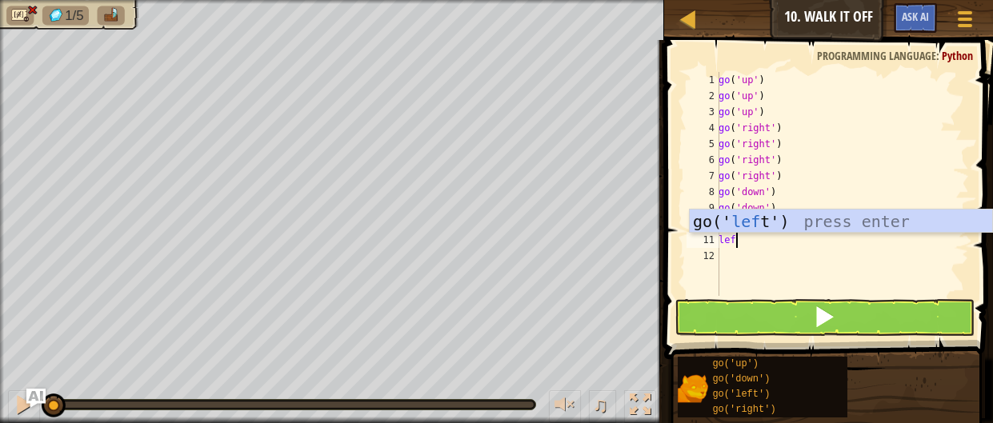
type textarea "left"
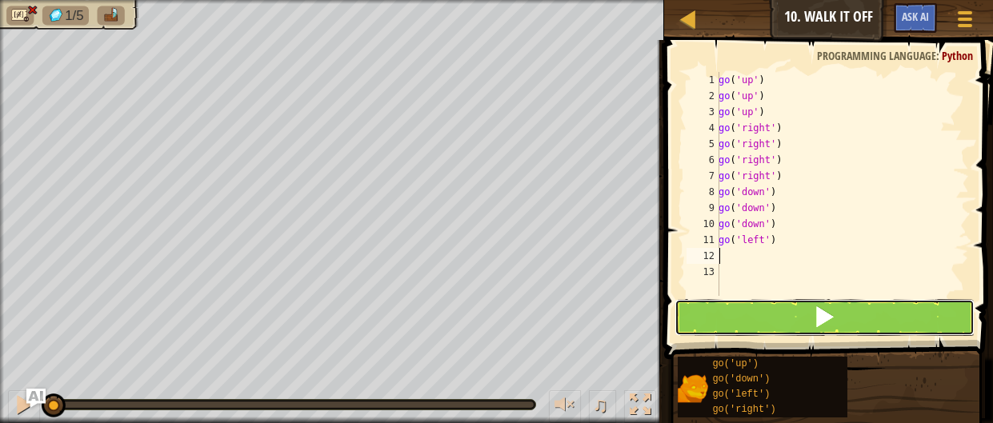
click at [846, 326] on button at bounding box center [824, 317] width 301 height 37
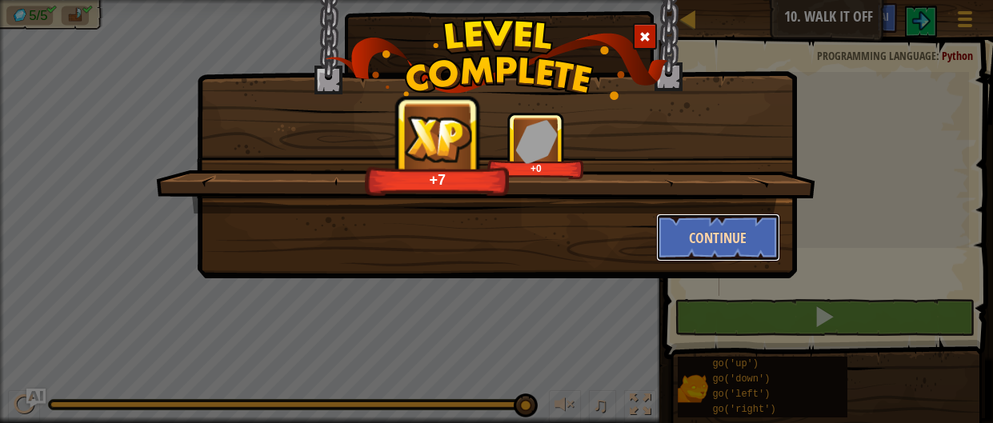
click at [697, 239] on button "Continue" at bounding box center [718, 238] width 124 height 48
